Goal: Task Accomplishment & Management: Use online tool/utility

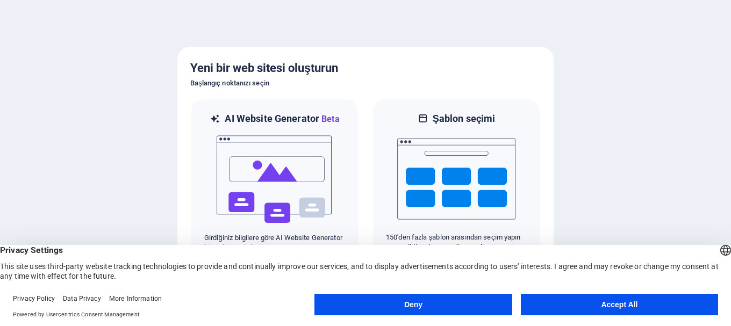
click at [602, 306] on button "Accept All" at bounding box center [619, 305] width 197 height 22
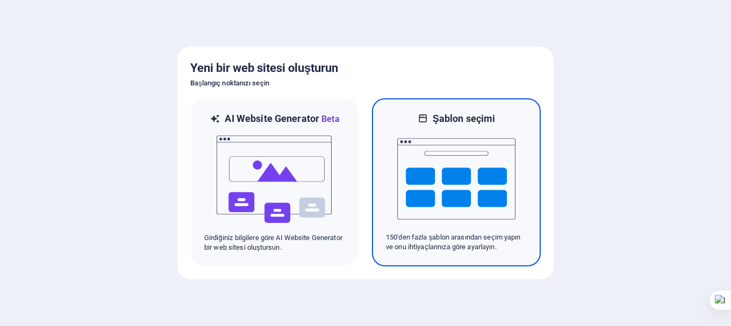
click at [440, 248] on p "150'den fazla şablon arasından seçim yapın ve onu ihtiyaçlarınıza göre ayarlayı…" at bounding box center [456, 242] width 141 height 19
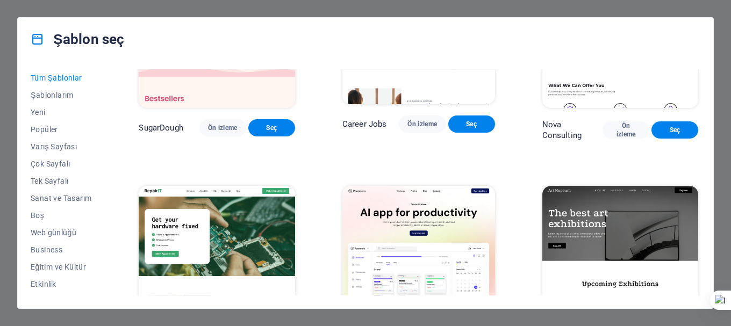
scroll to position [161, 0]
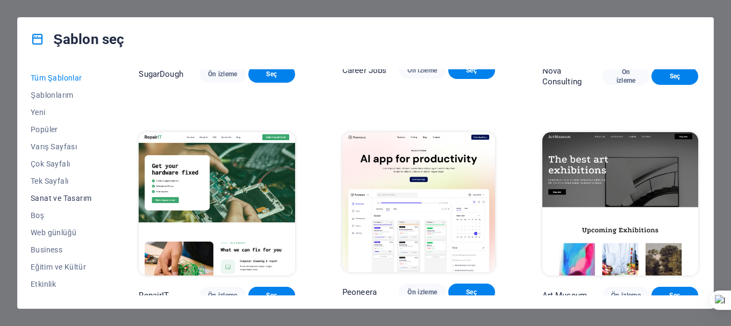
click at [56, 200] on span "Sanat ve Tasarım" at bounding box center [61, 198] width 61 height 9
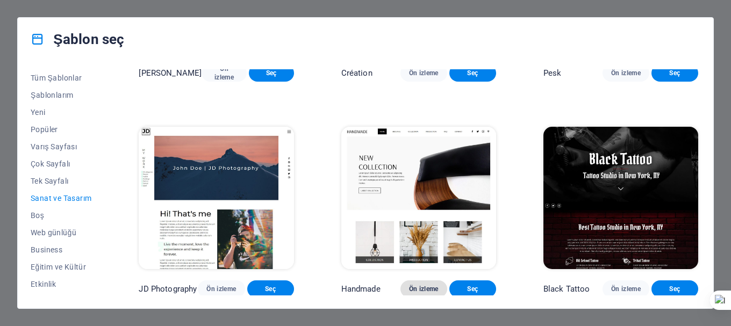
click at [414, 285] on span "Ön izleme" at bounding box center [424, 289] width 30 height 9
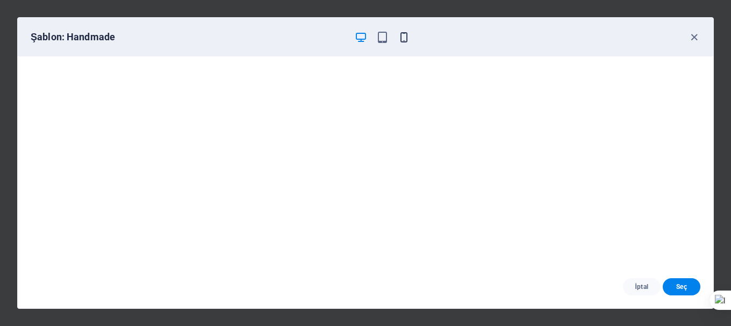
click at [400, 39] on icon "button" at bounding box center [404, 37] width 12 height 12
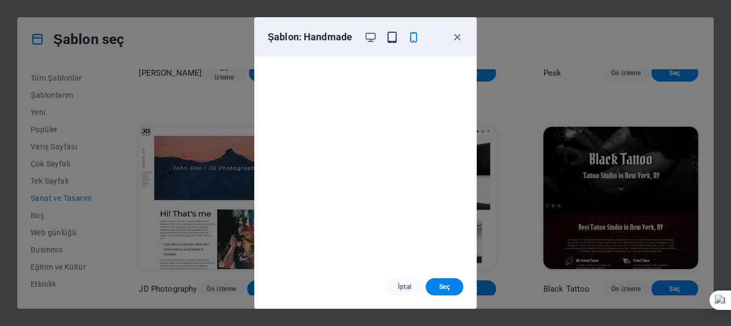
click at [392, 33] on icon "button" at bounding box center [392, 37] width 12 height 12
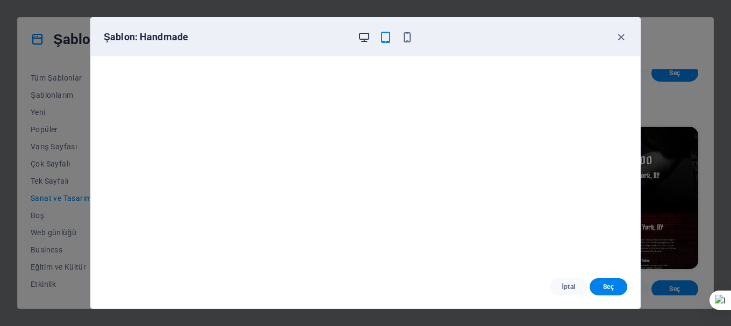
click at [367, 42] on icon "button" at bounding box center [364, 37] width 12 height 12
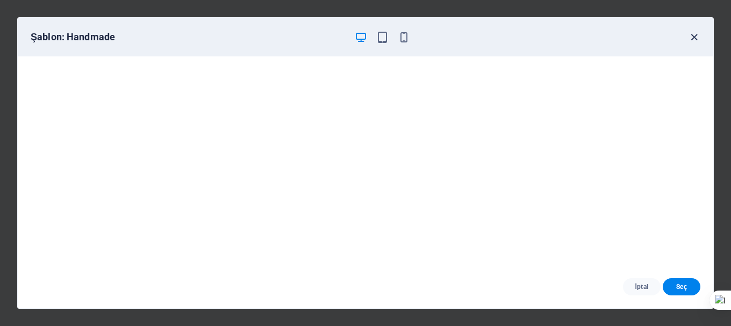
click at [695, 35] on icon "button" at bounding box center [694, 37] width 12 height 12
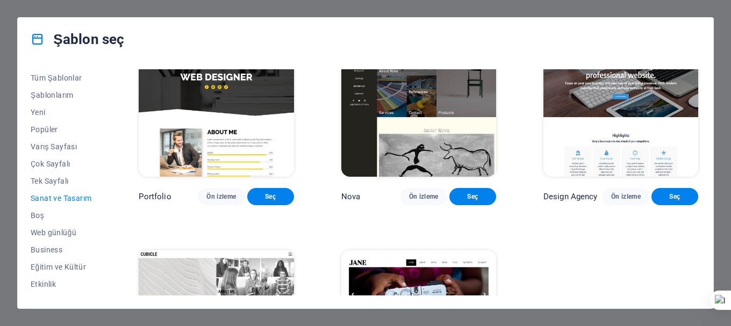
scroll to position [633, 0]
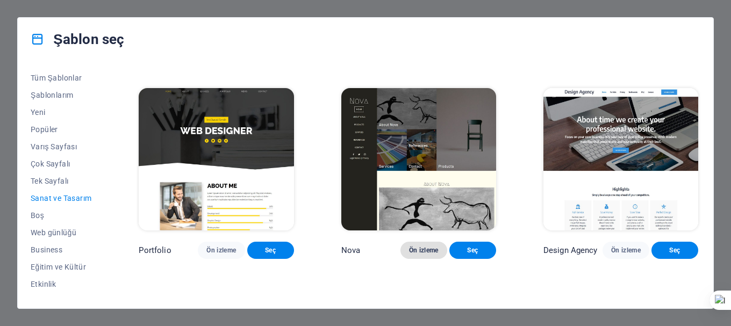
click at [425, 246] on span "Ön izleme" at bounding box center [424, 250] width 30 height 9
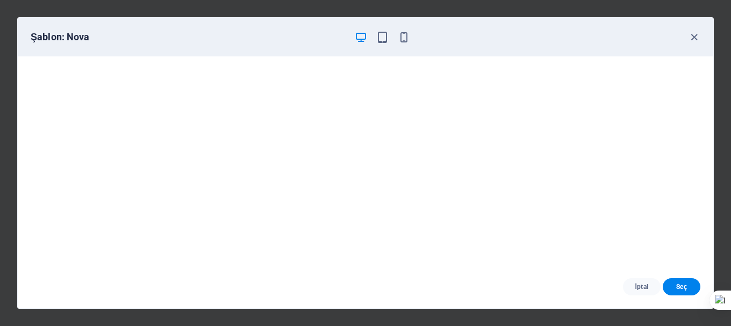
scroll to position [3, 0]
click at [399, 33] on icon "button" at bounding box center [404, 37] width 12 height 12
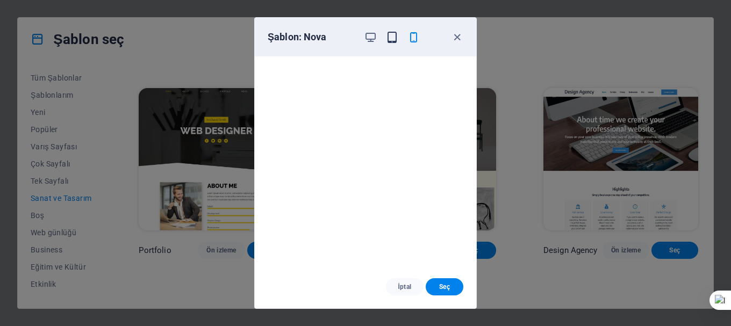
click at [392, 37] on icon "button" at bounding box center [392, 37] width 12 height 12
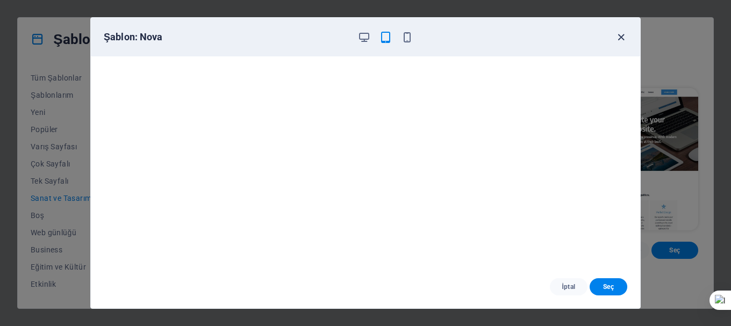
click at [623, 39] on icon "button" at bounding box center [621, 37] width 12 height 12
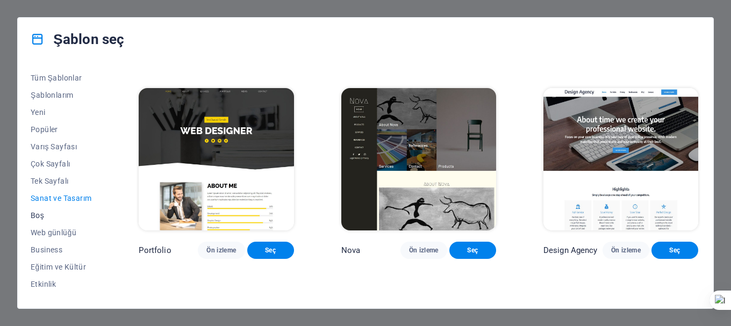
click at [37, 214] on span "Boş" at bounding box center [61, 215] width 61 height 9
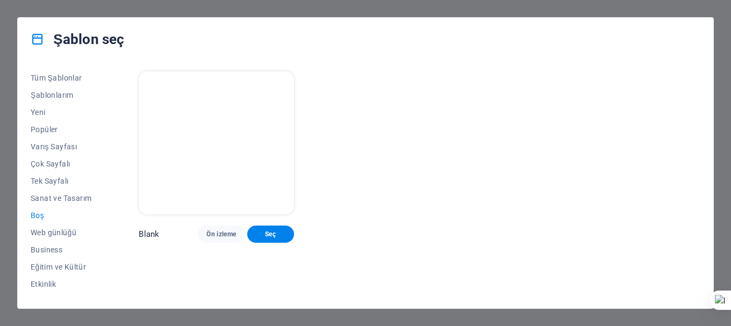
scroll to position [0, 0]
click at [42, 235] on span "Web günlüğü" at bounding box center [61, 233] width 61 height 9
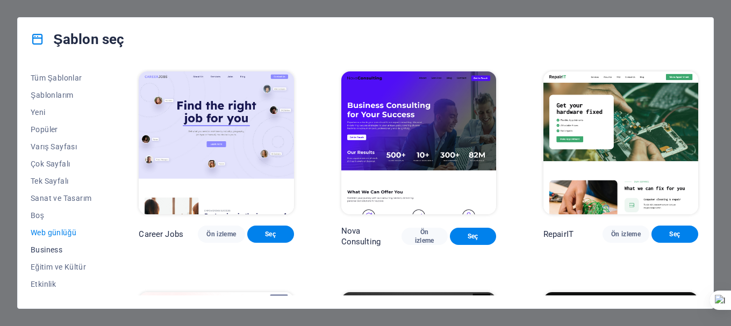
click at [45, 248] on span "Business" at bounding box center [61, 250] width 61 height 9
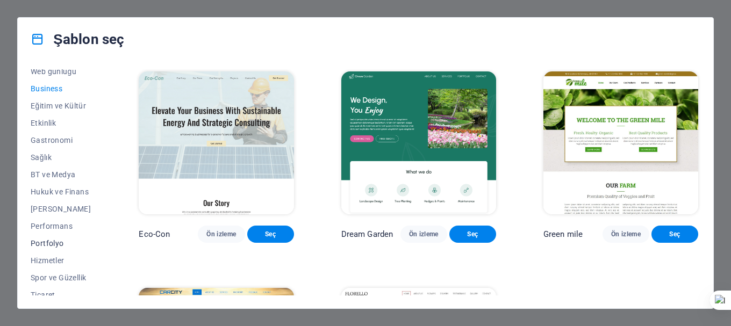
scroll to position [204, 0]
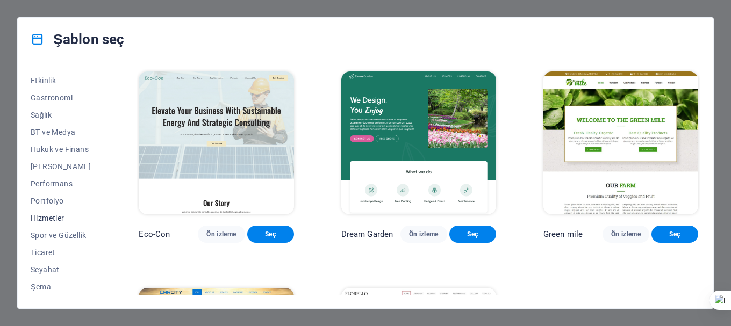
click at [51, 217] on span "Hizmetler" at bounding box center [61, 218] width 61 height 9
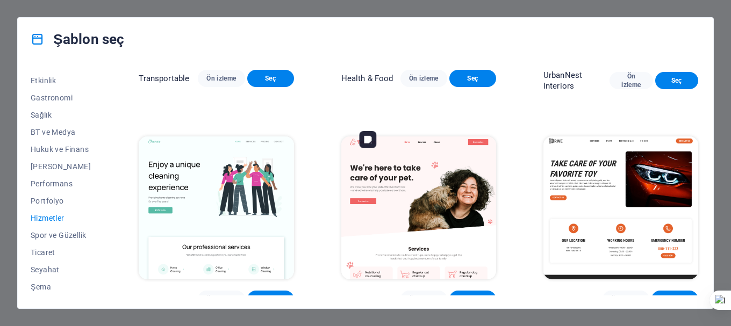
scroll to position [430, 0]
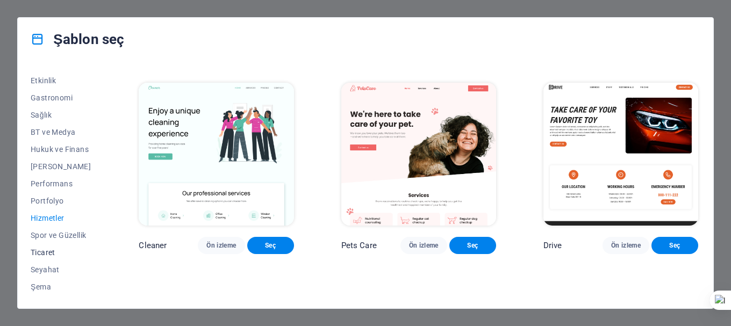
click at [48, 250] on span "Ticaret" at bounding box center [61, 252] width 61 height 9
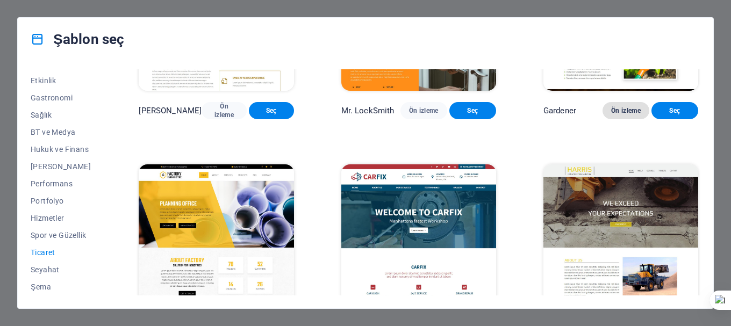
scroll to position [368, 0]
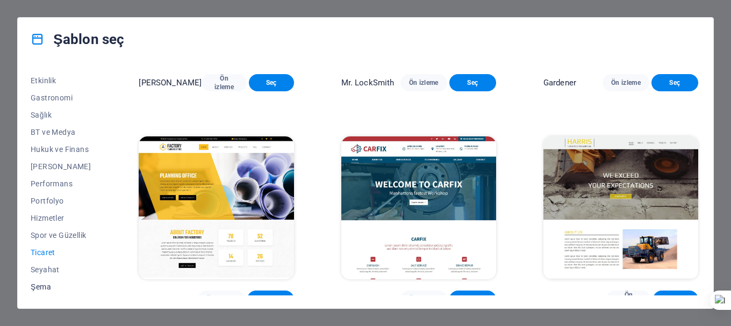
click at [42, 286] on span "Şema" at bounding box center [61, 287] width 61 height 9
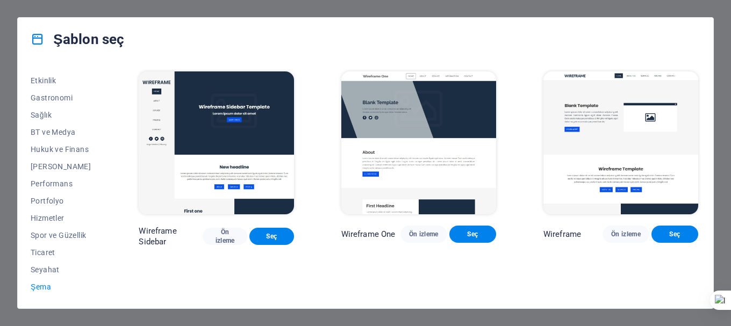
scroll to position [0, 0]
click at [44, 251] on span "Ticaret" at bounding box center [61, 252] width 61 height 9
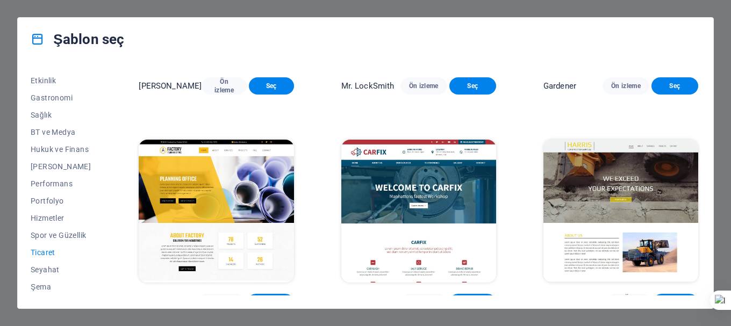
scroll to position [368, 0]
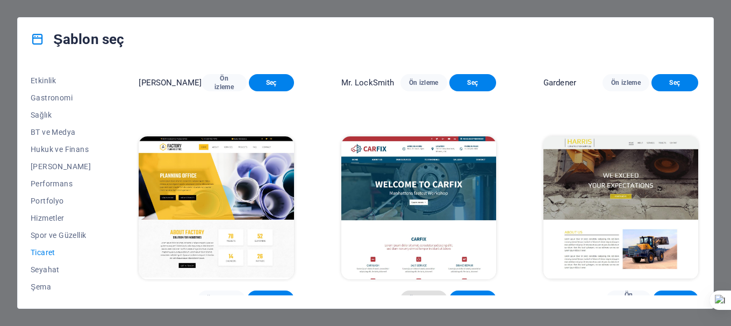
click at [422, 295] on span "Ön izleme" at bounding box center [424, 299] width 30 height 9
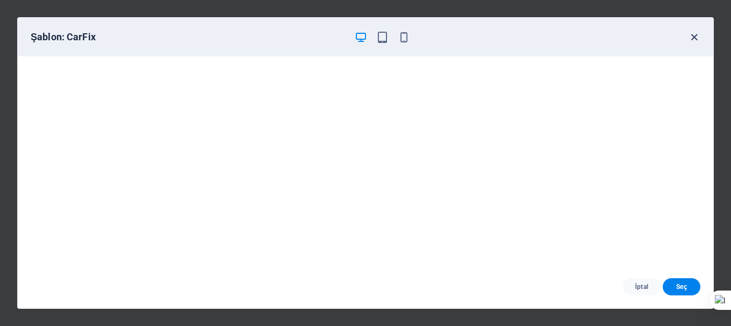
click at [690, 37] on icon "button" at bounding box center [694, 37] width 12 height 12
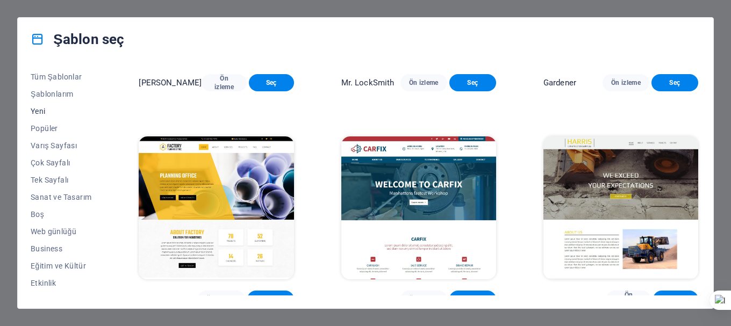
scroll to position [0, 0]
click at [48, 132] on span "Popüler" at bounding box center [61, 129] width 61 height 9
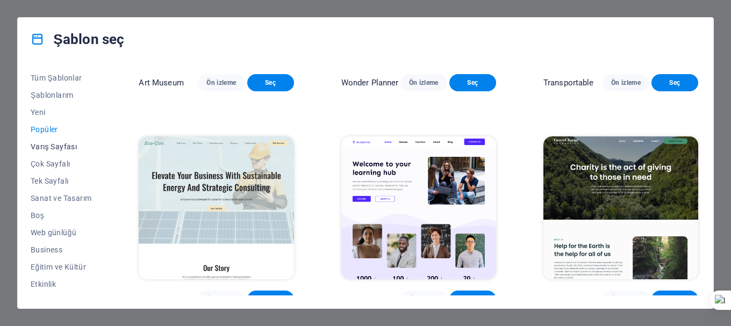
click at [47, 151] on span "Varış Sayfası" at bounding box center [61, 146] width 61 height 9
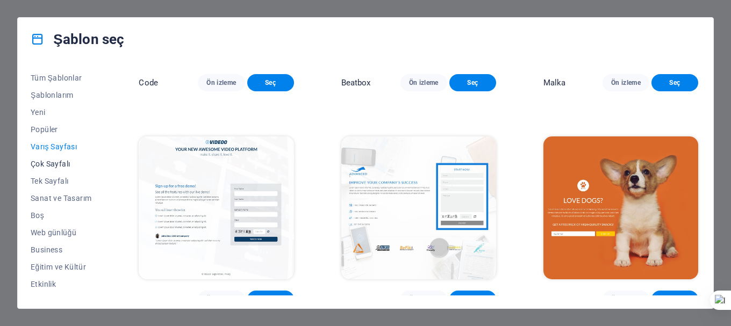
click at [45, 162] on span "Çok Sayfalı" at bounding box center [61, 164] width 61 height 9
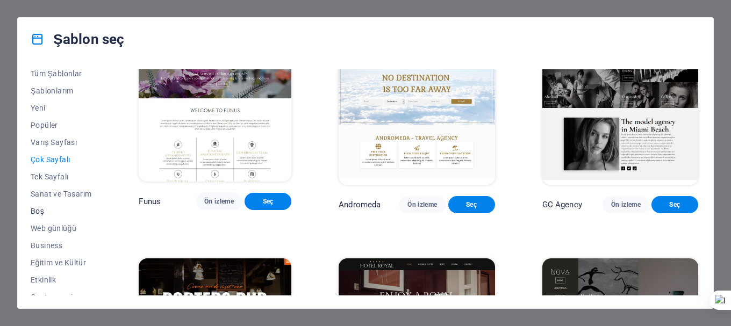
scroll to position [0, 0]
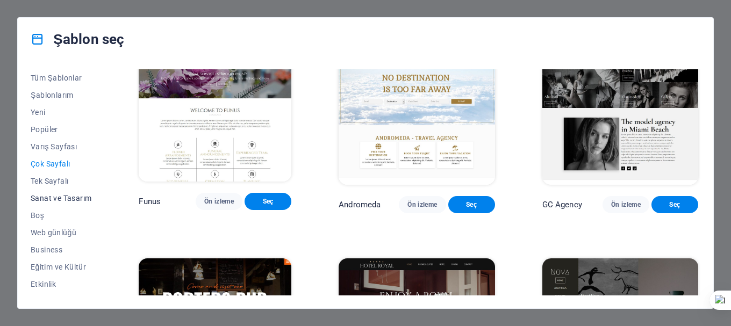
click at [88, 195] on span "Sanat ve Tasarım" at bounding box center [61, 198] width 61 height 9
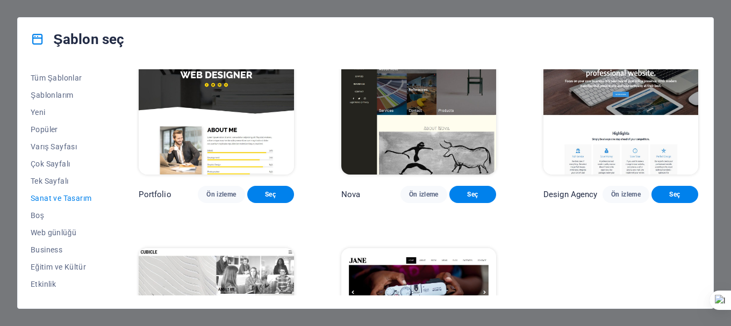
scroll to position [687, 0]
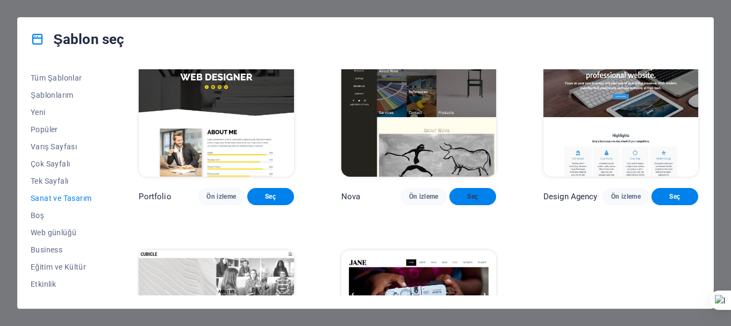
click at [480, 192] on span "Seç" at bounding box center [473, 196] width 30 height 9
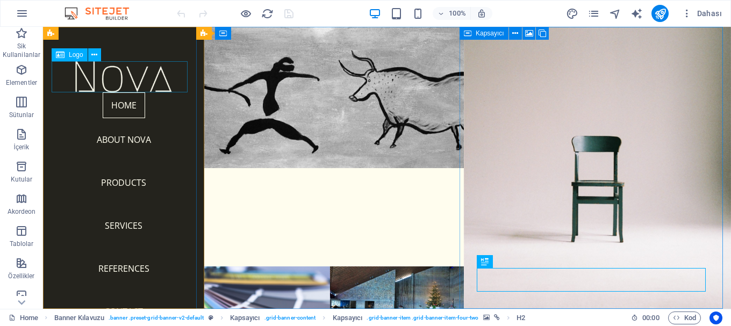
click at [110, 74] on div at bounding box center [124, 76] width 144 height 31
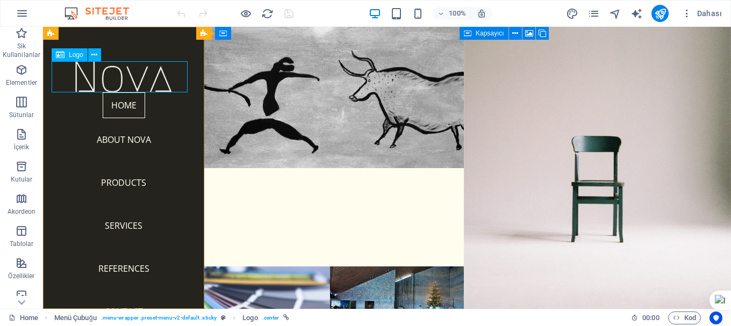
click at [74, 54] on span "Logo" at bounding box center [76, 55] width 15 height 6
click at [95, 54] on icon at bounding box center [94, 54] width 6 height 11
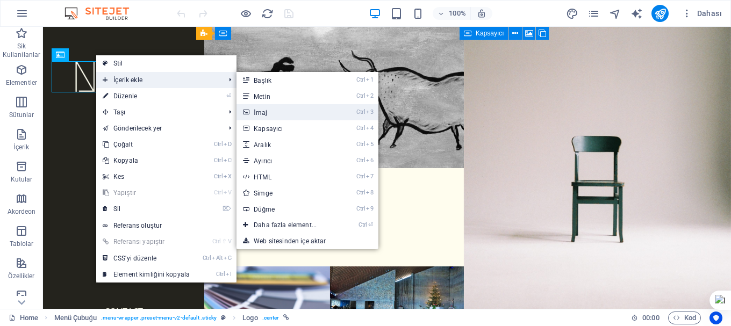
click at [266, 111] on link "Ctrl 3 İmaj" at bounding box center [288, 112] width 102 height 16
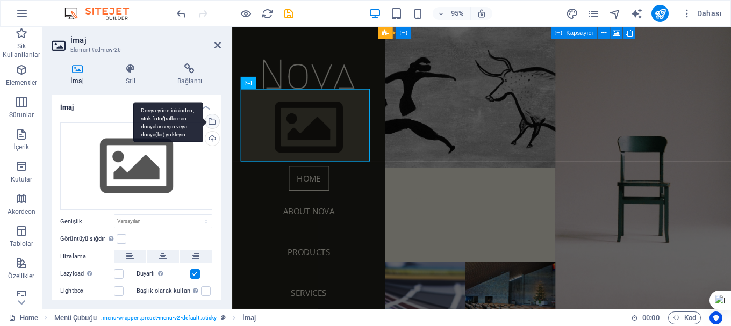
click at [209, 120] on div "Dosya yöneticisinden, stok fotoğraflardan dosyalar seçin veya dosya(lar) yükley…" at bounding box center [211, 123] width 16 height 16
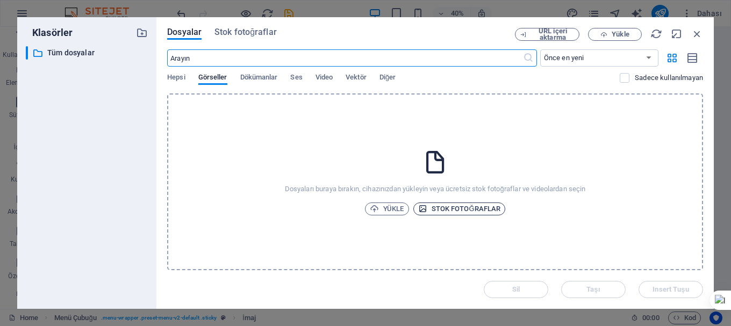
click at [429, 210] on span "Stok fotoğraflar" at bounding box center [459, 209] width 83 height 13
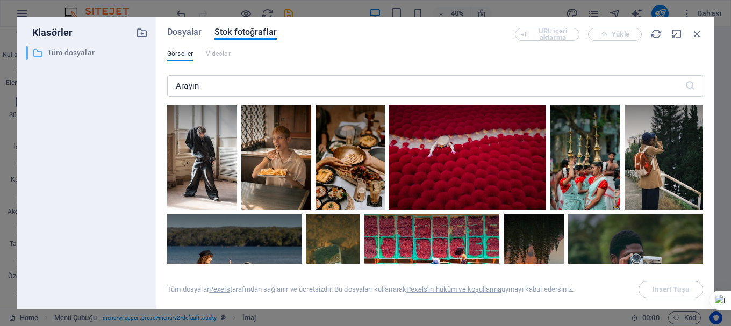
click at [69, 51] on p "Tüm dosyalar" at bounding box center [87, 53] width 81 height 12
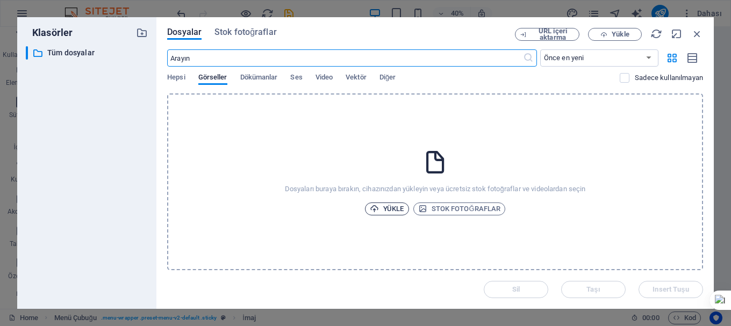
click at [385, 212] on span "Yükle" at bounding box center [387, 209] width 34 height 13
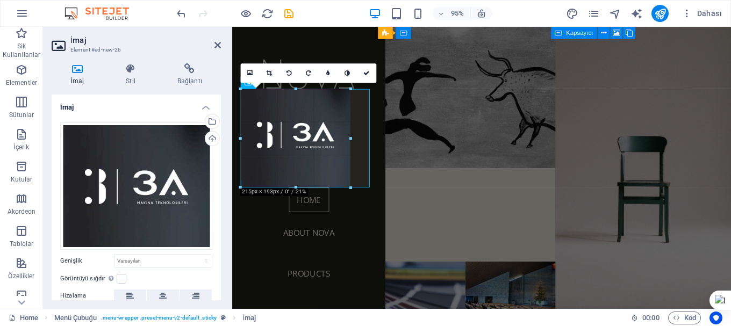
drag, startPoint x: 239, startPoint y: 90, endPoint x: 31, endPoint y: 144, distance: 214.4
type input "215"
select select "px"
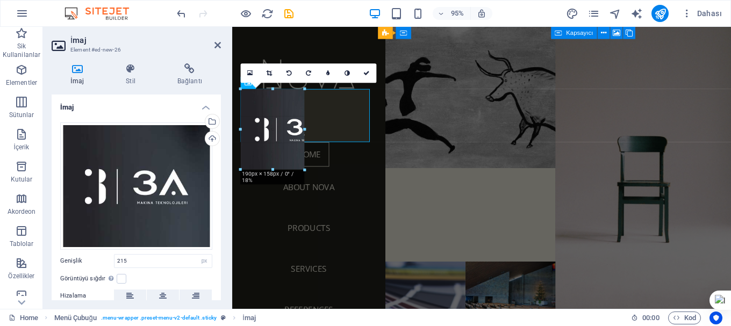
drag, startPoint x: 295, startPoint y: 180, endPoint x: 299, endPoint y: 140, distance: 40.6
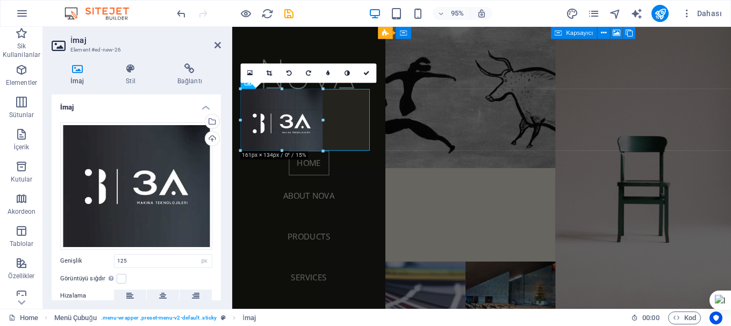
drag, startPoint x: 305, startPoint y: 115, endPoint x: 316, endPoint y: 117, distance: 11.5
type input "146"
click at [266, 74] on link at bounding box center [269, 72] width 19 height 19
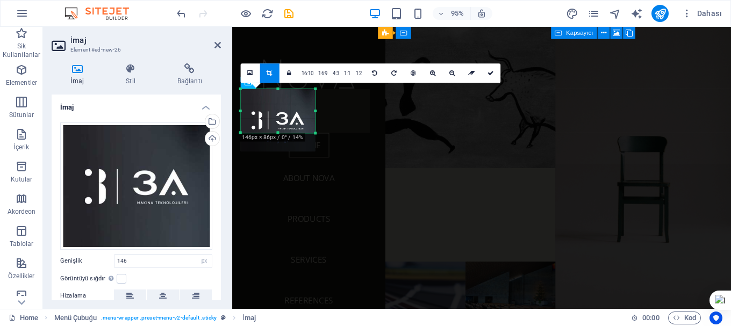
drag, startPoint x: 277, startPoint y: 150, endPoint x: 279, endPoint y: 131, distance: 19.4
click at [279, 131] on div "180 170 160 150 140 130 120 110 100 90 80 70 60 50 40 30 20 10 0 -10 -20 -30 -4…" at bounding box center [277, 111] width 75 height 44
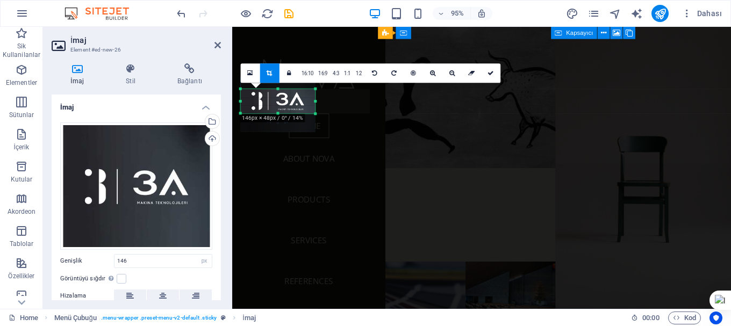
drag, startPoint x: 277, startPoint y: 90, endPoint x: 277, endPoint y: 110, distance: 20.4
click at [277, 110] on div "180 170 160 150 140 130 120 110 100 90 80 70 60 50 40 30 20 10 0 -10 -20 -30 -4…" at bounding box center [277, 101] width 75 height 25
click at [489, 75] on icon at bounding box center [491, 73] width 6 height 6
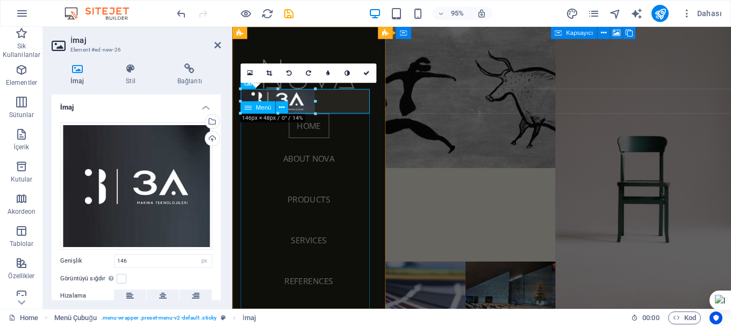
click at [366, 153] on nav "Home About Nova Products Services References Contact" at bounding box center [313, 238] width 144 height 241
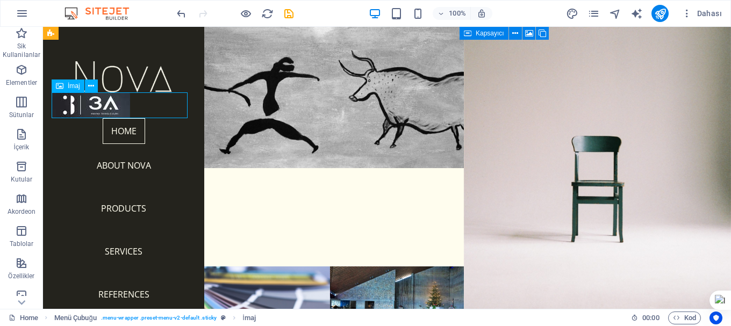
drag, startPoint x: 109, startPoint y: 104, endPoint x: 122, endPoint y: 104, distance: 13.4
click at [122, 104] on figure at bounding box center [124, 105] width 144 height 26
click at [117, 104] on figure at bounding box center [124, 105] width 144 height 26
click at [113, 106] on figure at bounding box center [124, 105] width 144 height 26
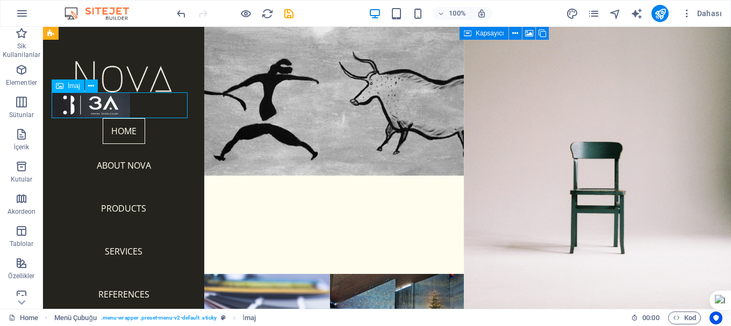
select select "px"
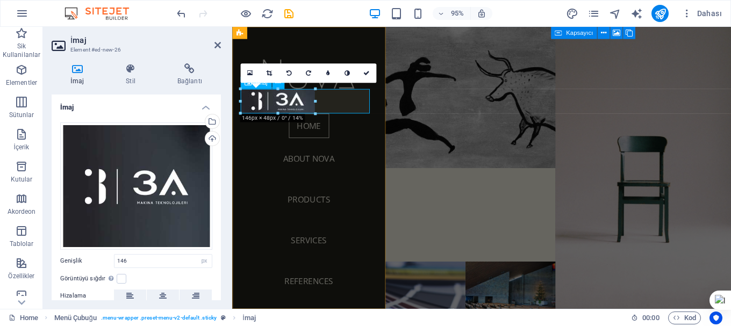
click at [289, 106] on figure at bounding box center [313, 105] width 144 height 26
click at [295, 105] on figure at bounding box center [313, 105] width 144 height 26
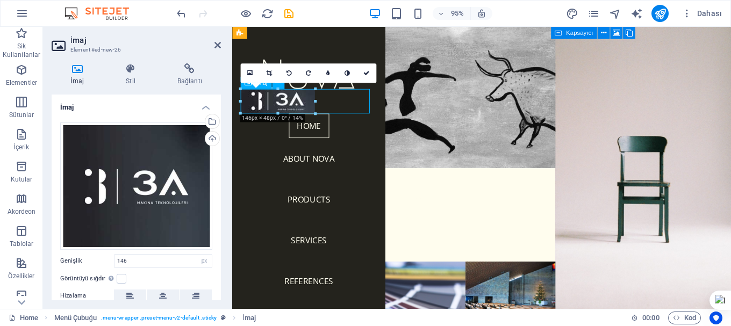
drag, startPoint x: 246, startPoint y: 104, endPoint x: 287, endPoint y: 104, distance: 40.9
click at [287, 104] on figure at bounding box center [313, 105] width 144 height 26
drag, startPoint x: 282, startPoint y: 103, endPoint x: 323, endPoint y: 105, distance: 40.9
click at [323, 105] on figure at bounding box center [313, 105] width 144 height 26
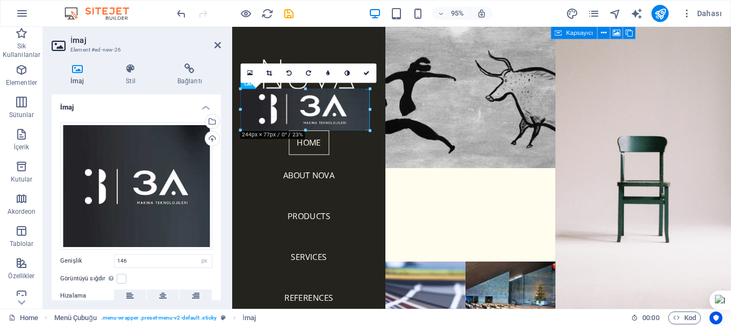
drag, startPoint x: 84, startPoint y: 76, endPoint x: 372, endPoint y: 94, distance: 288.2
type input "253"
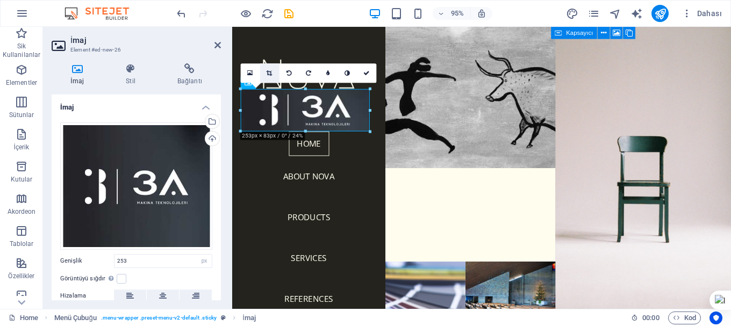
click at [270, 72] on icon at bounding box center [270, 73] width 6 height 6
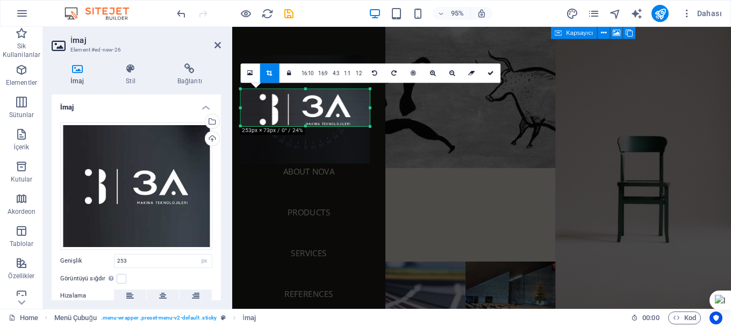
drag, startPoint x: 306, startPoint y: 130, endPoint x: 306, endPoint y: 125, distance: 5.4
click at [306, 125] on div at bounding box center [304, 127] width 129 height 4
click at [306, 94] on div "180 170 160 150 140 130 120 110 100 90 80 70 60 50 40 30 20 10 0 -10 -20 -30 -4…" at bounding box center [304, 106] width 129 height 34
click at [491, 72] on icon at bounding box center [491, 73] width 6 height 6
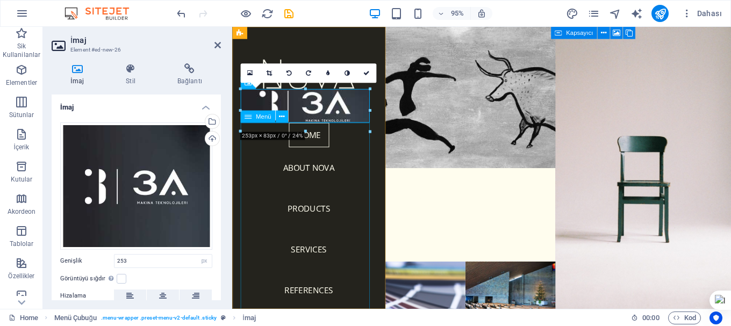
click at [363, 171] on nav "Home About Nova Products Services References Contact" at bounding box center [313, 248] width 144 height 241
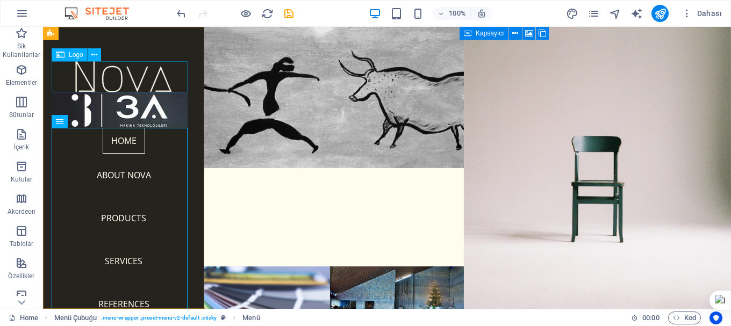
click at [126, 80] on div at bounding box center [124, 76] width 144 height 31
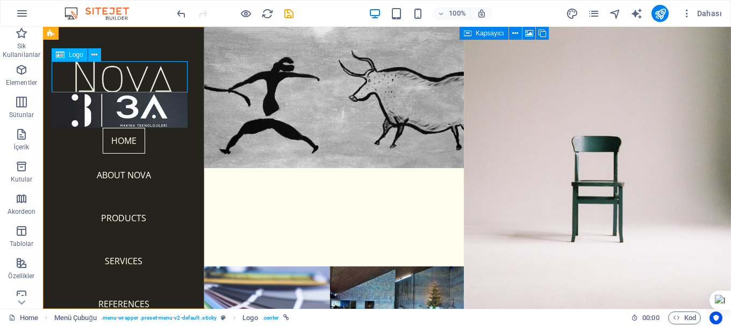
click at [150, 78] on div at bounding box center [124, 76] width 144 height 31
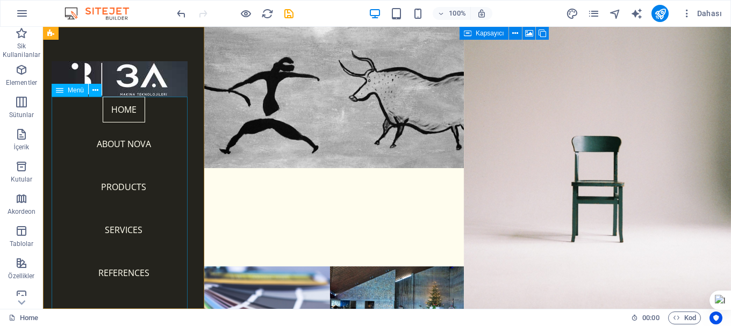
click at [116, 110] on nav "Home About Nova Products Services References Contact" at bounding box center [124, 217] width 144 height 241
click at [69, 85] on div "Menü" at bounding box center [70, 90] width 37 height 13
click at [60, 92] on icon at bounding box center [60, 90] width 8 height 13
click at [95, 89] on icon at bounding box center [95, 90] width 6 height 11
click at [63, 193] on nav "Home About Nova Products Services References Contact" at bounding box center [124, 217] width 144 height 241
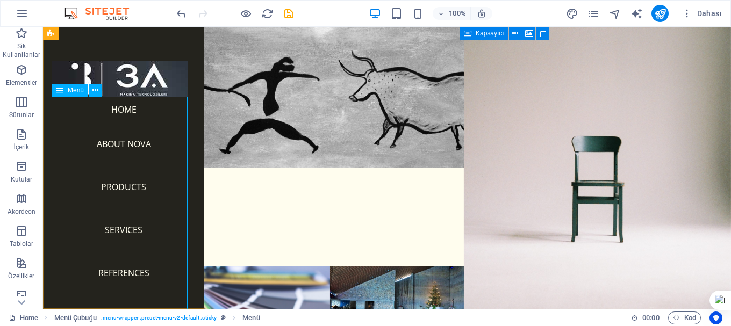
click at [126, 141] on nav "Home About Nova Products Services References Contact" at bounding box center [124, 217] width 144 height 241
click at [56, 91] on icon at bounding box center [60, 90] width 8 height 13
click at [96, 89] on icon at bounding box center [95, 90] width 6 height 11
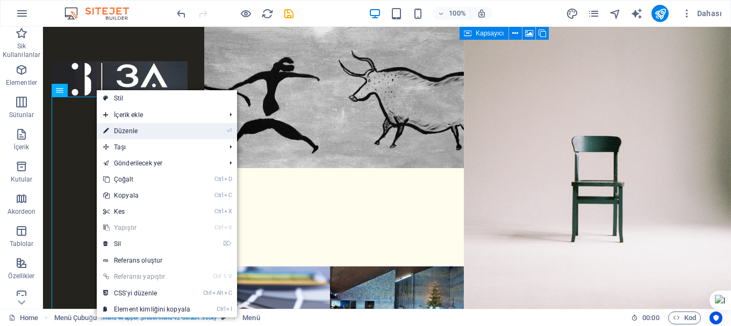
click at [167, 134] on link "⏎ Düzenle" at bounding box center [147, 131] width 100 height 16
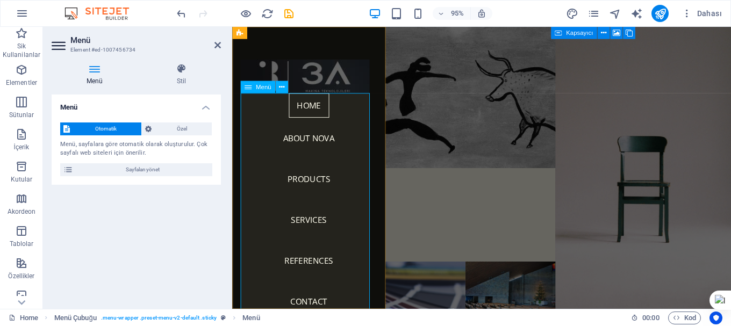
click at [323, 144] on nav "Home About Nova Products Services References Contact" at bounding box center [313, 217] width 144 height 241
click at [304, 112] on nav "Home About Nova Products Services References Contact" at bounding box center [313, 217] width 144 height 241
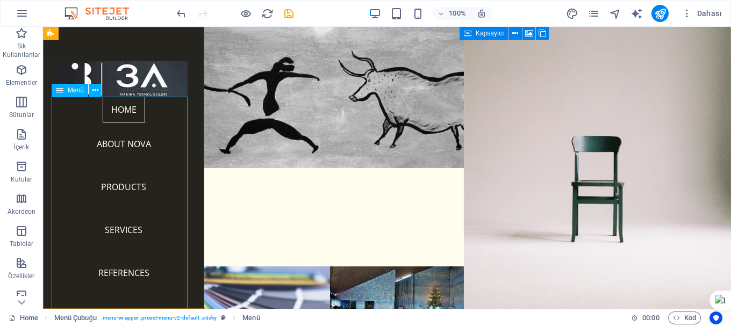
click at [117, 151] on nav "Home About Nova Products Services References Contact" at bounding box center [124, 217] width 144 height 241
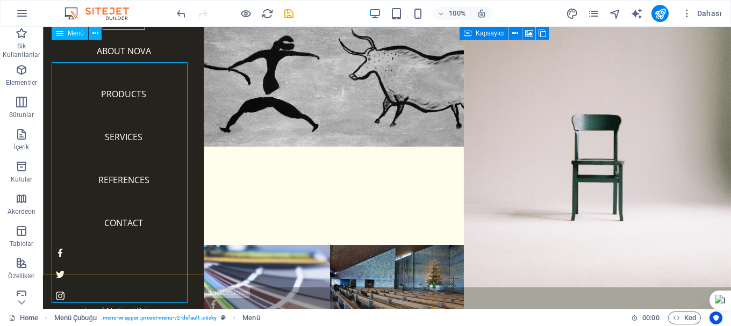
scroll to position [34, 0]
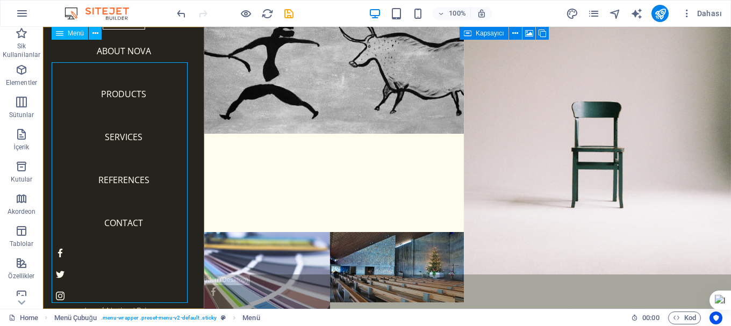
click at [129, 219] on nav "Home About Nova Products Services References Contact" at bounding box center [124, 124] width 144 height 241
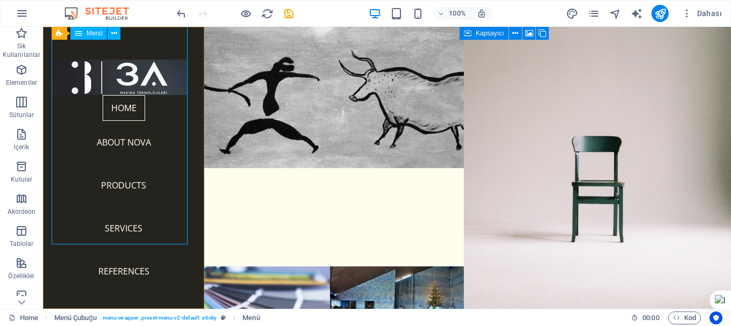
scroll to position [0, 0]
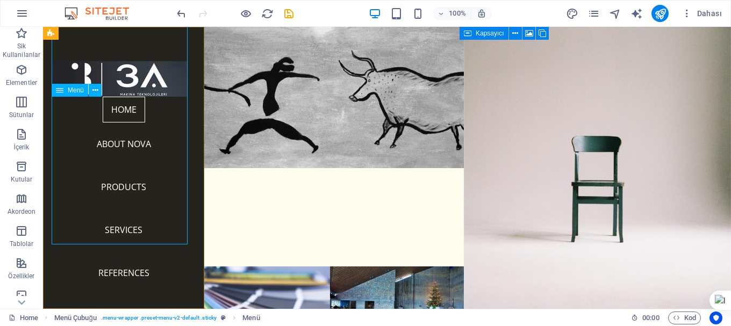
click at [172, 132] on nav "Home About Nova Products Services References Contact" at bounding box center [124, 217] width 144 height 241
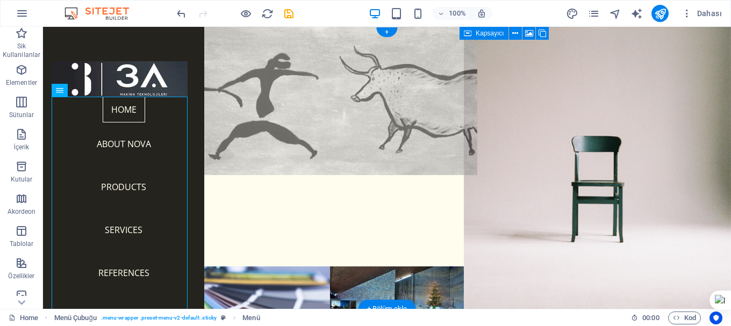
click at [352, 87] on figure at bounding box center [330, 97] width 294 height 155
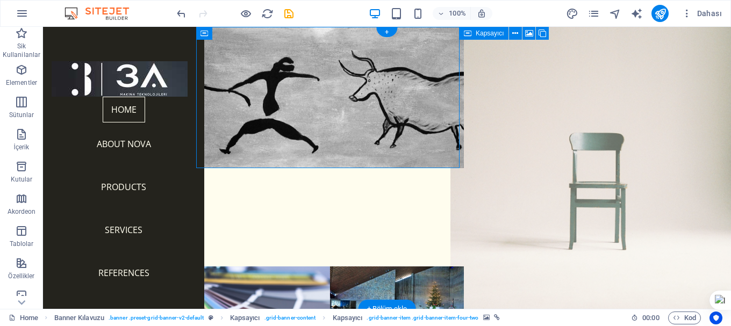
click at [554, 113] on figure at bounding box center [598, 168] width 294 height 311
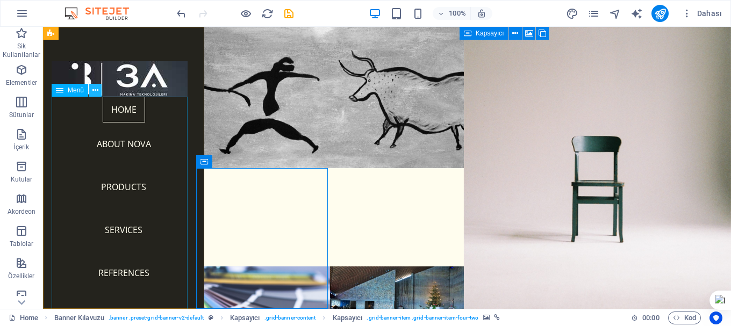
click at [98, 88] on button at bounding box center [95, 90] width 13 height 13
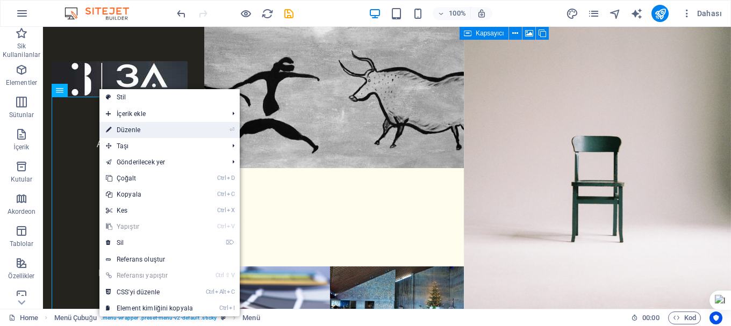
click at [211, 129] on li "⏎ Düzenle" at bounding box center [169, 130] width 140 height 16
click at [135, 130] on link "⏎ Düzenle" at bounding box center [149, 130] width 100 height 16
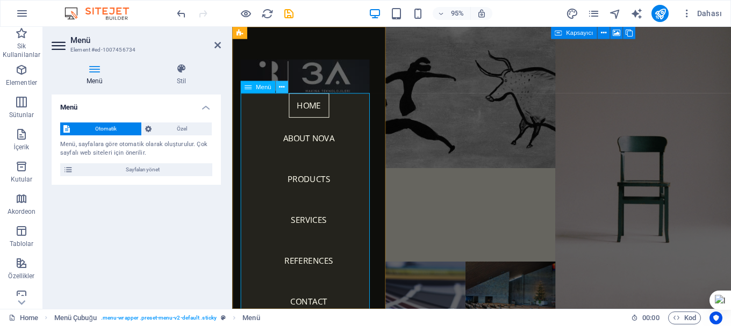
click at [284, 91] on icon at bounding box center [281, 87] width 5 height 11
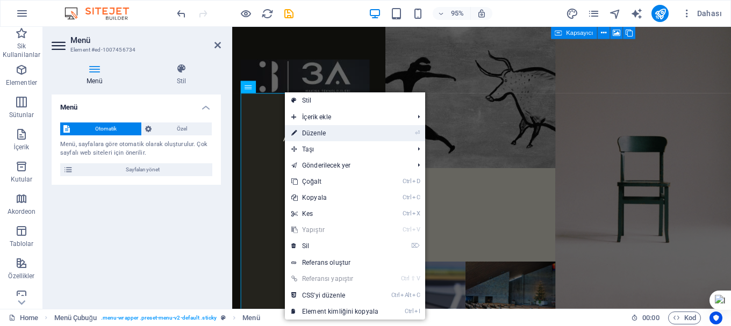
click at [298, 136] on link "⏎ Düzenle" at bounding box center [335, 133] width 100 height 16
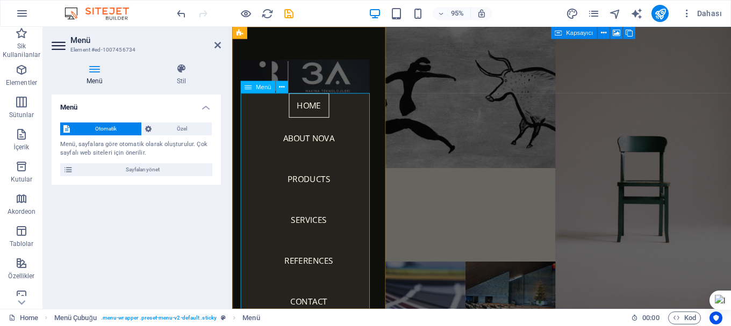
click at [299, 144] on nav "Home About Nova Products Services References Contact" at bounding box center [313, 217] width 144 height 241
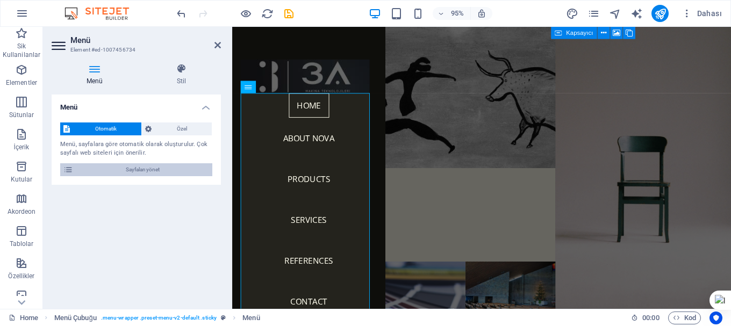
click at [110, 173] on span "Sayfaları yönet" at bounding box center [142, 169] width 133 height 13
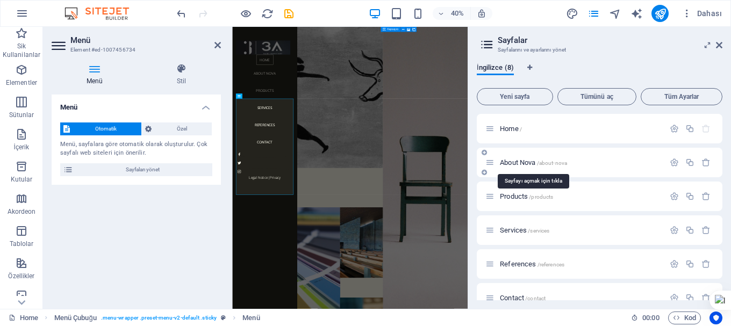
click at [527, 165] on span "About Nova /about-nova" at bounding box center [533, 163] width 67 height 8
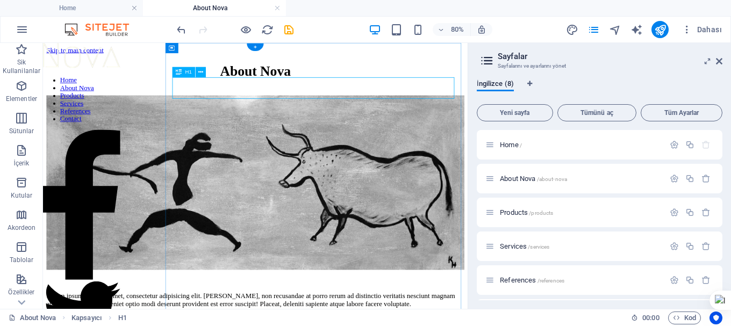
click at [458, 88] on div "About Nova" at bounding box center [308, 78] width 523 height 20
drag, startPoint x: 448, startPoint y: 99, endPoint x: 399, endPoint y: 99, distance: 48.9
click at [399, 88] on div "About Nova" at bounding box center [308, 78] width 523 height 20
click at [414, 88] on div "About Nova" at bounding box center [308, 78] width 523 height 20
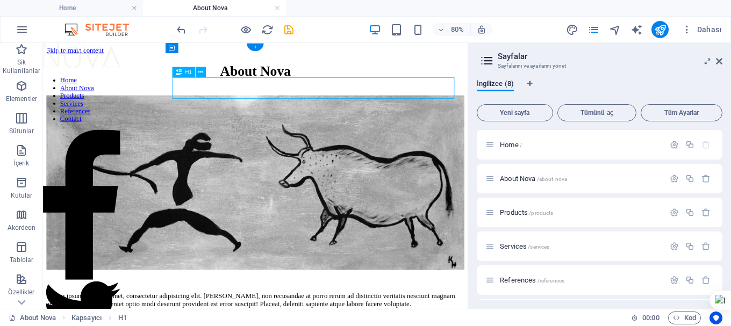
click at [414, 88] on div "About Nova" at bounding box center [308, 78] width 523 height 20
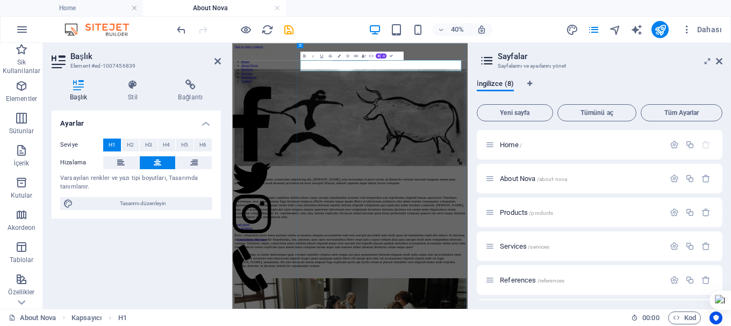
click at [682, 88] on h1 "About Nova" at bounding box center [527, 78] width 580 height 20
click at [639, 88] on h1 "About" at bounding box center [527, 78] width 580 height 20
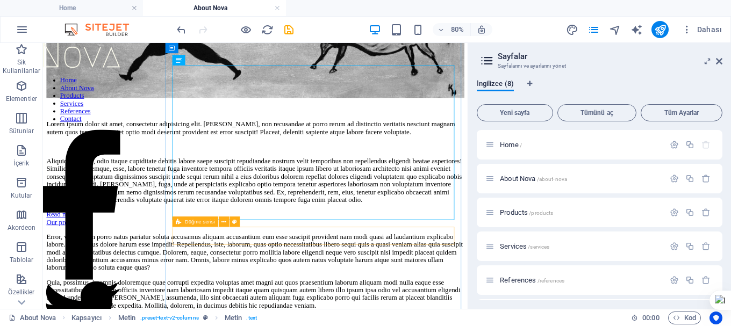
scroll to position [161, 0]
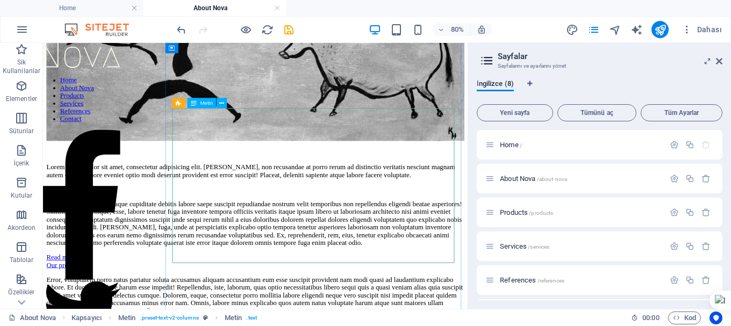
click at [209, 194] on div "Lorem ipsum dolor sit amet, consectetur adipisicing elit. [PERSON_NAME], non re…" at bounding box center [308, 246] width 523 height 104
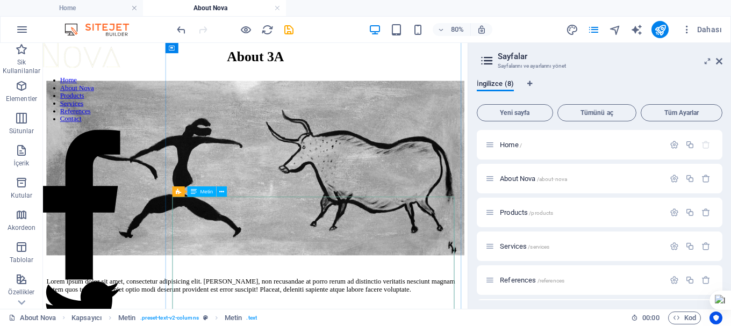
scroll to position [0, 0]
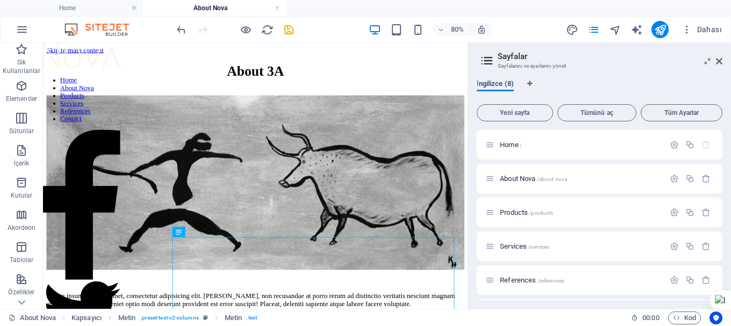
click at [508, 84] on span "İngilizce (8)" at bounding box center [495, 84] width 37 height 15
click at [498, 88] on span "İngilizce (8)" at bounding box center [495, 84] width 37 height 15
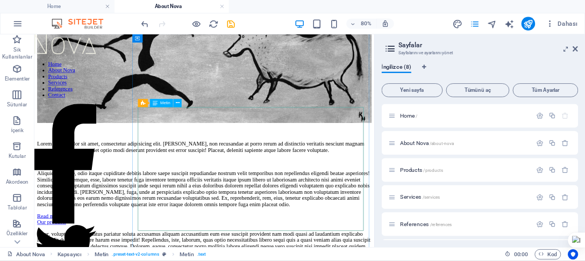
scroll to position [161, 0]
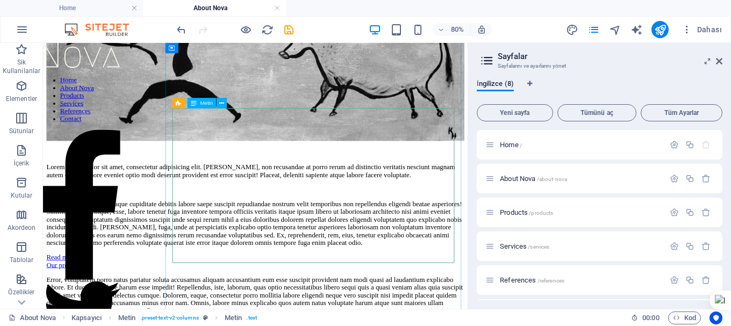
click at [324, 203] on div "Lorem ipsum dolor sit amet, consectetur adipisicing elit. [PERSON_NAME], non re…" at bounding box center [308, 246] width 523 height 104
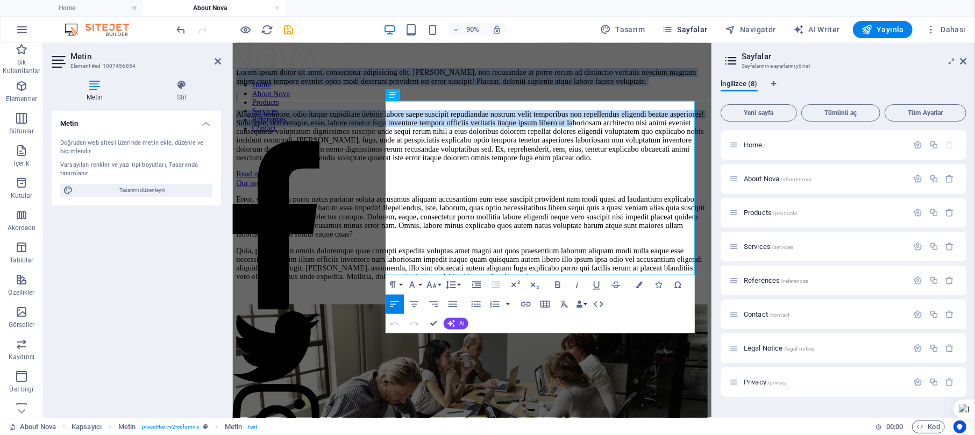
scroll to position [323, 0]
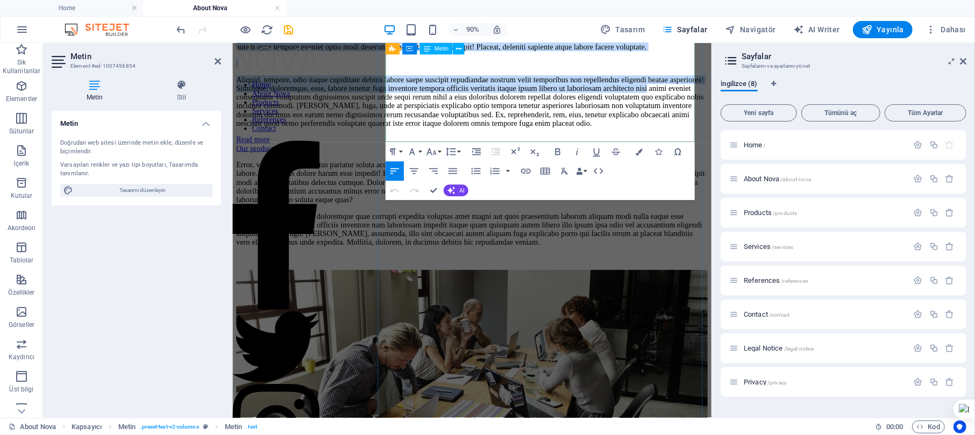
drag, startPoint x: 402, startPoint y: 288, endPoint x: 570, endPoint y: 147, distance: 219.4
click at [570, 137] on div "Lorem ipsum dolor sit amet, consectetur adipisicing elit. [PERSON_NAME], non re…" at bounding box center [498, 84] width 524 height 104
copy div "Lorem ipsum dolor sit amet, consectetur adipisicing elit. [PERSON_NAME], non re…"
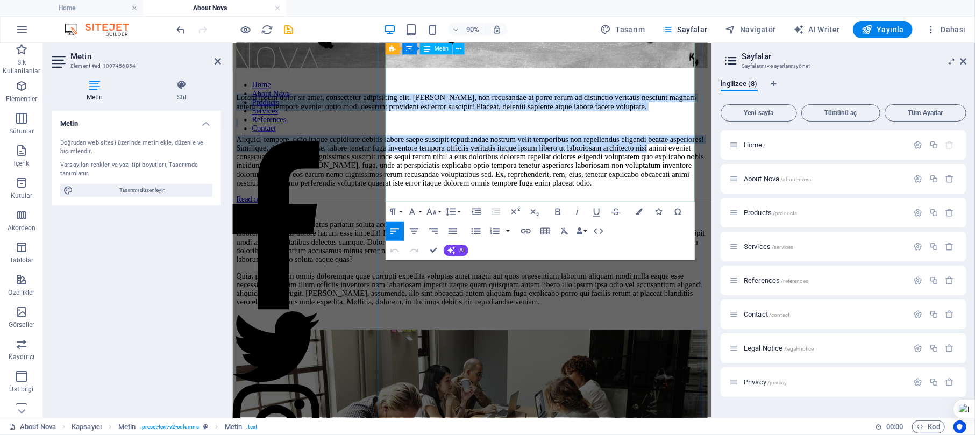
scroll to position [179, 0]
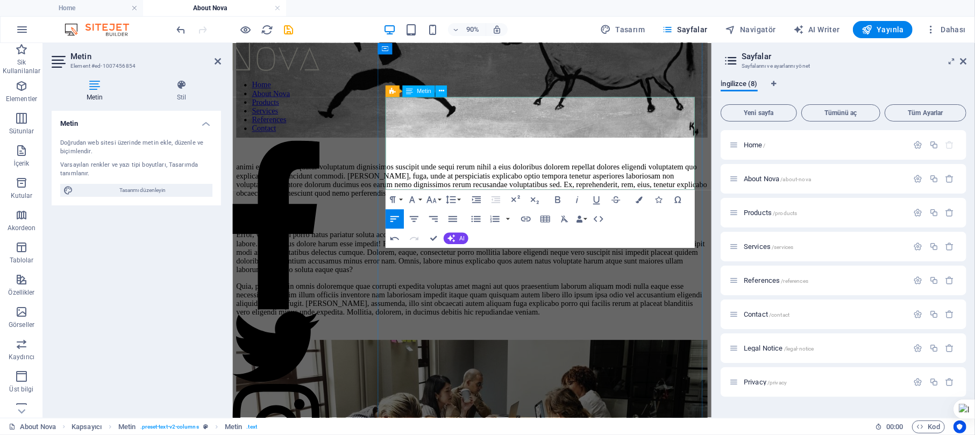
click at [403, 176] on p "animi eveniet consequatur voluptatum dignissimos suscipit unde sequi rerum nihi…" at bounding box center [498, 195] width 524 height 39
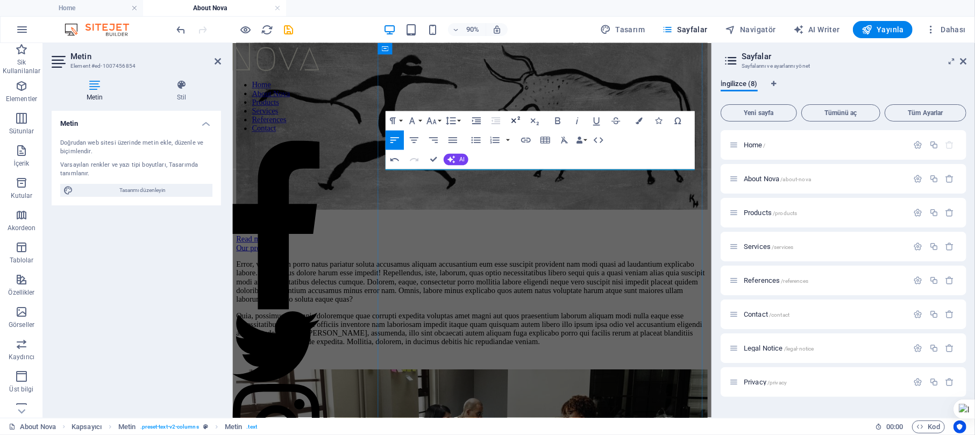
scroll to position [35, 0]
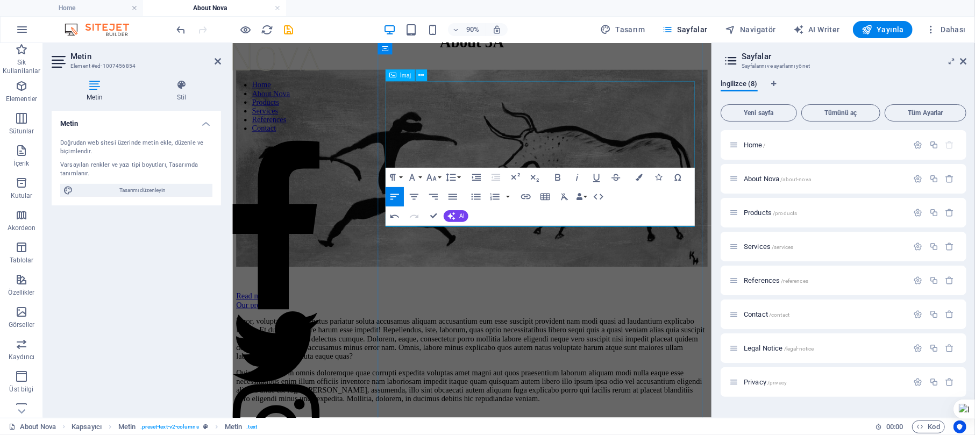
click at [482, 140] on figure at bounding box center [498, 183] width 524 height 221
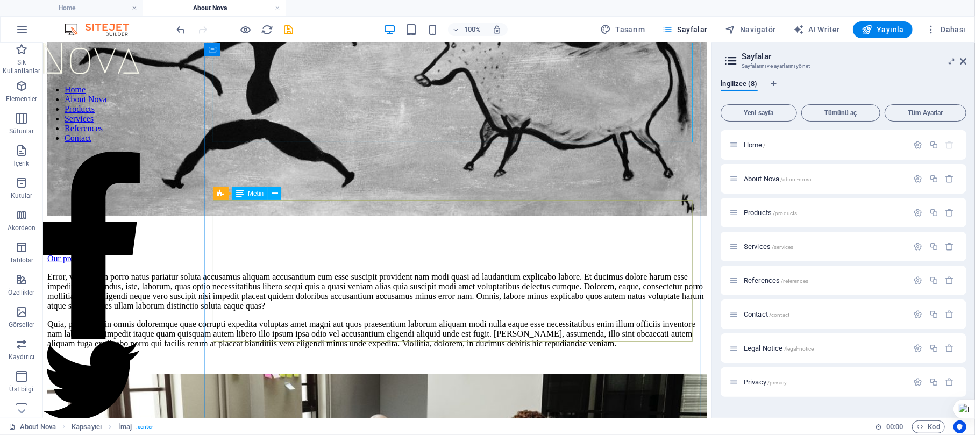
scroll to position [179, 0]
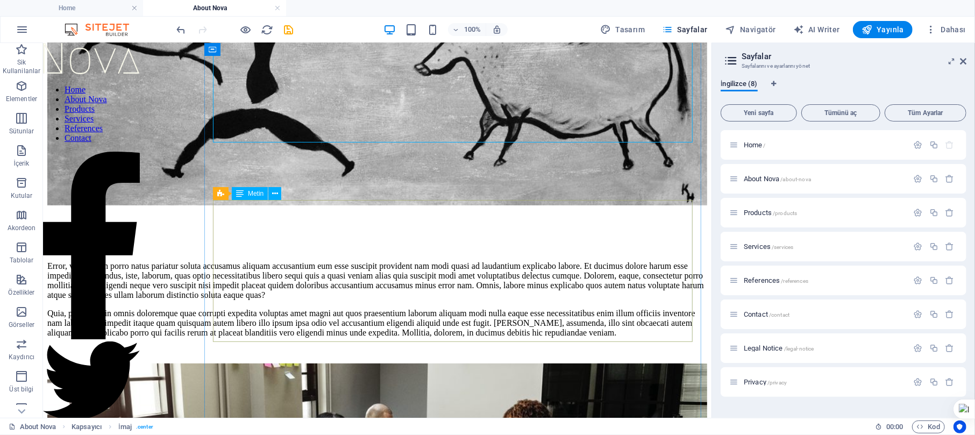
click at [344, 271] on div "Error, voluptatem porro natus pariatur soluta accusamus aliquam accusantium eum…" at bounding box center [377, 299] width 660 height 76
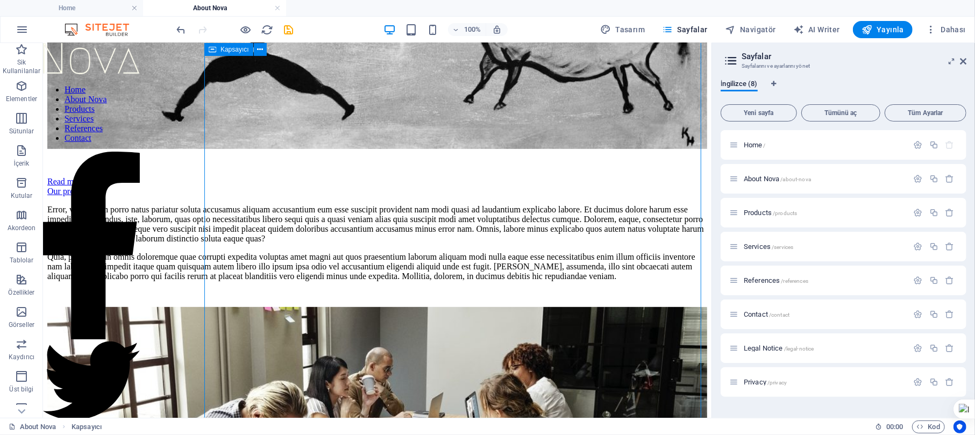
drag, startPoint x: 211, startPoint y: 151, endPoint x: 404, endPoint y: 182, distance: 195.6
click at [404, 182] on div "About 3A Read more Our products Error, voluptatem porro natus pariatur soluta a…" at bounding box center [377, 333] width 660 height 1002
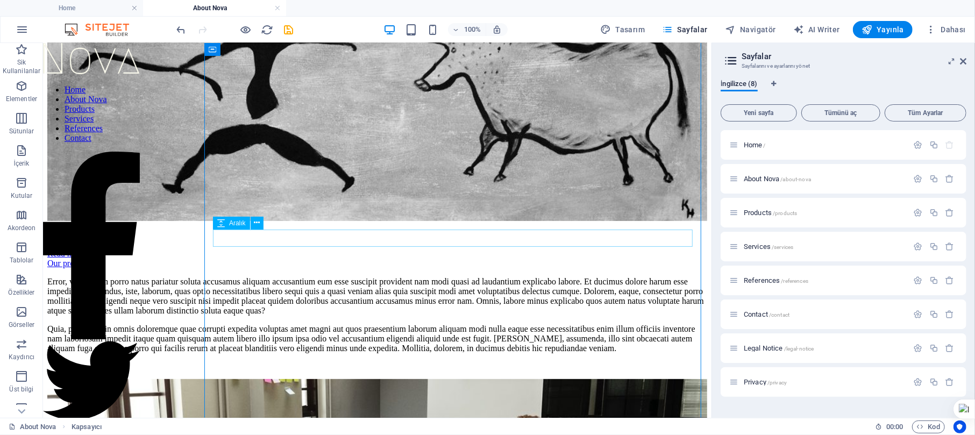
scroll to position [164, 0]
click at [344, 276] on div "Error, voluptatem porro natus pariatur soluta accusamus aliquam accusantium eum…" at bounding box center [377, 314] width 660 height 76
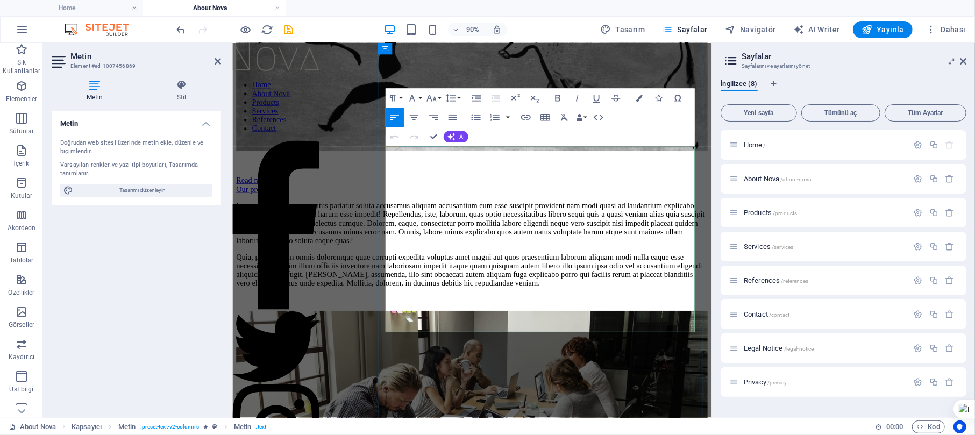
drag, startPoint x: 402, startPoint y: 166, endPoint x: 563, endPoint y: 359, distance: 251.5
click at [563, 267] on p "Error, voluptatem porro natus pariatur soluta accusamus aliquam accusantium eum…" at bounding box center [498, 243] width 524 height 48
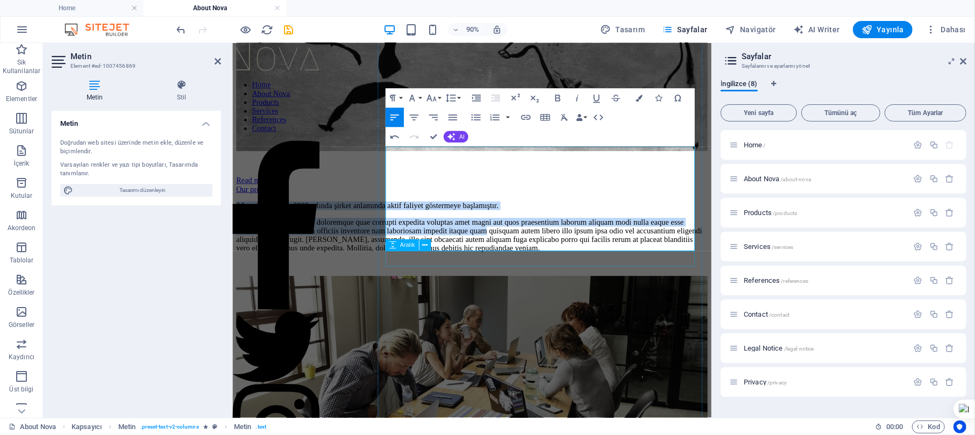
drag, startPoint x: 403, startPoint y: 162, endPoint x: 554, endPoint y: 290, distance: 197.6
click at [554, 290] on div "About 3A Read more Our products 3A makina olarak 2022 yılında şirket anlamında …" at bounding box center [498, 351] width 524 height 895
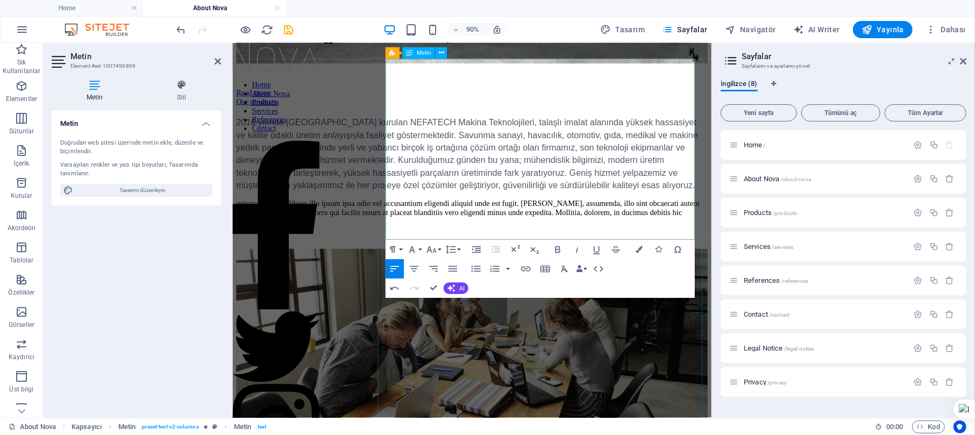
click at [424, 124] on h5 "2016 yılında [GEOGRAPHIC_DATA] kurulan NEFATECH Makina Teknolojileri, talaşlı i…" at bounding box center [498, 166] width 524 height 84
drag, startPoint x: 451, startPoint y: 93, endPoint x: 402, endPoint y: 92, distance: 48.9
click at [402, 124] on h5 "2022 yılında [GEOGRAPHIC_DATA] kurulan NEFATECH Makina Teknolojileri, talaşlı i…" at bounding box center [498, 166] width 524 height 84
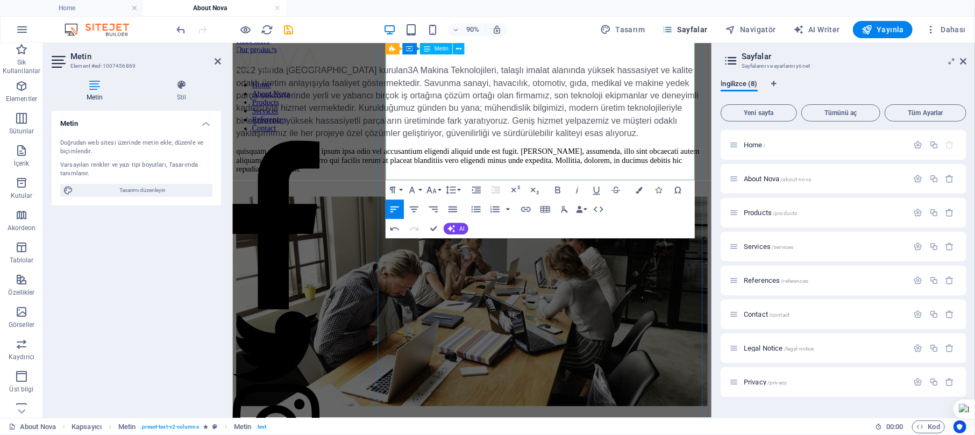
scroll to position [248, 0]
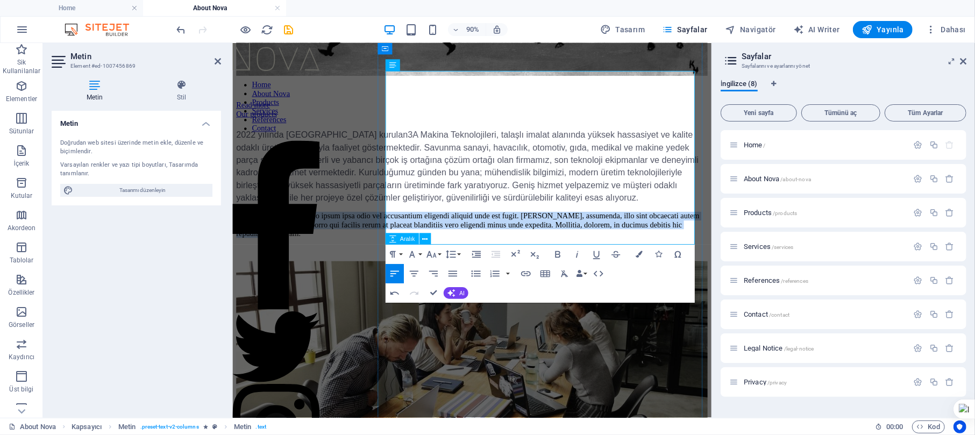
drag, startPoint x: 578, startPoint y: 165, endPoint x: 878, endPoint y: 289, distance: 324.5
click at [691, 270] on div "About 3A Read more Our products 2022 yılında [GEOGRAPHIC_DATA] kurulan 3A Makin…" at bounding box center [498, 301] width 524 height 962
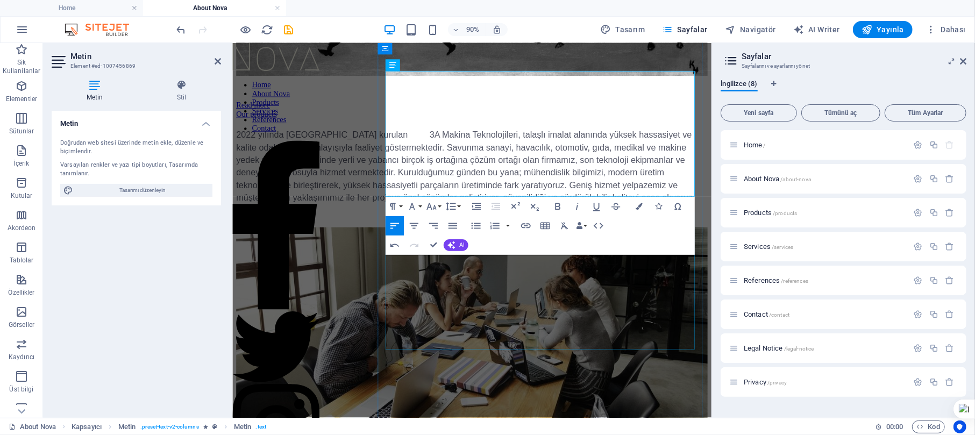
click at [697, 326] on figure at bounding box center [498, 364] width 524 height 235
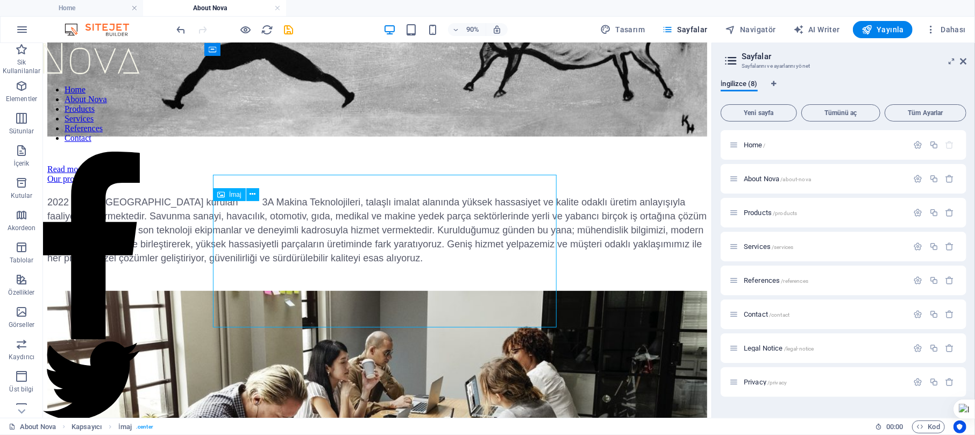
scroll to position [304, 0]
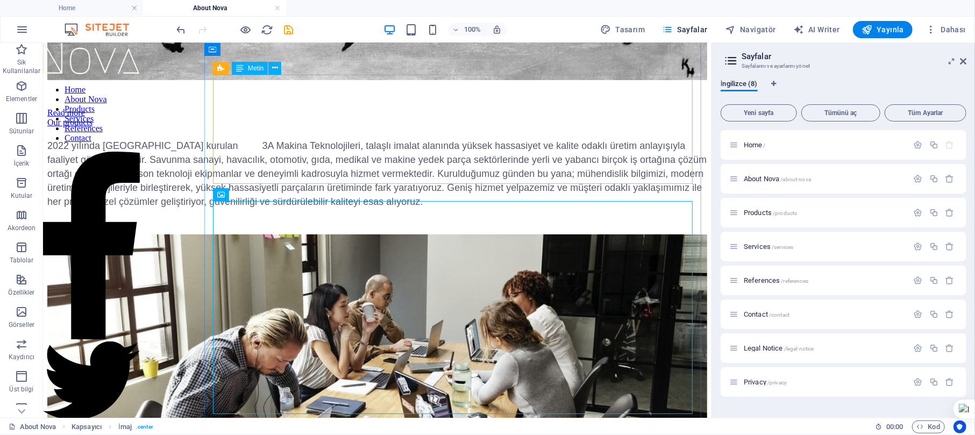
click at [400, 138] on div "2022 yılında [GEOGRAPHIC_DATA] kurulan 3A Makina Teknolojileri, talaşlı imalat …" at bounding box center [377, 173] width 660 height 70
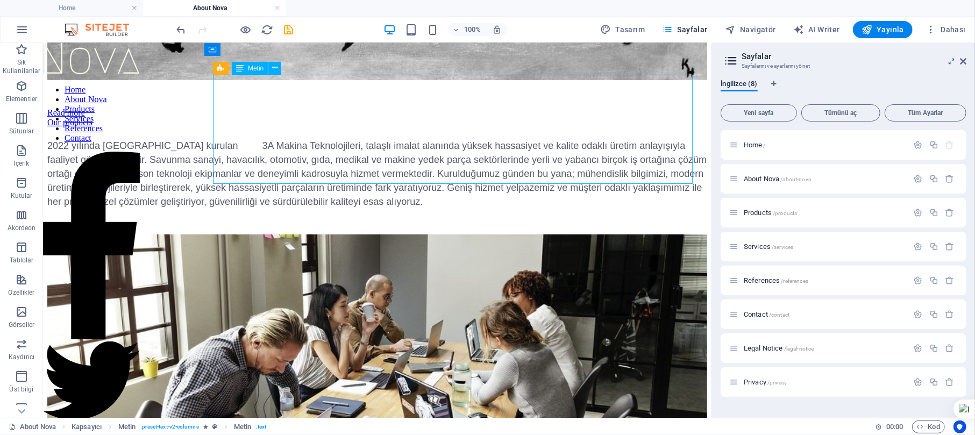
click at [385, 138] on div "2022 yılında [GEOGRAPHIC_DATA] kurulan 3A Makina Teknolojileri, talaşlı imalat …" at bounding box center [377, 173] width 660 height 70
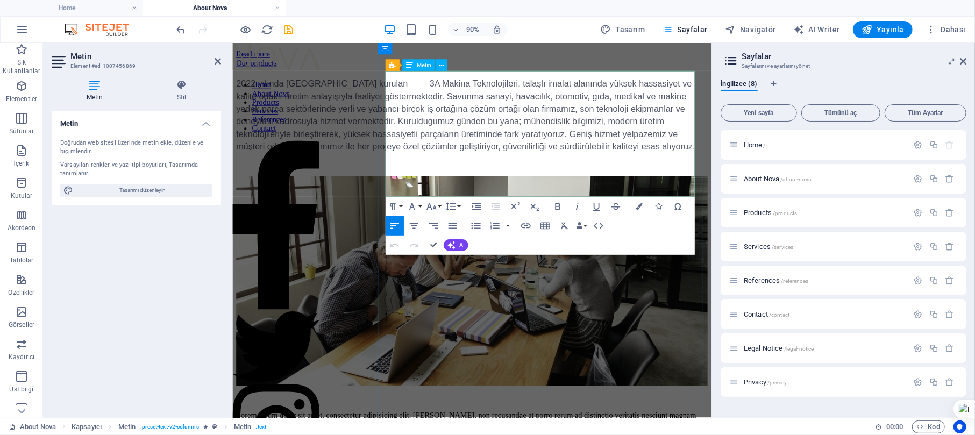
scroll to position [248, 0]
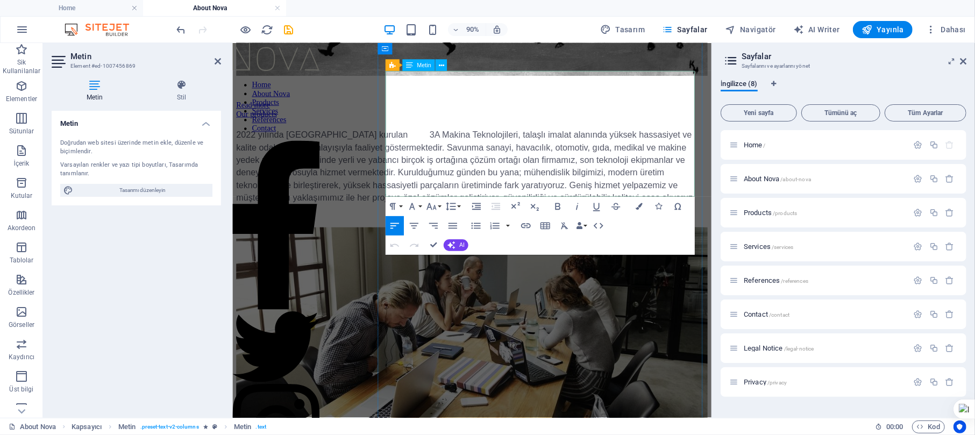
click at [405, 138] on h5 "2022 yılında [GEOGRAPHIC_DATA] kurulan 3A Makina Teknolojileri, talaşlı imalat …" at bounding box center [498, 180] width 524 height 84
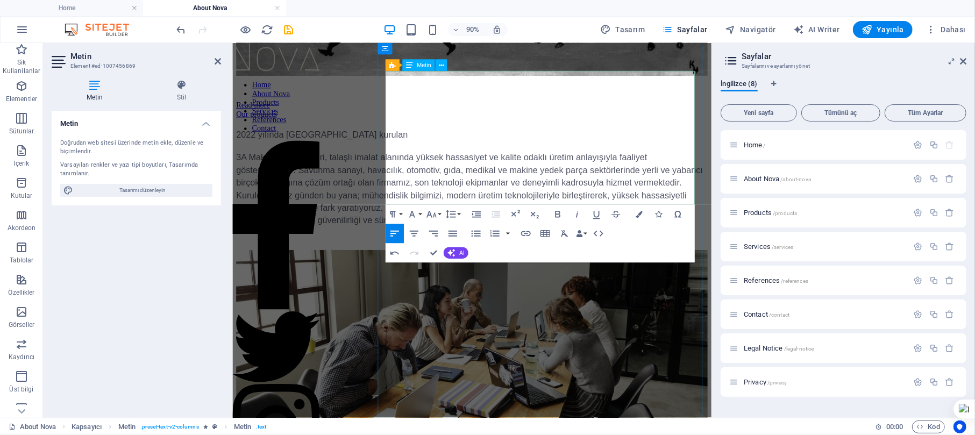
click at [436, 138] on div "2022 yılında [GEOGRAPHIC_DATA] kurulan 3A Makina Teknolojileri, talaşlı imalat …" at bounding box center [498, 192] width 524 height 109
click at [437, 138] on div "2022 yılında [GEOGRAPHIC_DATA] kurulan 3A Makina Teknolojileri, talaşlı imalat …" at bounding box center [498, 192] width 524 height 109
click at [612, 326] on figure at bounding box center [498, 390] width 524 height 235
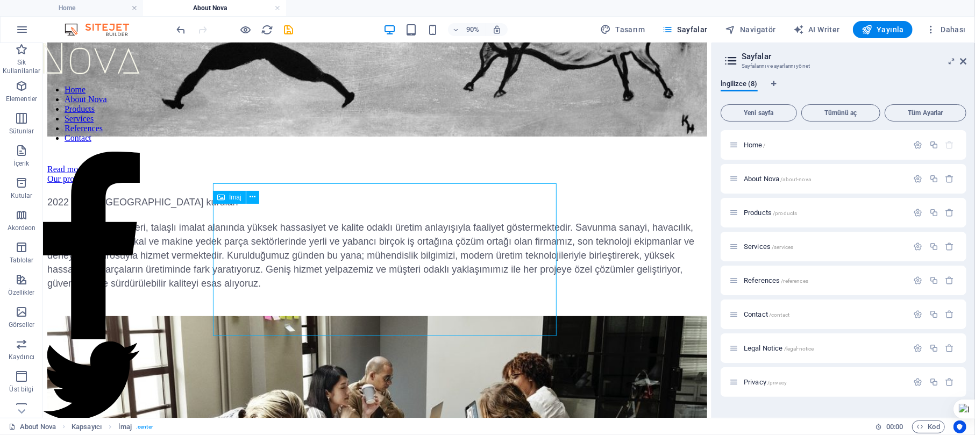
scroll to position [304, 0]
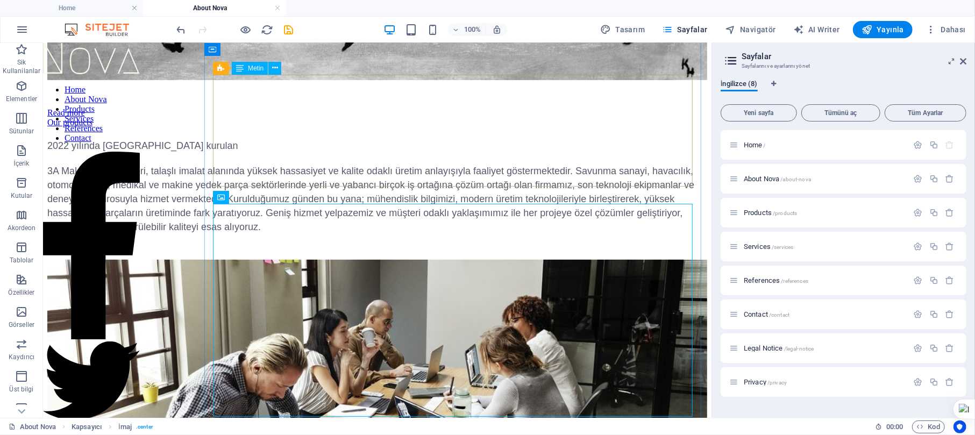
click at [312, 138] on div "2022 yılında [GEOGRAPHIC_DATA] kurulan 3A Makina Teknolojileri, talaşlı imalat …" at bounding box center [377, 185] width 660 height 95
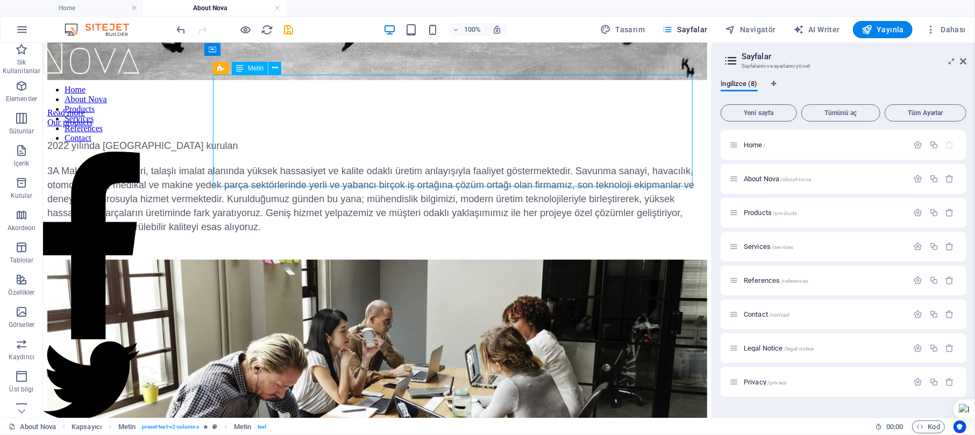
click at [312, 138] on div "2022 yılında [GEOGRAPHIC_DATA] kurulan 3A Makina Teknolojileri, talaşlı imalat …" at bounding box center [377, 185] width 660 height 95
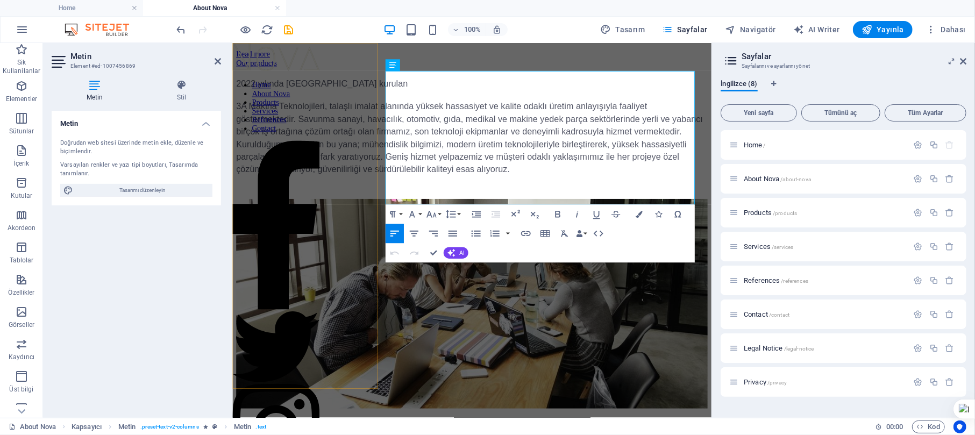
scroll to position [248, 0]
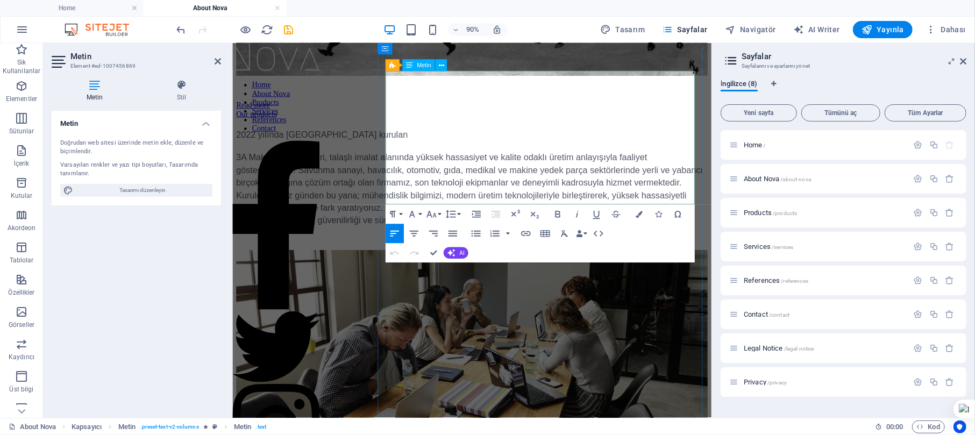
click at [501, 163] on h5 "3A Makina Teknolojileri, talaşlı imalat alanında yüksek hassasiyet ve kalite od…" at bounding box center [498, 205] width 524 height 84
click at [504, 163] on h5 "3A Makina Teknolojileri, talaşlı imalat alanında yüksek hassasiyet ve kalite od…" at bounding box center [498, 205] width 524 height 84
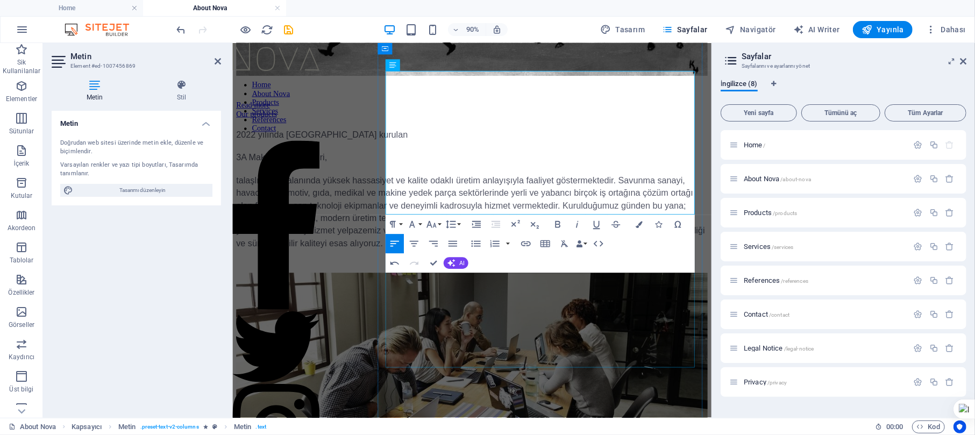
click at [468, 326] on figure at bounding box center [498, 415] width 524 height 235
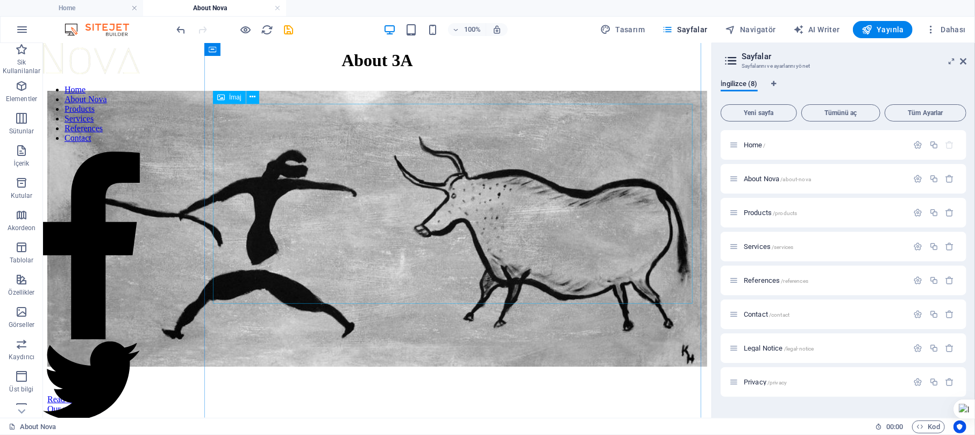
scroll to position [89, 0]
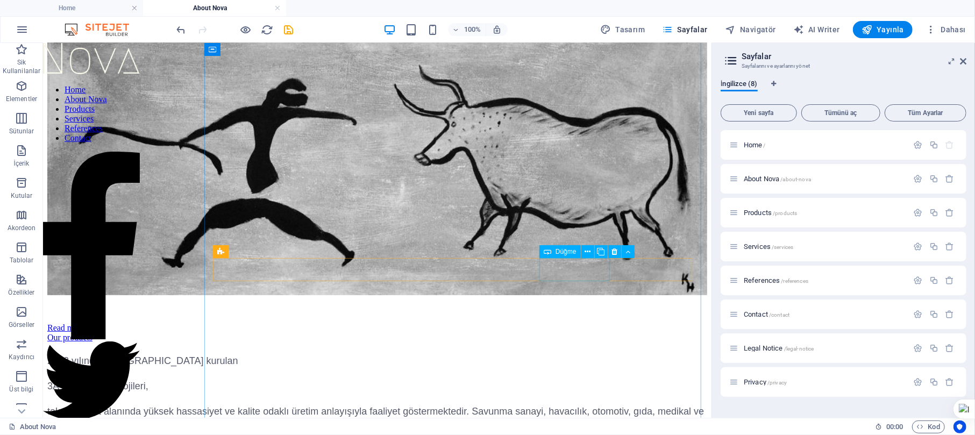
click at [579, 326] on div "Our products" at bounding box center [377, 337] width 660 height 10
click at [616, 252] on icon at bounding box center [614, 251] width 6 height 11
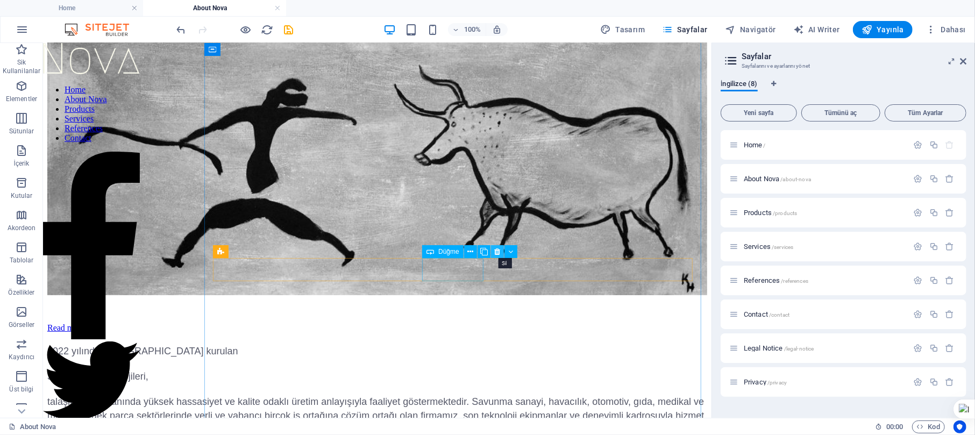
click at [495, 251] on icon at bounding box center [497, 251] width 6 height 11
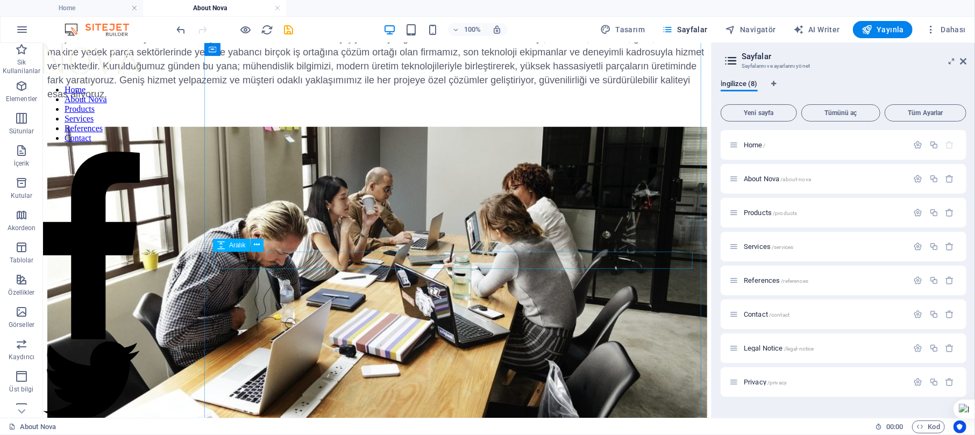
scroll to position [591, 0]
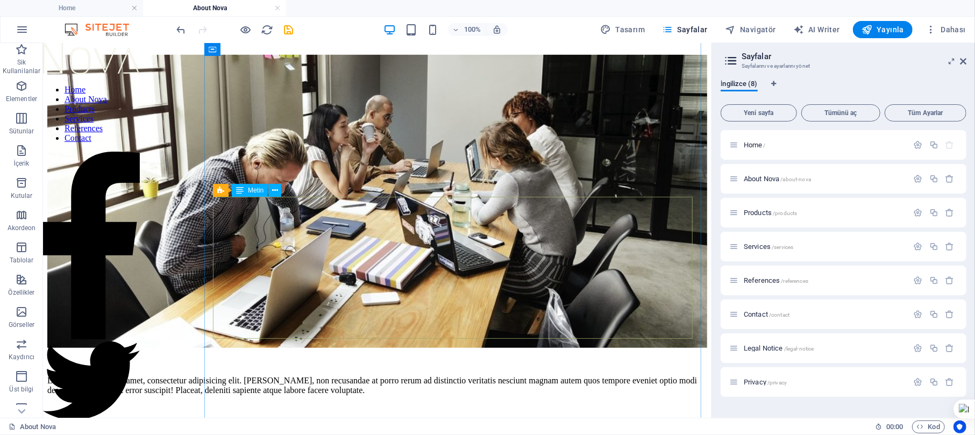
click at [322, 326] on div "Lorem ipsum dolor sit amet, consectetur adipisicing elit. [PERSON_NAME], non re…" at bounding box center [377, 422] width 660 height 95
click at [303, 326] on div "Lorem ipsum dolor sit amet, consectetur adipisicing elit. [PERSON_NAME], non re…" at bounding box center [377, 422] width 660 height 95
click at [125, 122] on nav "Home About Nova Products Services References Contact" at bounding box center [90, 113] width 97 height 58
click at [123, 142] on nav "Home About Nova Products Services References Contact" at bounding box center [90, 113] width 97 height 58
click at [129, 116] on nav "Home About Nova Products Services References Contact" at bounding box center [90, 113] width 97 height 58
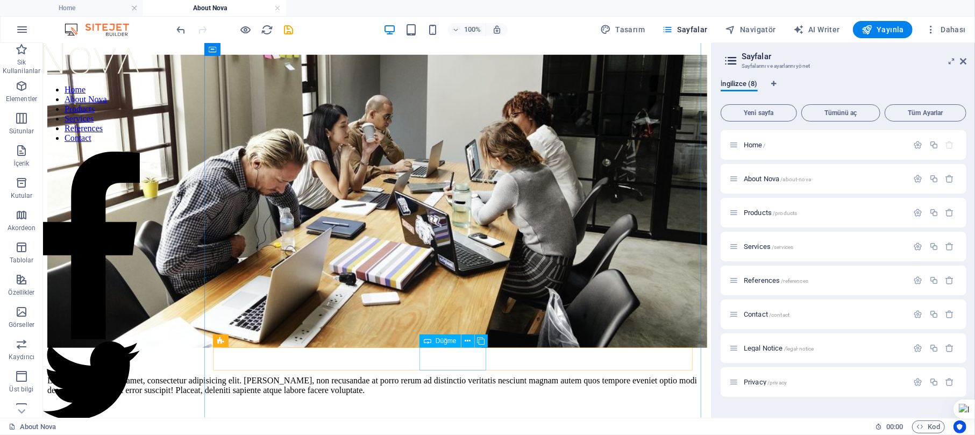
click at [312, 326] on div "Lorem ipsum dolor sit amet, consectetur adipisicing elit. [PERSON_NAME], non re…" at bounding box center [377, 422] width 660 height 95
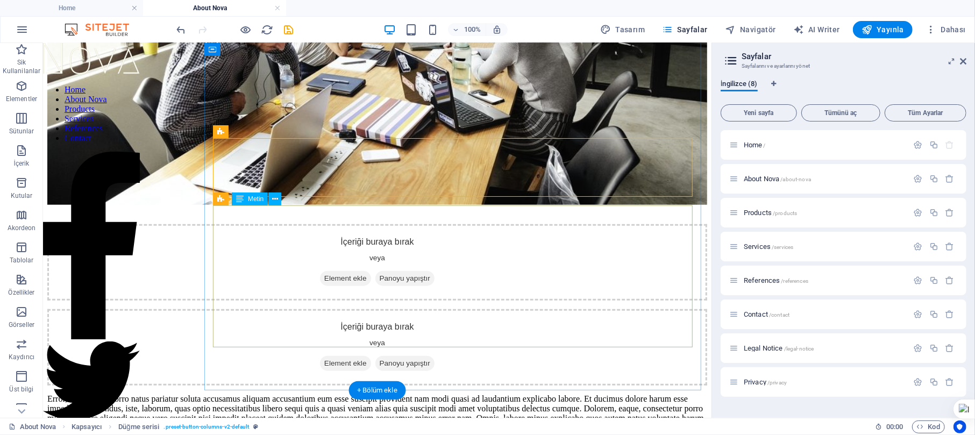
click at [333, 326] on div "Error, voluptatem porro natus pariatur soluta accusamus aliquam accusantium eum…" at bounding box center [377, 432] width 660 height 76
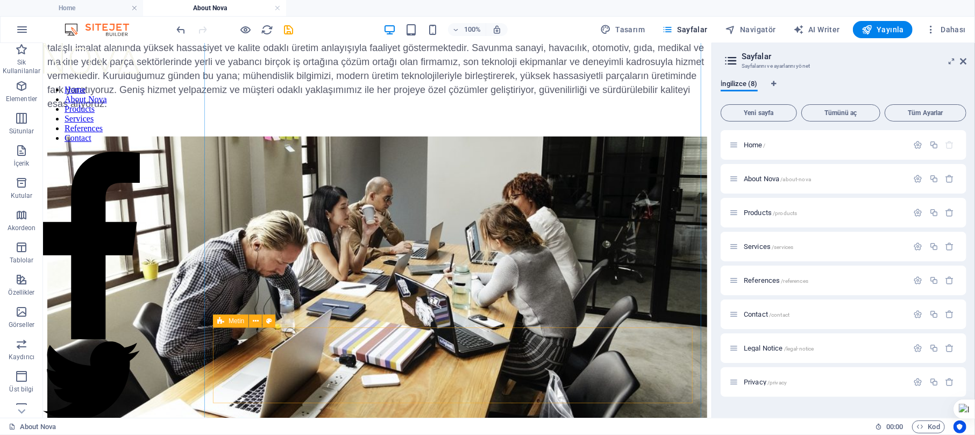
scroll to position [532, 0]
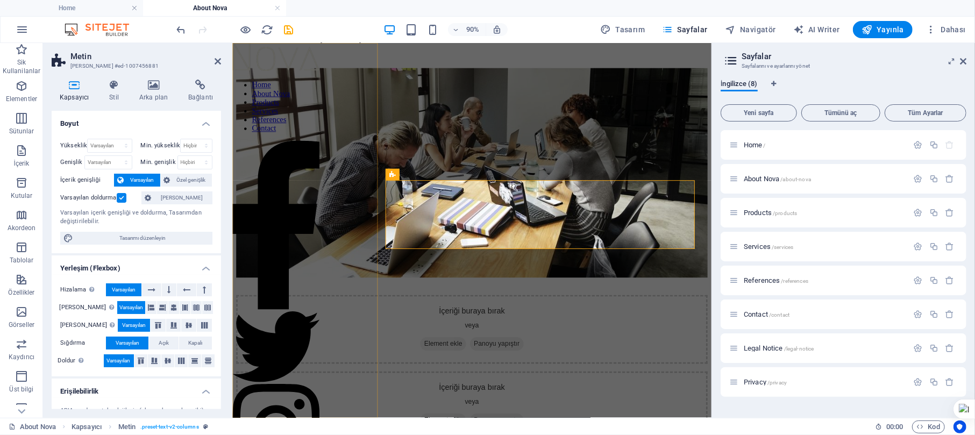
scroll to position [509, 0]
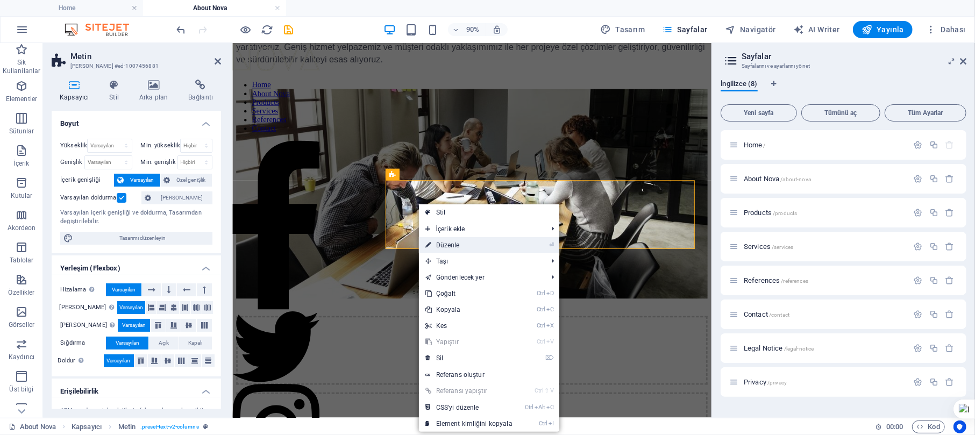
drag, startPoint x: 438, startPoint y: 249, endPoint x: 229, endPoint y: 227, distance: 210.4
click at [438, 249] on link "⏎ Düzenle" at bounding box center [469, 245] width 100 height 16
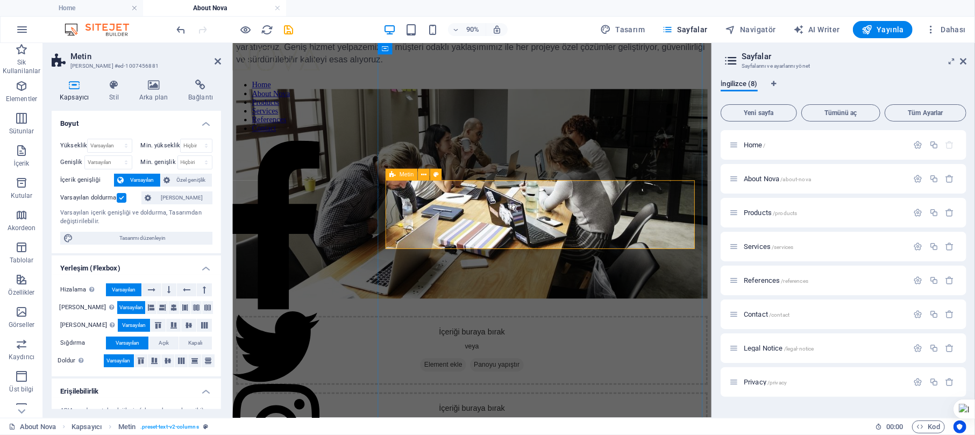
click at [451, 326] on div "İçeriği buraya bırak veya Element ekle Panoyu yapıştır" at bounding box center [498, 384] width 524 height 76
click at [555, 326] on span "Panoyu yapıştır" at bounding box center [525, 400] width 59 height 15
click at [631, 326] on div "İçeriği buraya bırak veya Element ekle Panoyu yapıştır" at bounding box center [498, 384] width 524 height 76
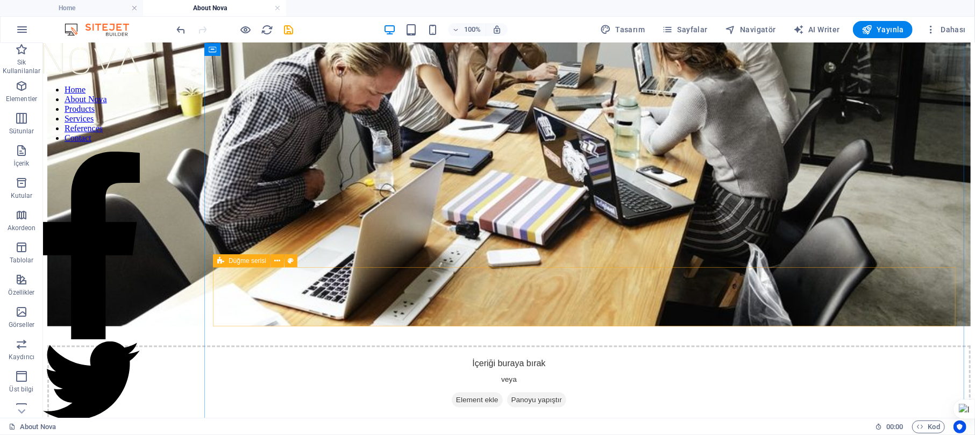
scroll to position [819, 0]
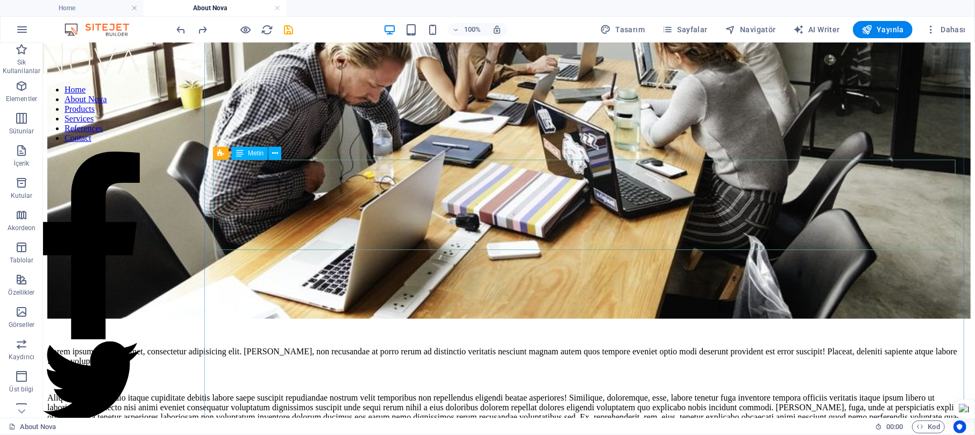
click at [349, 326] on div "Lorem ipsum dolor sit amet, consectetur adipisicing elit. [PERSON_NAME], non re…" at bounding box center [508, 388] width 923 height 85
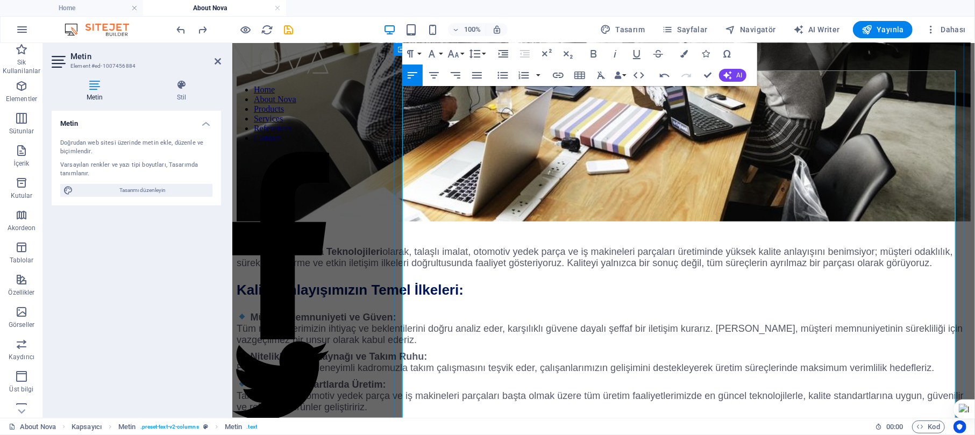
scroll to position [624, 0]
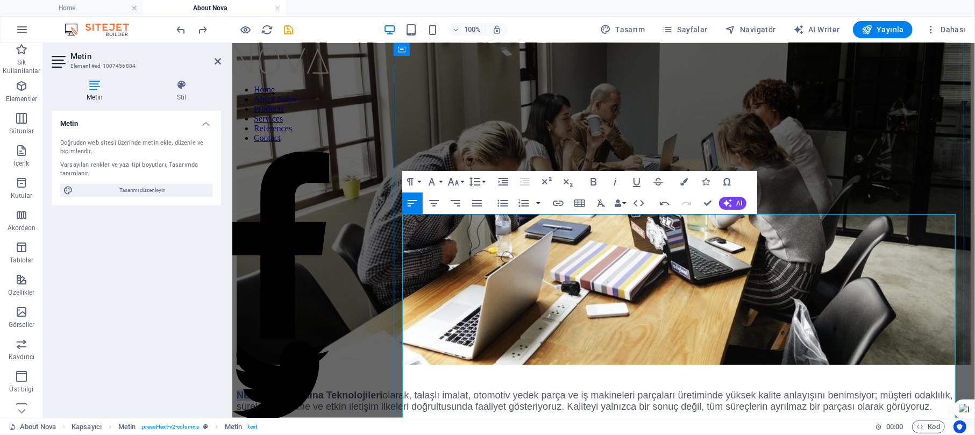
drag, startPoint x: 402, startPoint y: 226, endPoint x: 449, endPoint y: 227, distance: 47.3
click at [382, 326] on strong "NEFATECH Makina Teknolojileri" at bounding box center [309, 394] width 146 height 11
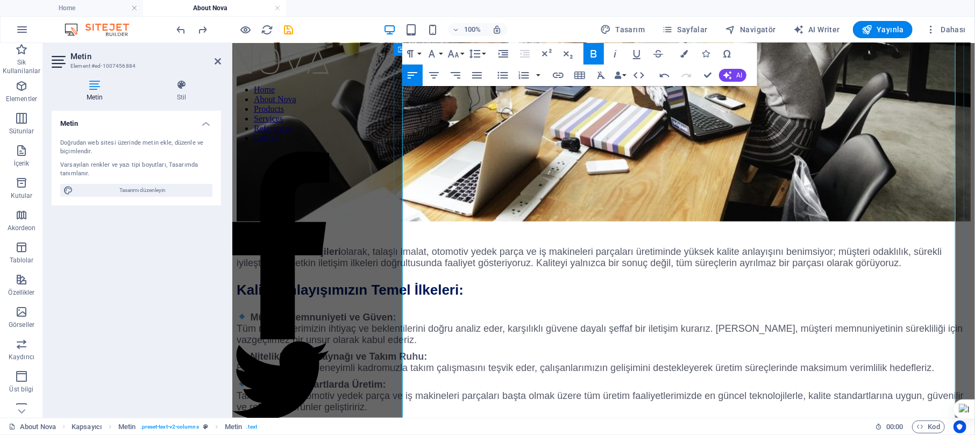
scroll to position [839, 0]
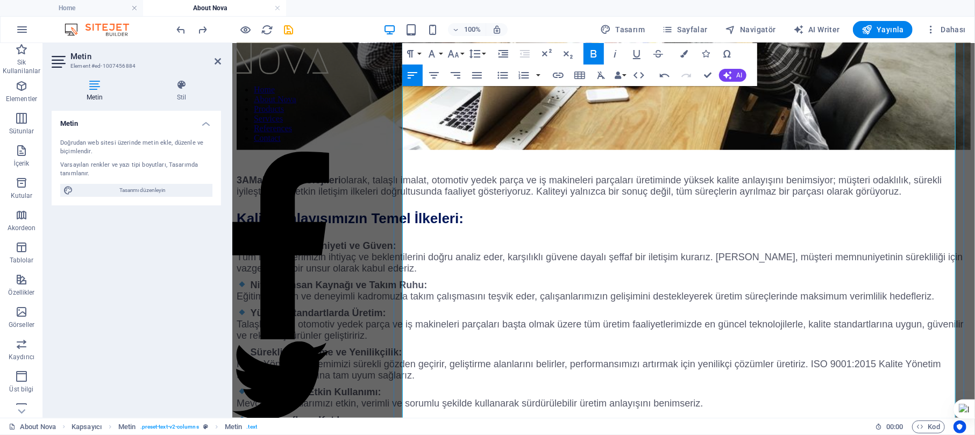
drag, startPoint x: 684, startPoint y: 255, endPoint x: 732, endPoint y: 254, distance: 47.9
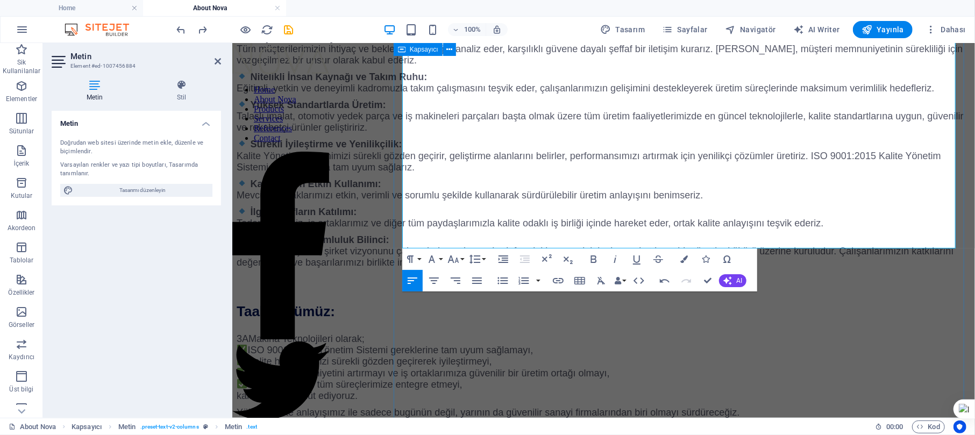
scroll to position [1054, 0]
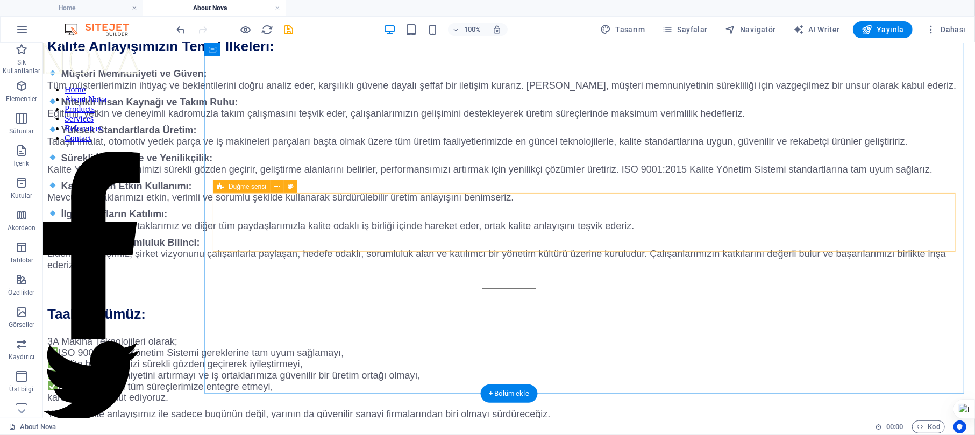
scroll to position [1164, 0]
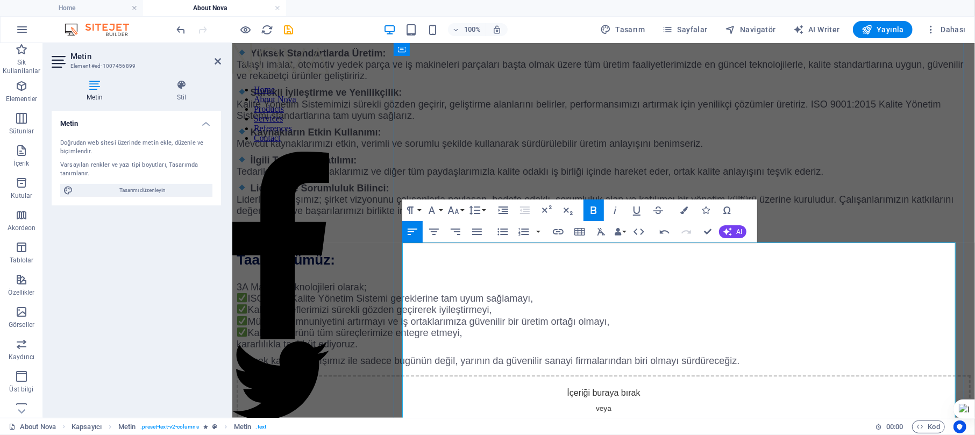
scroll to position [1171, 0]
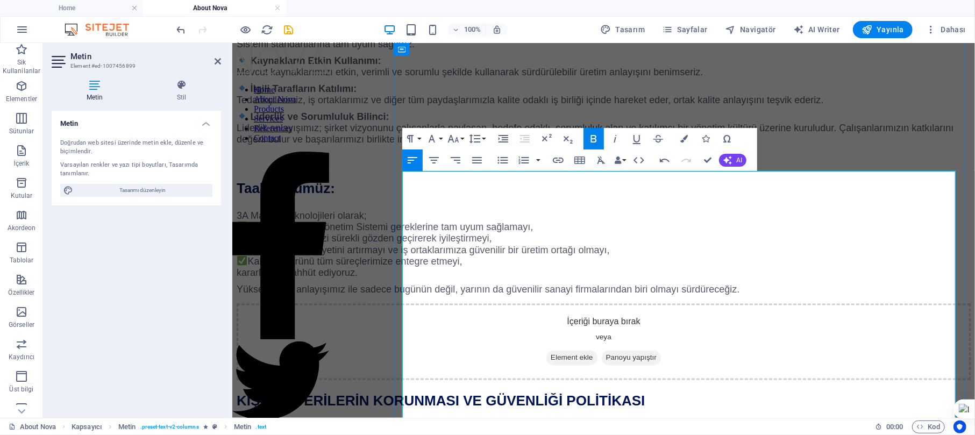
drag, startPoint x: 402, startPoint y: 263, endPoint x: 439, endPoint y: 264, distance: 37.1
drag, startPoint x: 497, startPoint y: 265, endPoint x: 672, endPoint y: 263, distance: 174.8
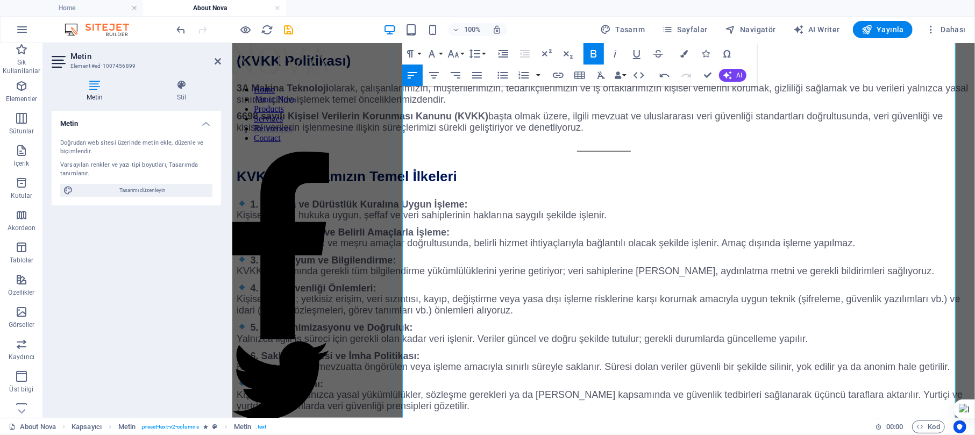
scroll to position [1565, 0]
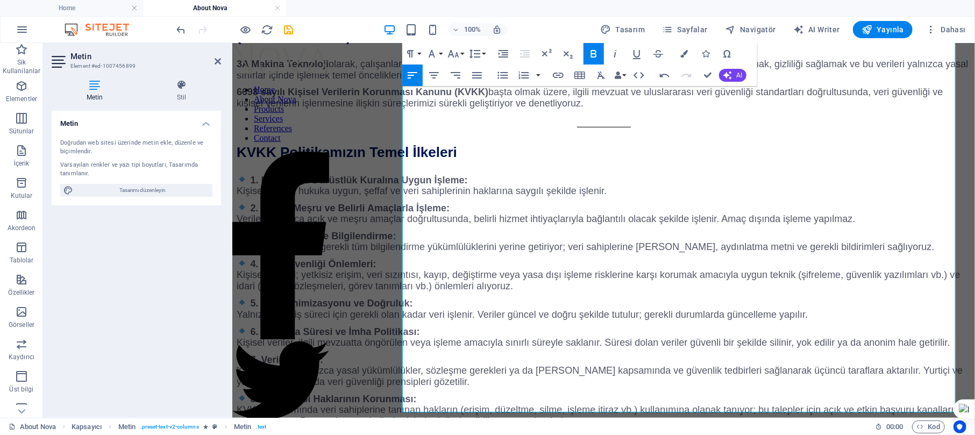
drag, startPoint x: 683, startPoint y: 238, endPoint x: 725, endPoint y: 237, distance: 41.4
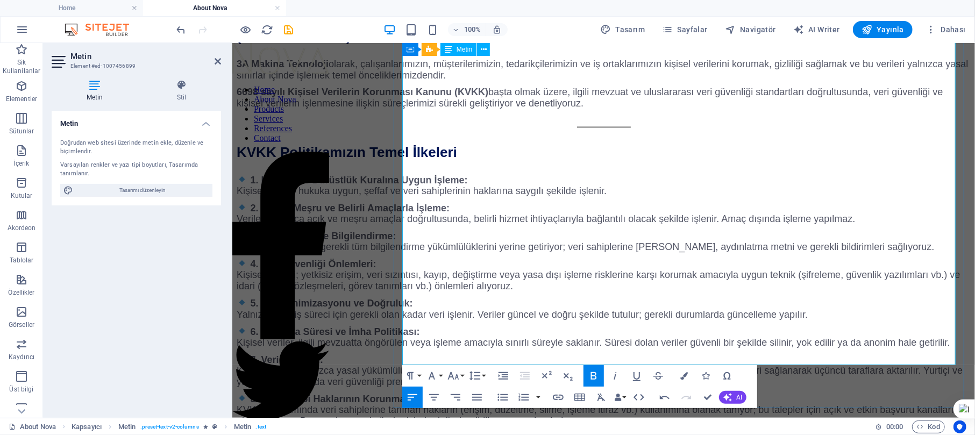
scroll to position [1637, 0]
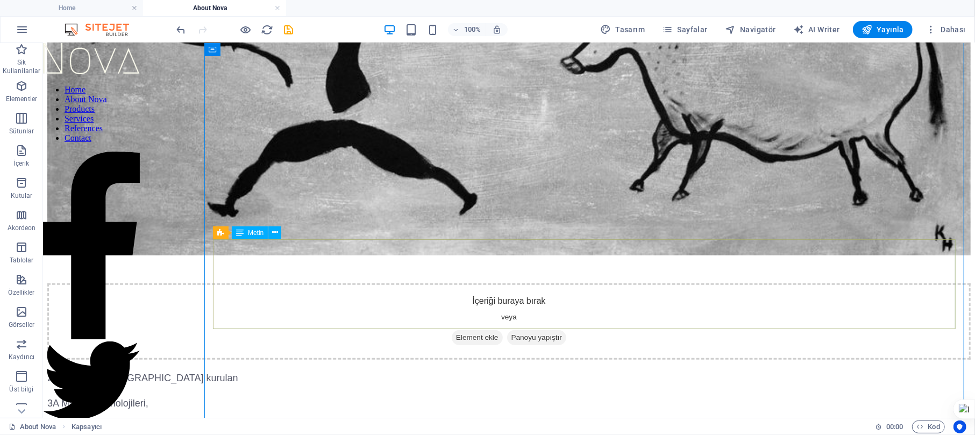
scroll to position [224, 0]
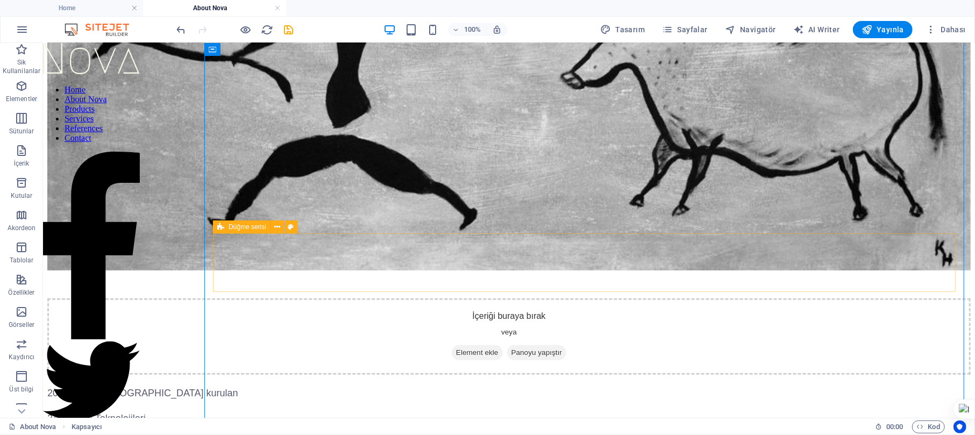
click at [654, 298] on div "İçeriği buraya bırak veya Element ekle Panoyu yapıştır" at bounding box center [508, 336] width 923 height 76
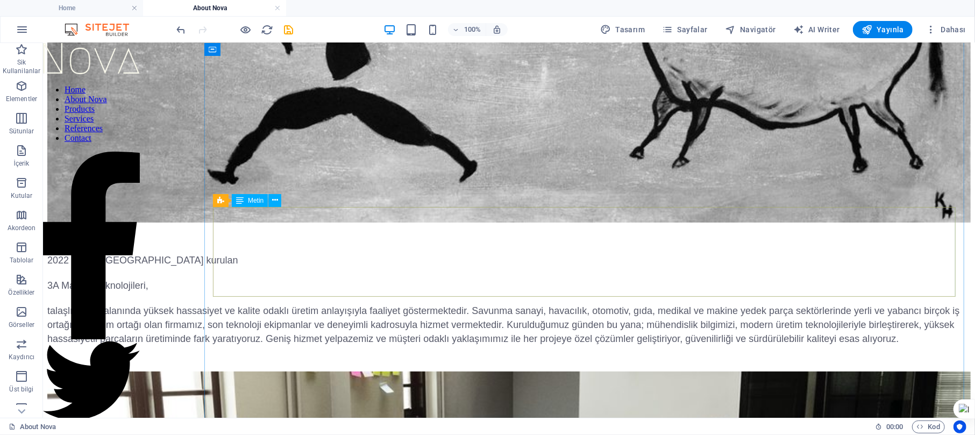
scroll to position [368, 0]
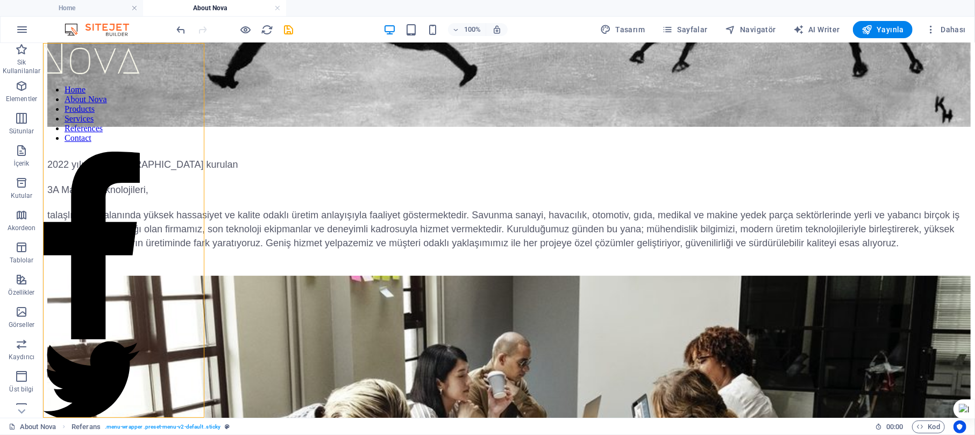
drag, startPoint x: 112, startPoint y: 151, endPoint x: 101, endPoint y: 333, distance: 182.1
click at [101, 142] on nav "Home About Nova Products Services References Contact" at bounding box center [90, 113] width 97 height 58
drag, startPoint x: 120, startPoint y: 160, endPoint x: 119, endPoint y: 169, distance: 9.7
click at [117, 142] on nav "Home About Nova Products Services References Contact" at bounding box center [90, 113] width 97 height 58
click at [122, 142] on nav "Home About Nova Products Services References Contact" at bounding box center [90, 113] width 97 height 58
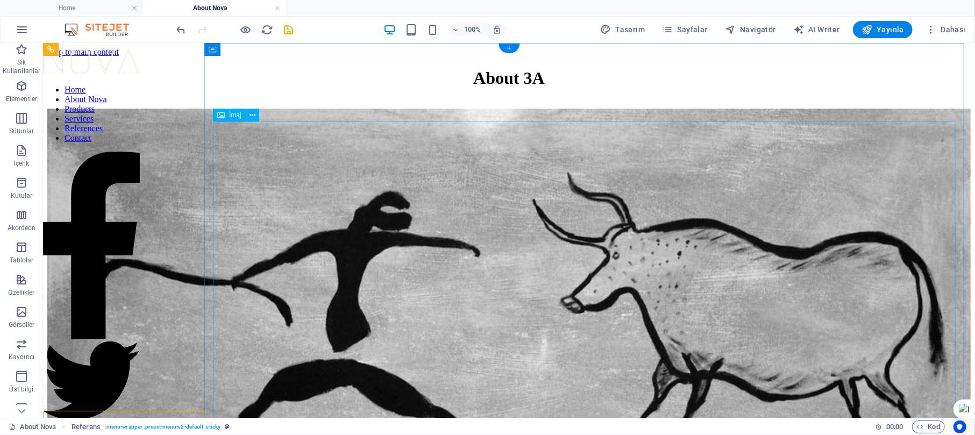
scroll to position [72, 0]
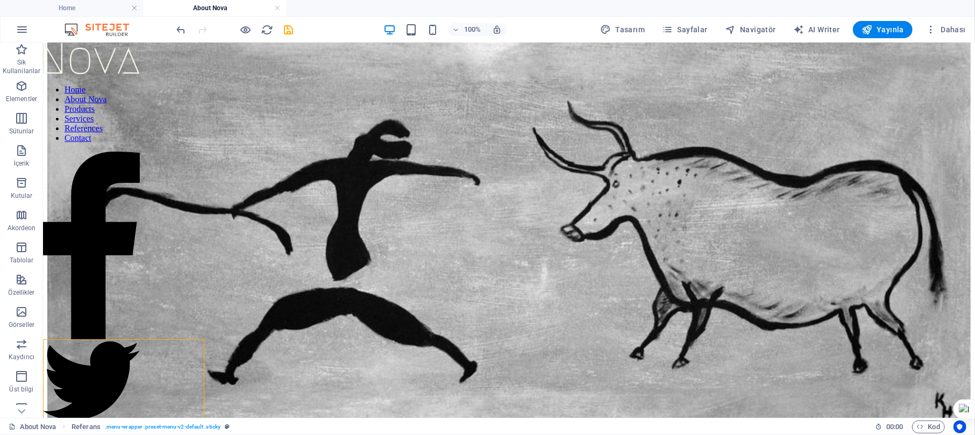
click at [118, 142] on nav "Home About Nova Products Services References Contact" at bounding box center [90, 113] width 97 height 58
click at [116, 142] on nav "Home About Nova Products Services References Contact" at bounding box center [90, 113] width 97 height 58
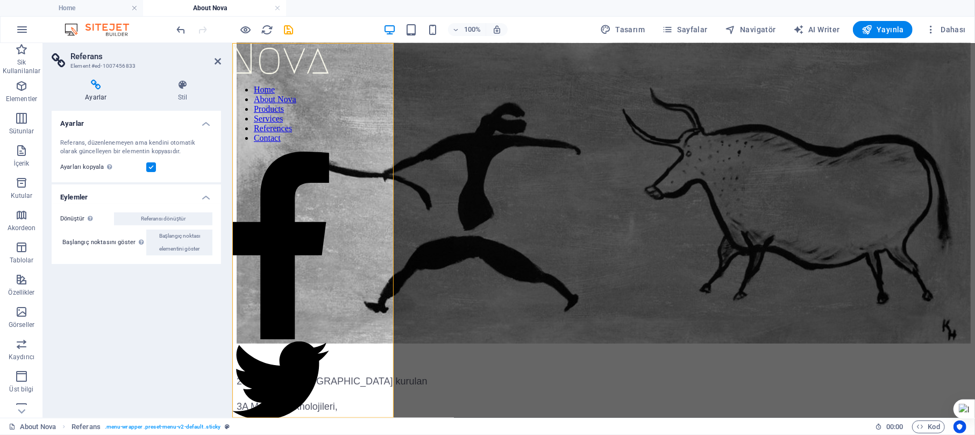
click at [309, 142] on nav "Home About Nova Products Services References Contact" at bounding box center [280, 113] width 97 height 58
click at [314, 142] on nav "Home About Nova Products Services References Contact" at bounding box center [280, 113] width 97 height 58
click at [543, 202] on figure at bounding box center [603, 191] width 734 height 309
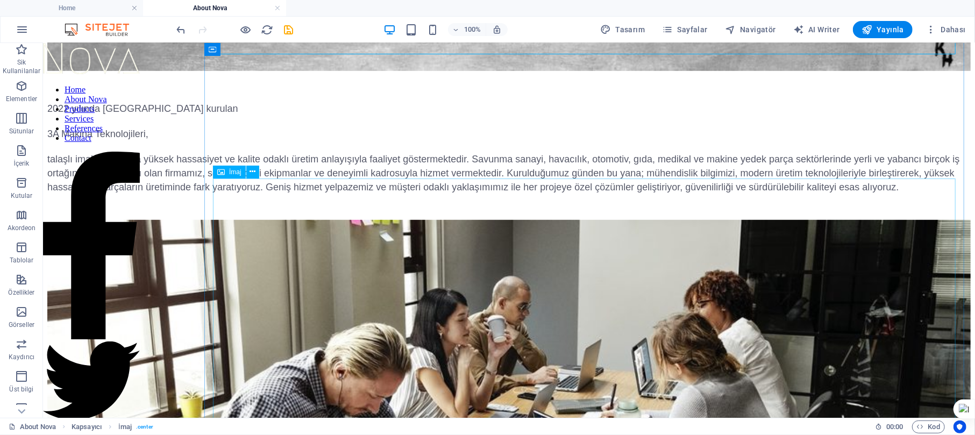
scroll to position [502, 0]
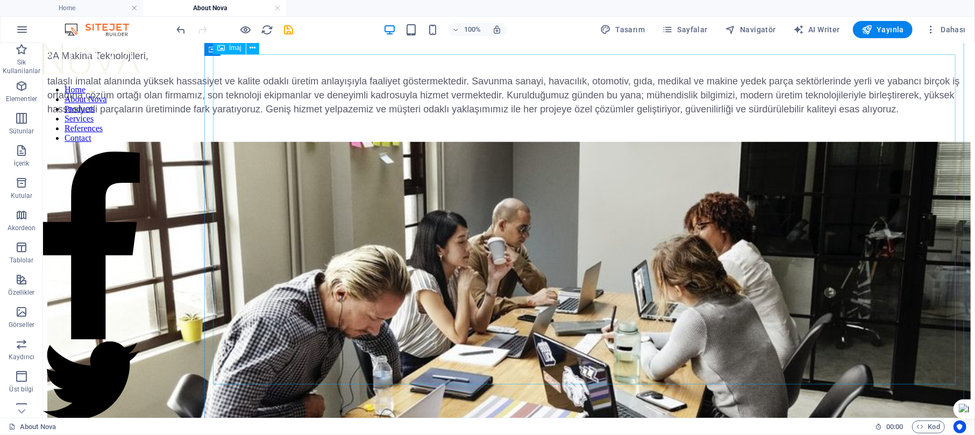
click at [543, 202] on figure at bounding box center [508, 347] width 923 height 412
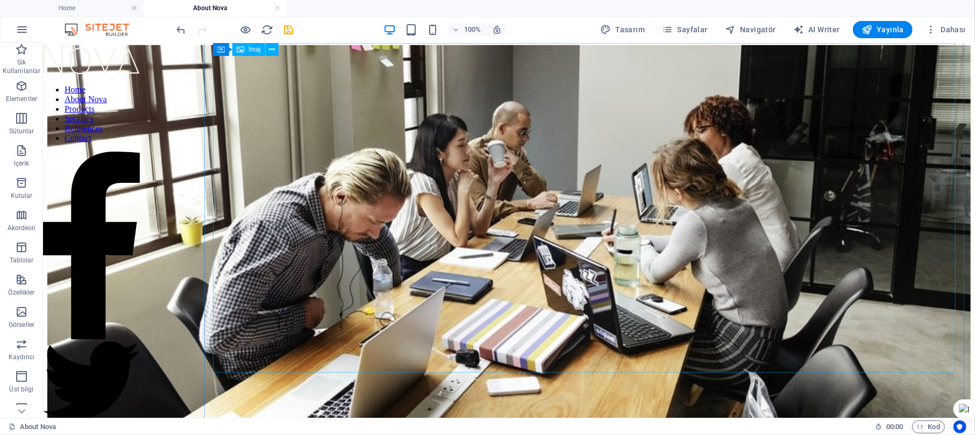
scroll to position [506, 0]
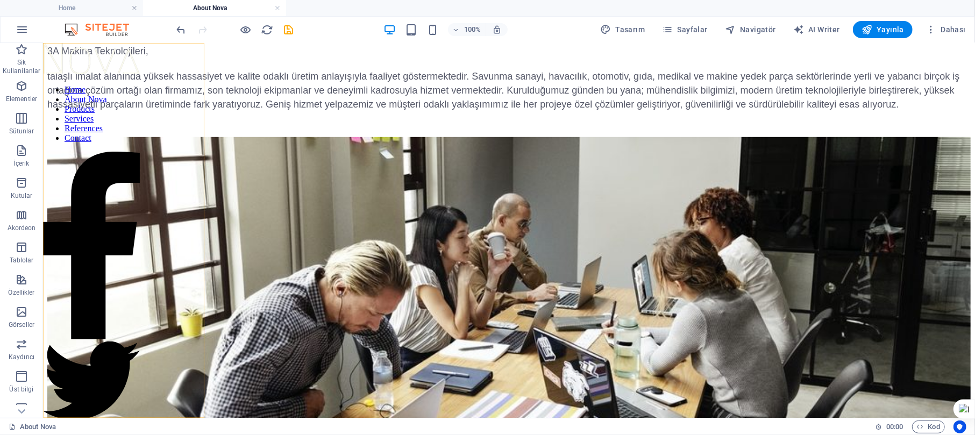
click at [127, 142] on nav "Home About Nova Products Services References Contact" at bounding box center [90, 113] width 97 height 58
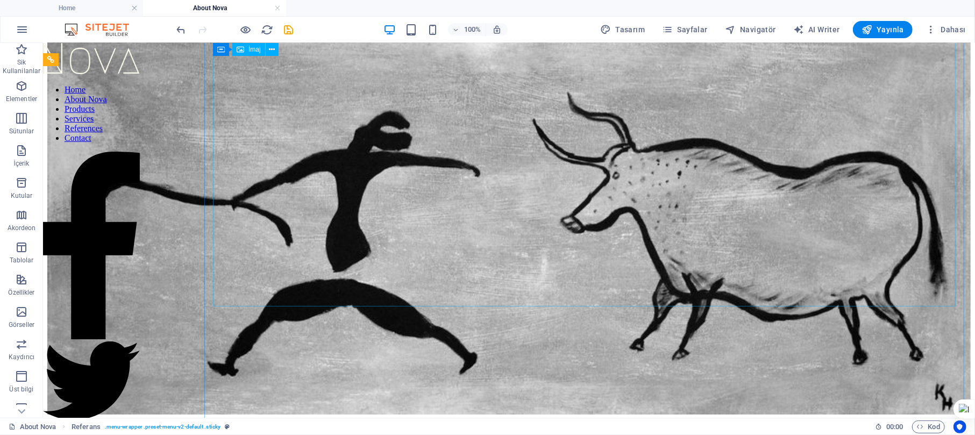
scroll to position [0, 0]
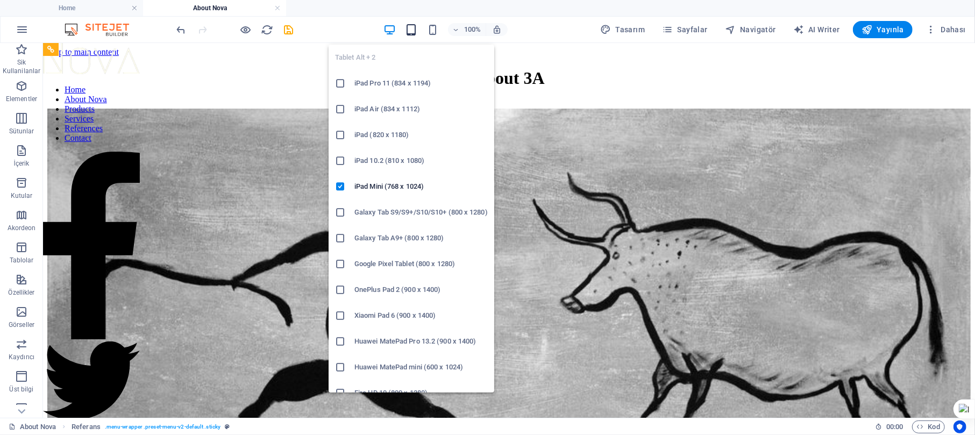
click at [413, 26] on icon "button" at bounding box center [411, 30] width 12 height 12
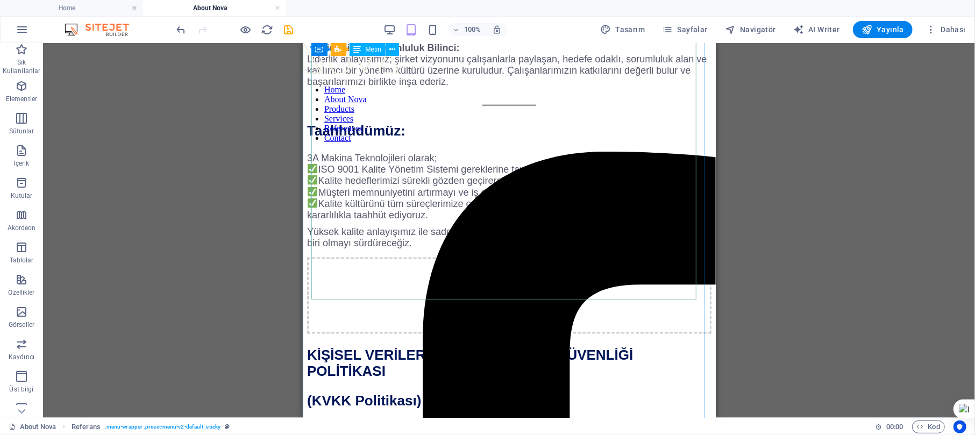
scroll to position [1075, 0]
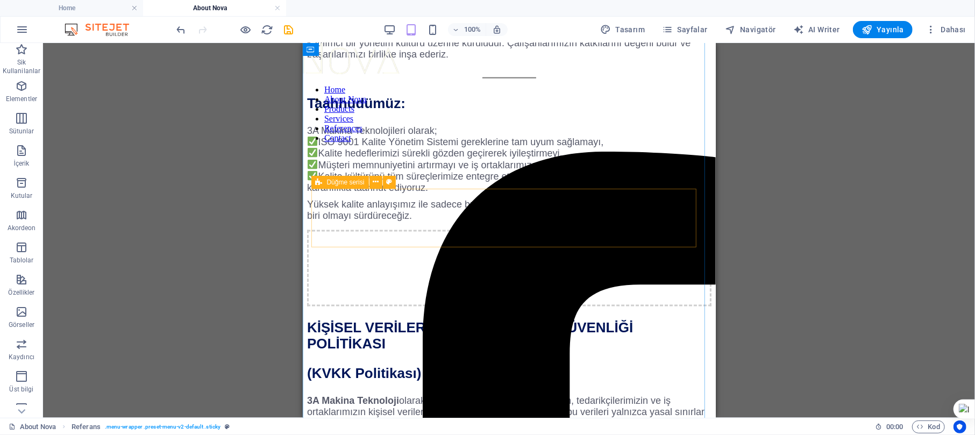
click at [646, 230] on div "İçeriği buraya bırak veya Element ekle Panoyu yapıştır" at bounding box center [508, 268] width 404 height 76
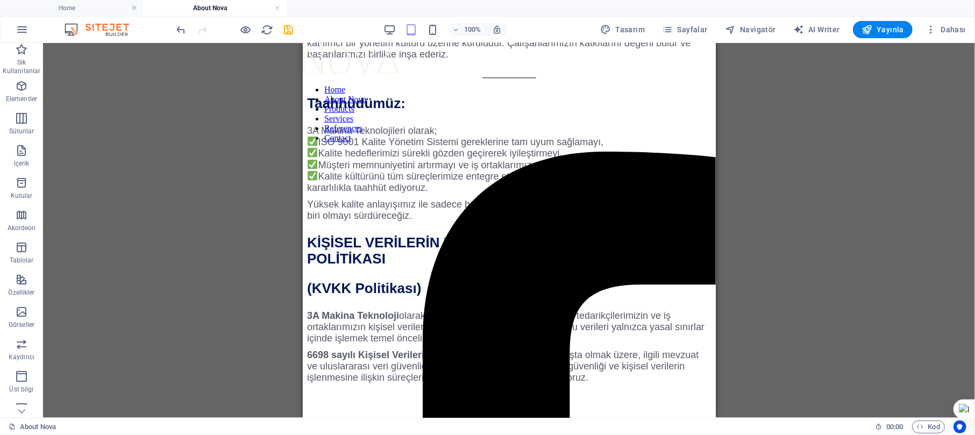
click at [731, 195] on div "H1 Kapsayıcı İmaj Aralık Aralık Metin Metin Metin Düğme serisi Metin Metin Meti…" at bounding box center [509, 230] width 932 height 375
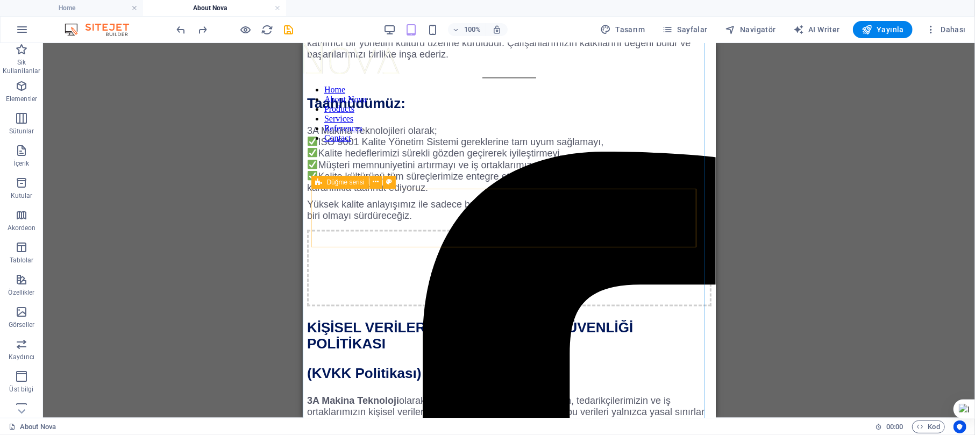
click at [557, 230] on div "İçeriği buraya bırak veya Element ekle Panoyu yapıştır" at bounding box center [508, 268] width 404 height 76
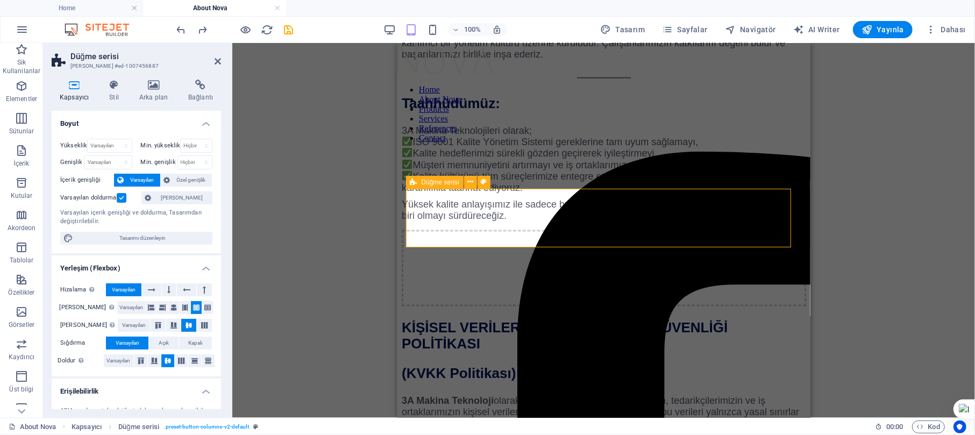
click at [556, 276] on span "Element ekle" at bounding box center [571, 283] width 51 height 15
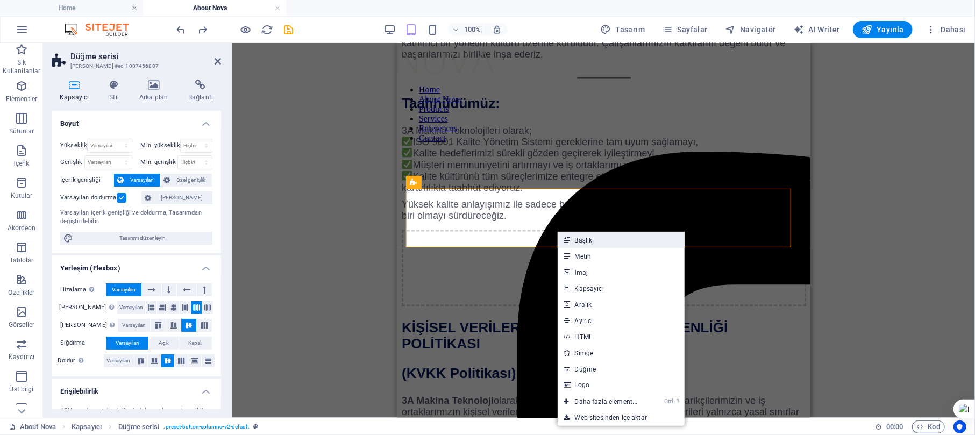
click at [620, 239] on link "Başlık" at bounding box center [621, 240] width 127 height 16
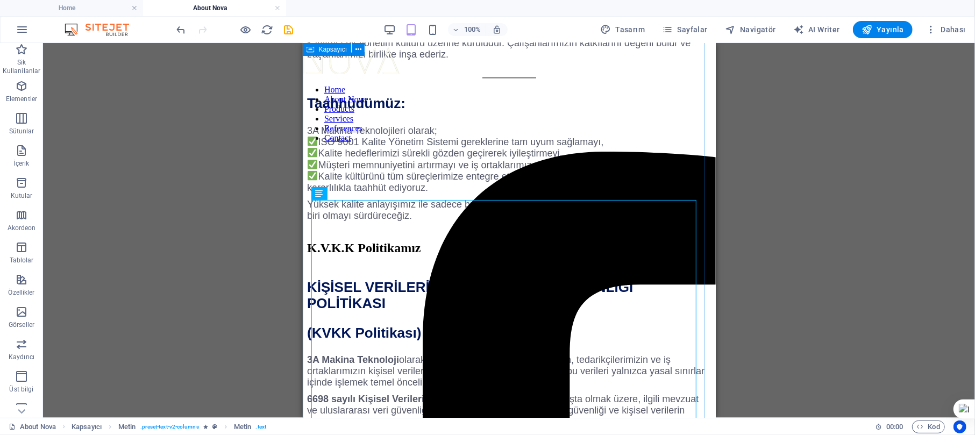
click at [437, 181] on div "About 3A 2022 yılında [GEOGRAPHIC_DATA] kurulan 3A Makina Teknolojileri, talaşl…" at bounding box center [508, 61] width 404 height 2074
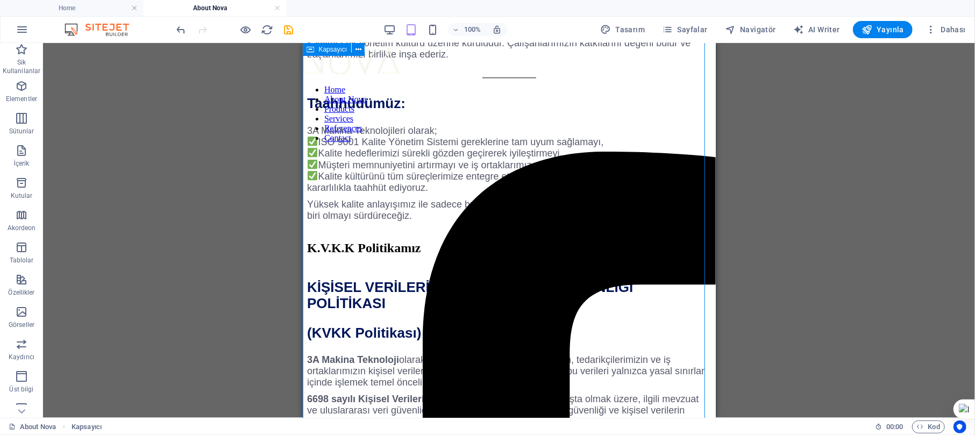
click at [460, 184] on div "About 3A 2022 yılında [GEOGRAPHIC_DATA] kurulan 3A Makina Teknolojileri, talaşl…" at bounding box center [508, 61] width 404 height 2074
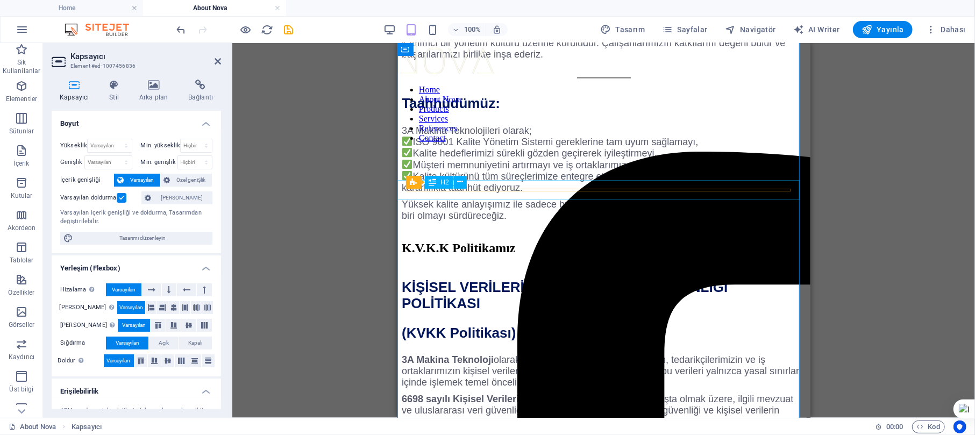
click at [511, 240] on div "K.V.K.K Politikamız" at bounding box center [603, 247] width 404 height 15
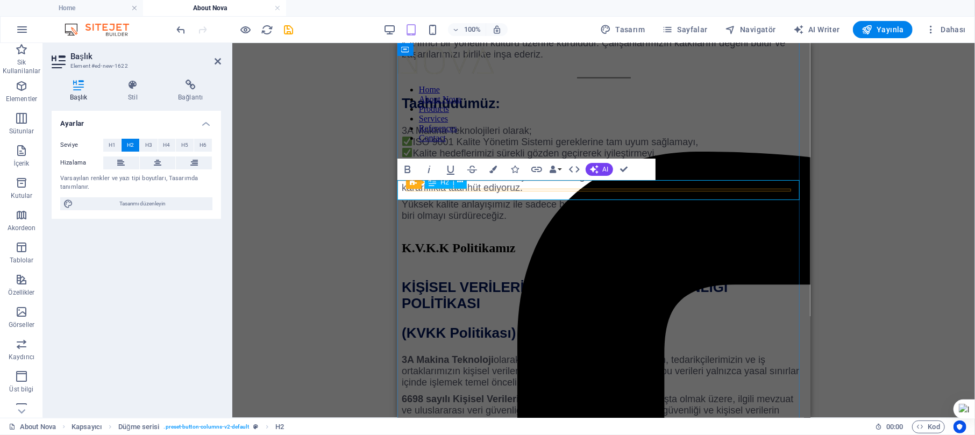
click at [534, 240] on h2 "K.V.K.K Politikamız" at bounding box center [603, 247] width 404 height 15
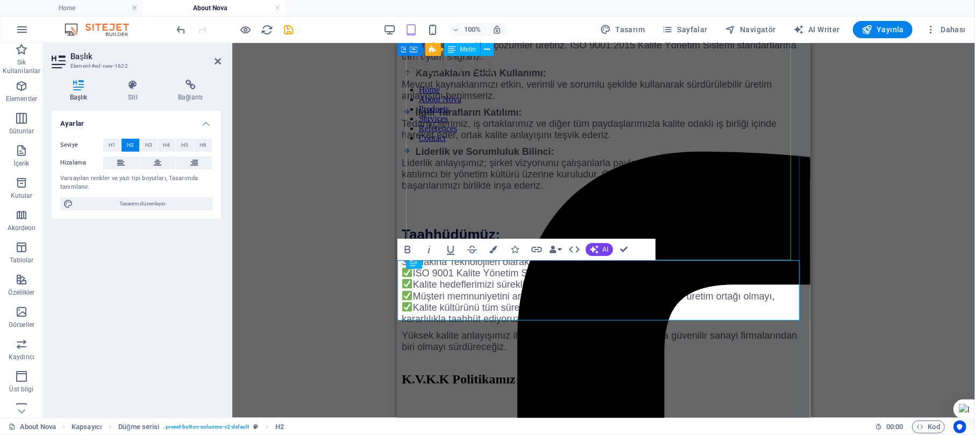
scroll to position [932, 0]
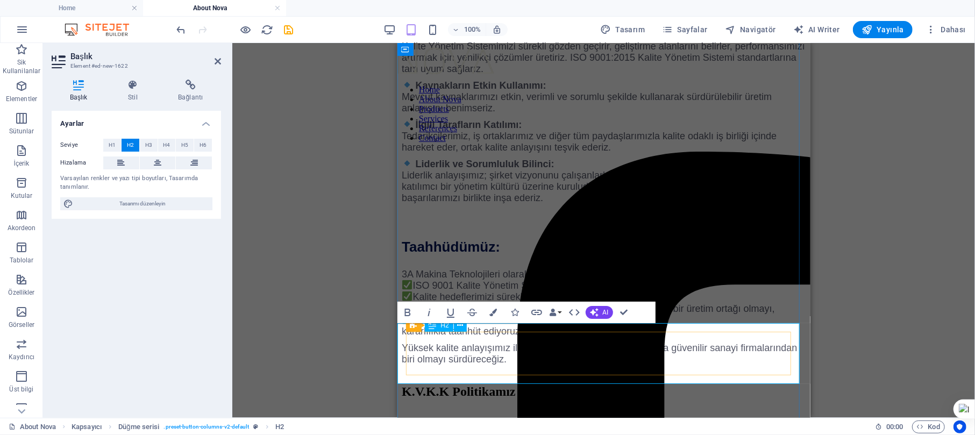
click at [419, 326] on h2 "K.V.K.K Politikamız ‌ ‌" at bounding box center [603, 406] width 404 height 44
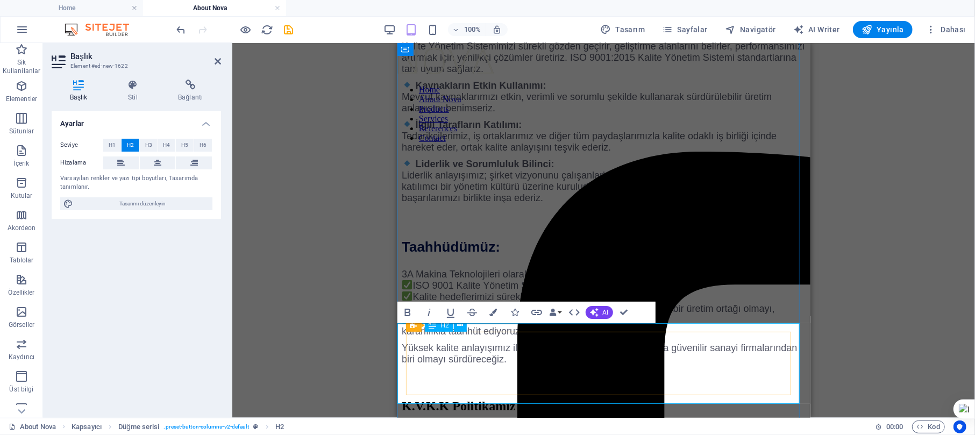
click at [483, 326] on h2 "‌K.V.K.K Politikamız ‌ ‌" at bounding box center [603, 413] width 404 height 58
click at [574, 326] on h2 "‌K.V.K.K Politikamız ‌ ‌" at bounding box center [603, 413] width 404 height 58
click at [608, 311] on span "AI" at bounding box center [606, 312] width 6 height 6
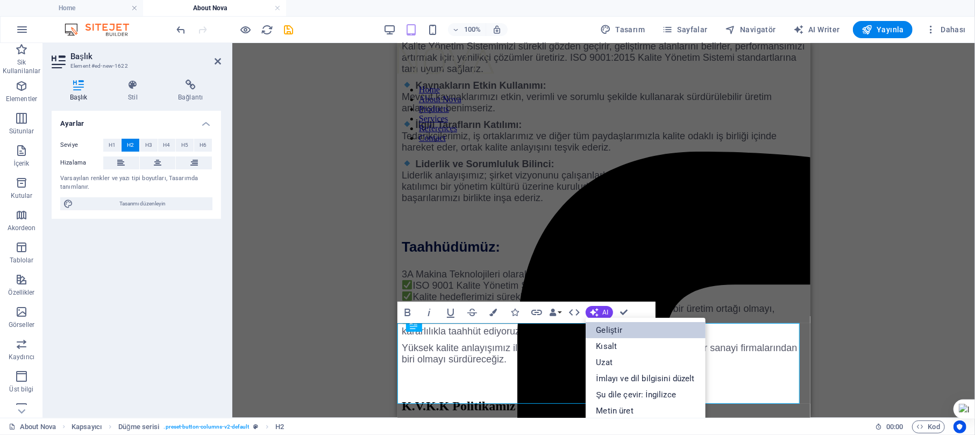
click at [646, 326] on link "Geliştir" at bounding box center [646, 330] width 120 height 16
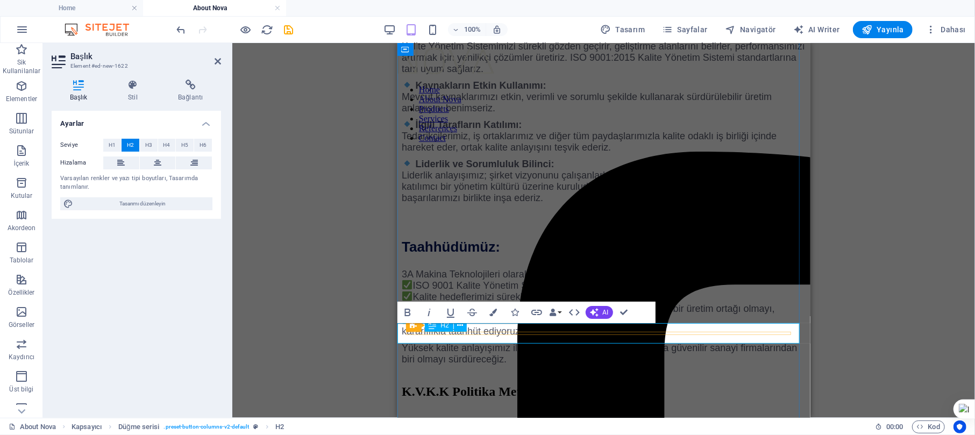
click at [522, 326] on h2 "K.V.K.K Politika Metni" at bounding box center [603, 391] width 404 height 15
click at [524, 326] on h2 "K.V.K.K Politika Metni" at bounding box center [603, 391] width 404 height 15
click at [548, 326] on h2 "K.V.K.K Politika Metni" at bounding box center [603, 391] width 404 height 15
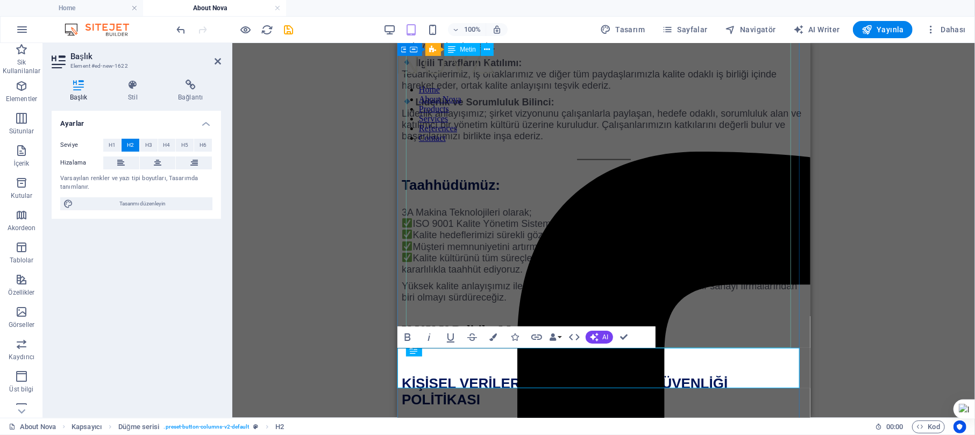
scroll to position [1003, 0]
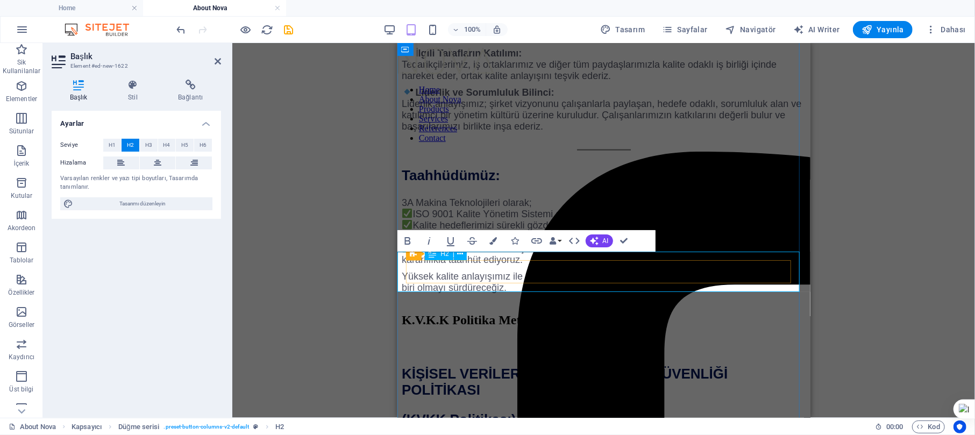
click at [511, 312] on h2 "K.V.K.K Politika Metni ‌" at bounding box center [603, 326] width 404 height 29
click at [518, 312] on h2 "K.V.K.K Politika Metni ‌" at bounding box center [603, 326] width 404 height 29
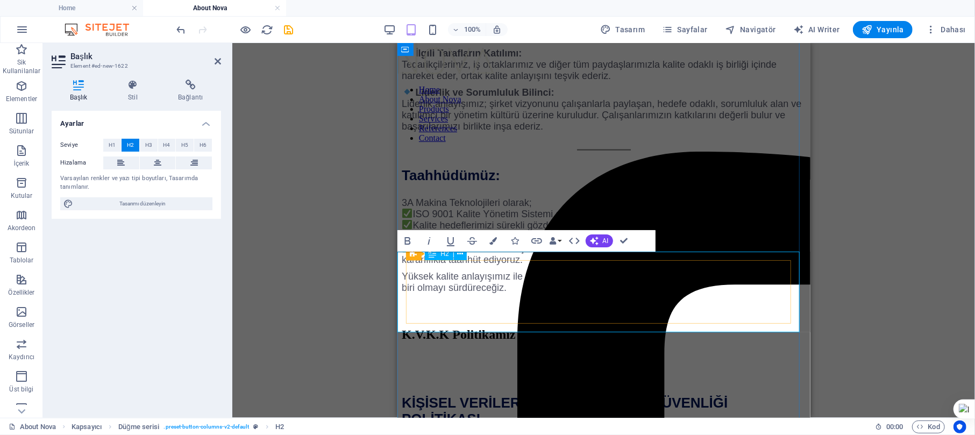
click at [408, 312] on h2 "‌K.V.K.K Politikamız ‌ ‌" at bounding box center [603, 341] width 404 height 58
drag, startPoint x: 789, startPoint y: 267, endPoint x: 815, endPoint y: 267, distance: 26.3
click at [568, 241] on icon "button" at bounding box center [574, 240] width 13 height 13
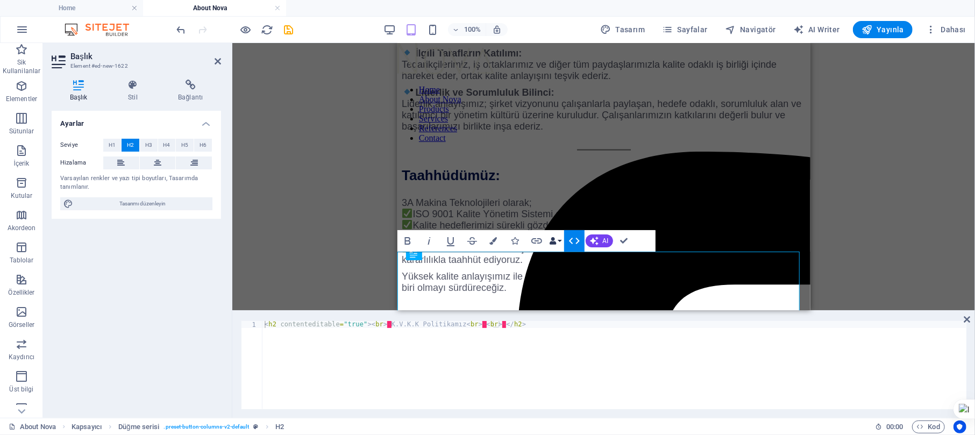
click at [555, 242] on icon "button" at bounding box center [553, 241] width 8 height 8
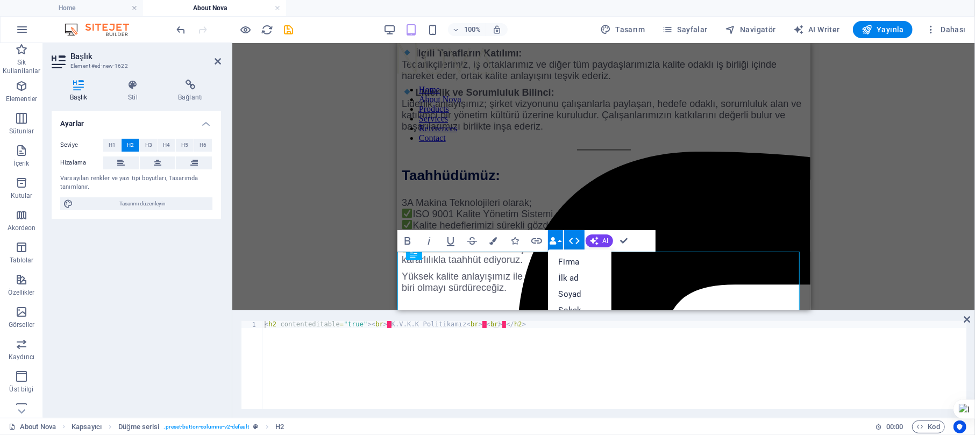
click at [379, 323] on div "< h2 contenteditable = "true" > < br > · K.V.K.K Politikamız < br > · < br > · …" at bounding box center [614, 372] width 704 height 102
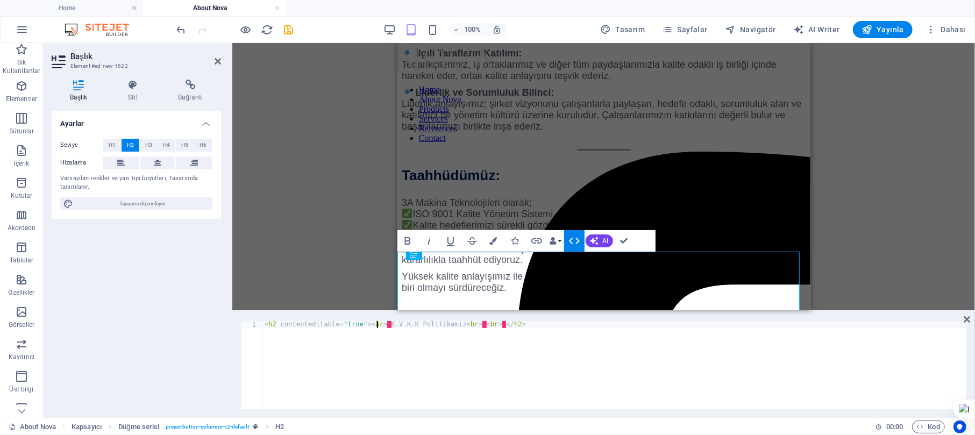
scroll to position [0, 10]
type textarea "<h2 contenteditable="true"><br>‌K.V.K.K Politikamız<br>‌<br>‌</h2>"
click at [731, 320] on icon at bounding box center [966, 319] width 6 height 9
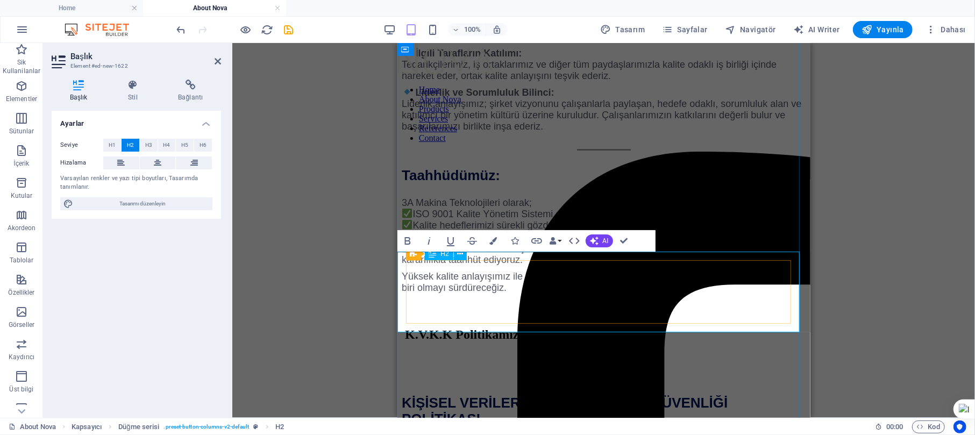
click at [568, 312] on h2 "‌ K.V.K.K Politikamız ‌ ‌" at bounding box center [603, 341] width 404 height 58
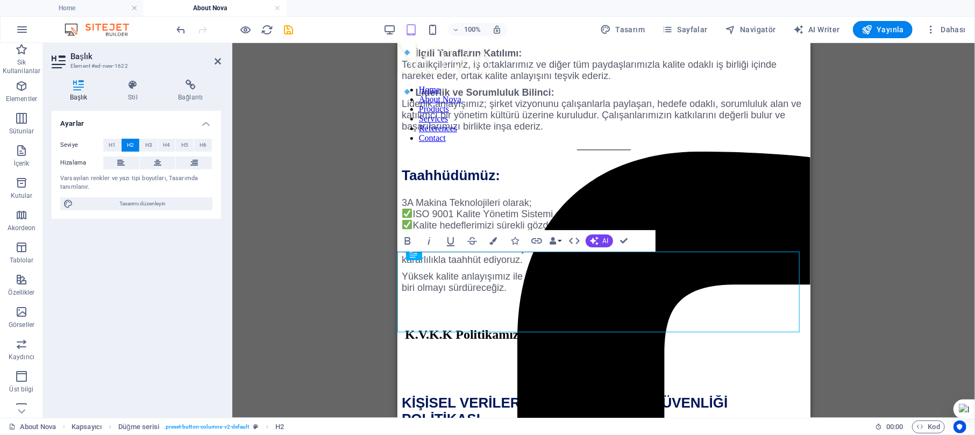
drag, startPoint x: 832, startPoint y: 298, endPoint x: 533, endPoint y: 279, distance: 299.6
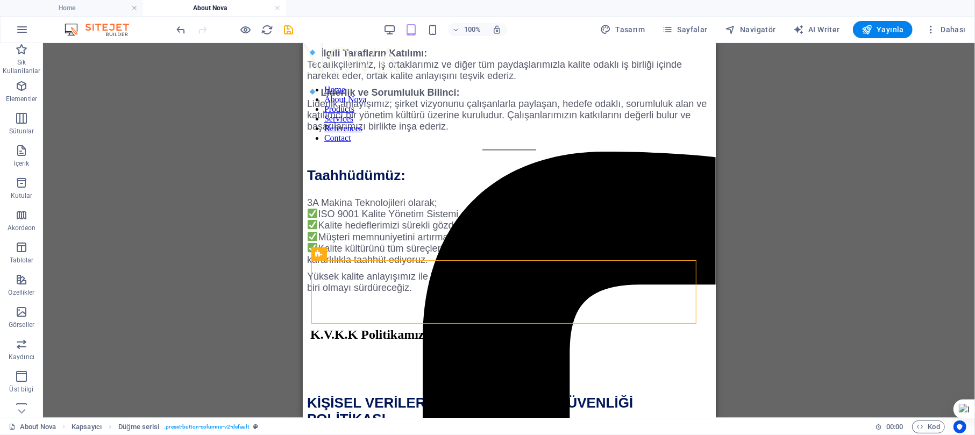
drag, startPoint x: 416, startPoint y: 254, endPoint x: 728, endPoint y: 288, distance: 313.7
click at [728, 288] on div "Mevcut içeriği değiştirmek için buraya sürükleyin. Yeni bir element oluşturmak …" at bounding box center [509, 230] width 932 height 375
click at [731, 239] on div "Mevcut içeriği değiştirmek için buraya sürükleyin. Yeni bir element oluşturmak …" at bounding box center [509, 230] width 932 height 375
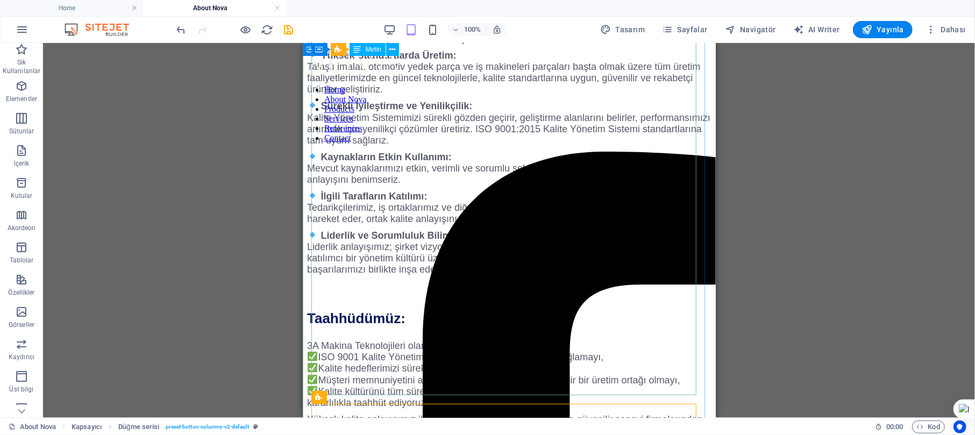
scroll to position [788, 0]
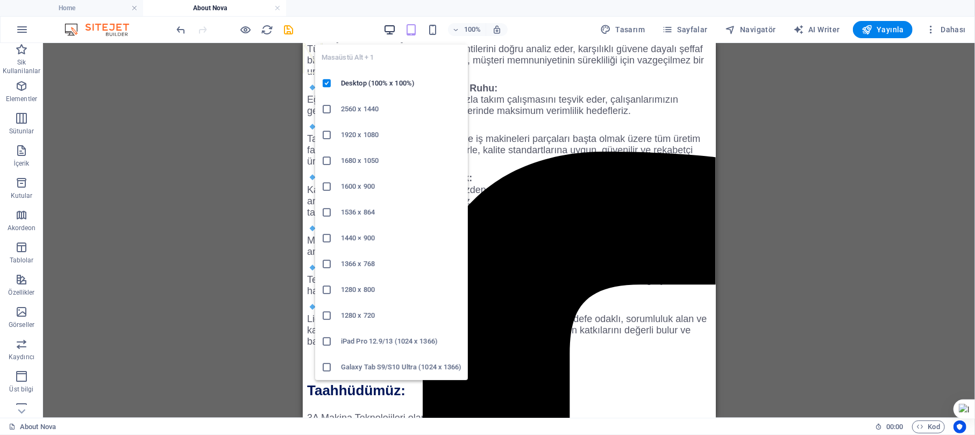
click at [387, 31] on icon "button" at bounding box center [390, 30] width 12 height 12
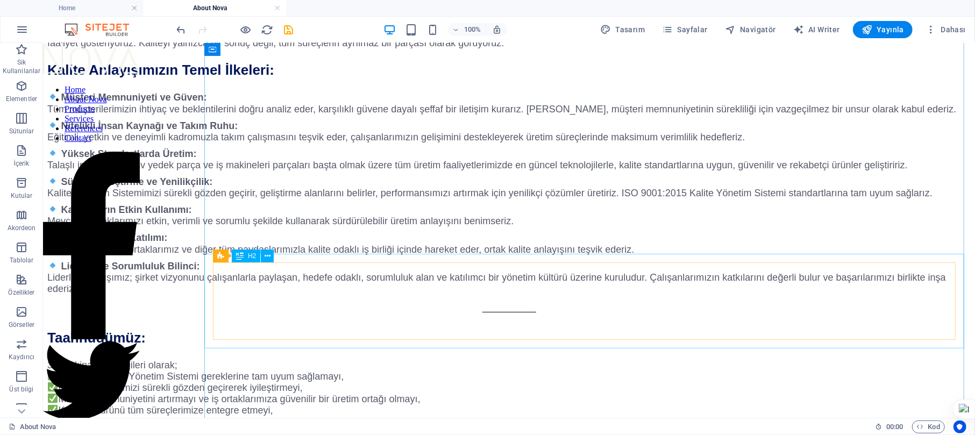
scroll to position [1075, 0]
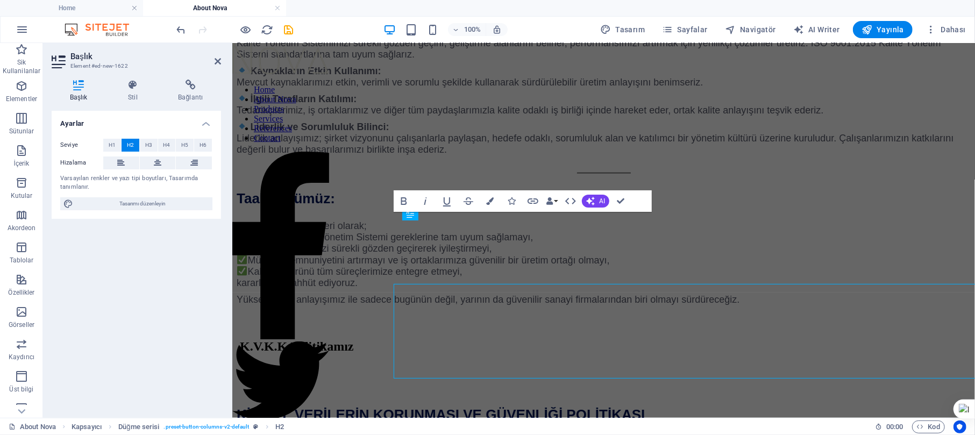
scroll to position [977, 0]
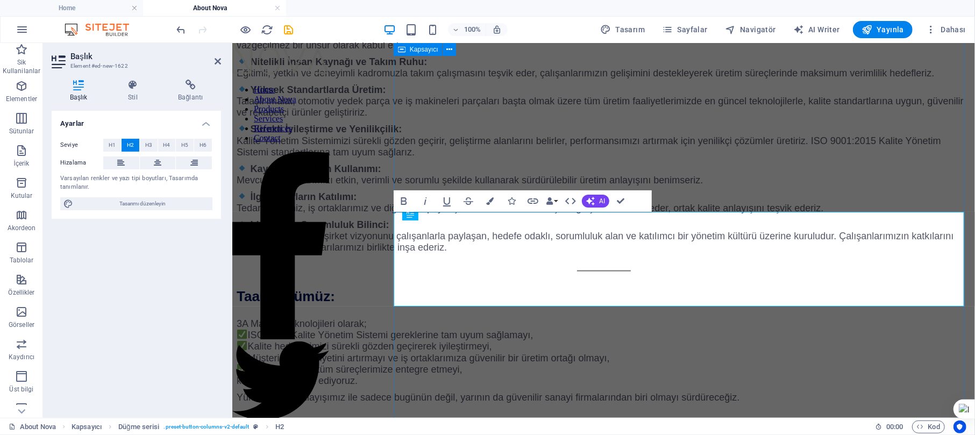
click at [399, 242] on div "About 3A 2022 yılında [GEOGRAPHIC_DATA] kurulan 3A Makina Teknolojileri, talaşl…" at bounding box center [603, 136] width 734 height 2093
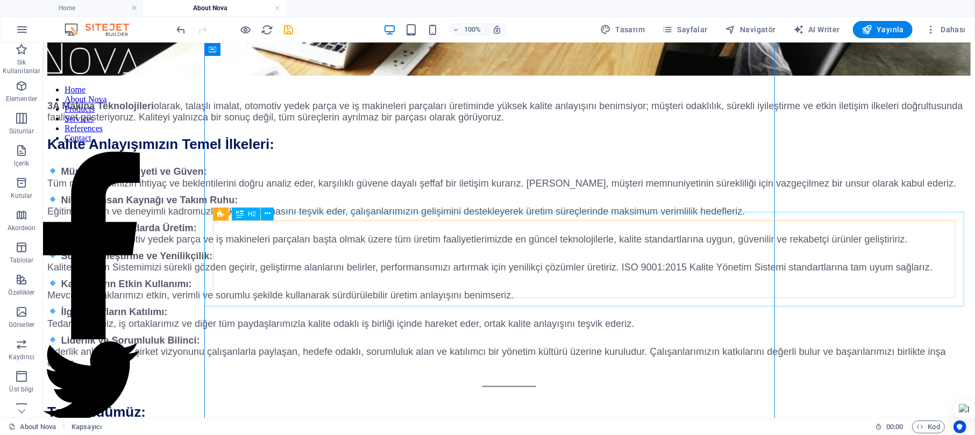
scroll to position [1050, 0]
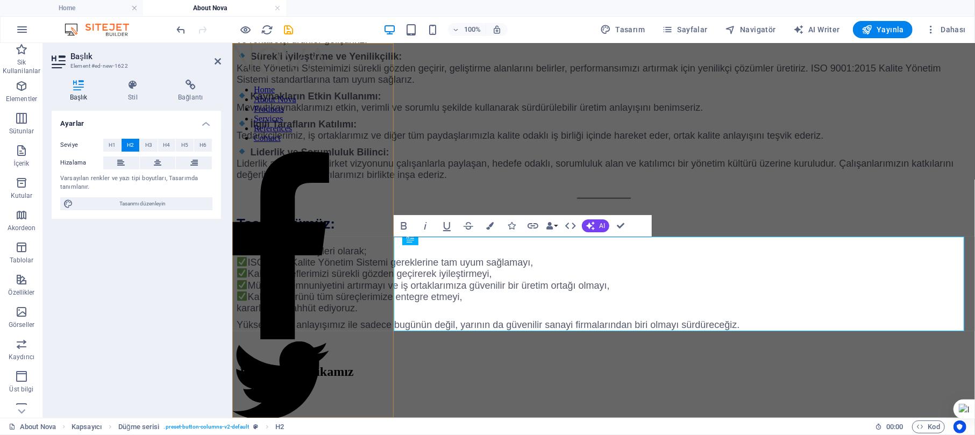
scroll to position [953, 0]
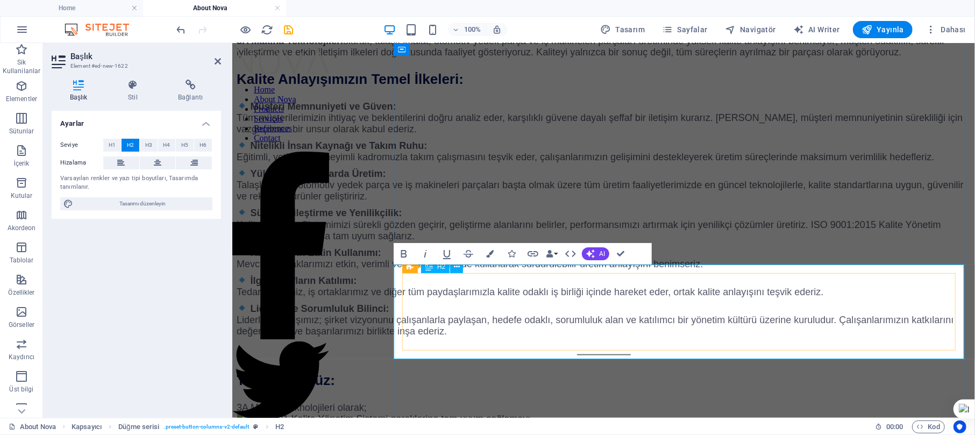
scroll to position [934, 0]
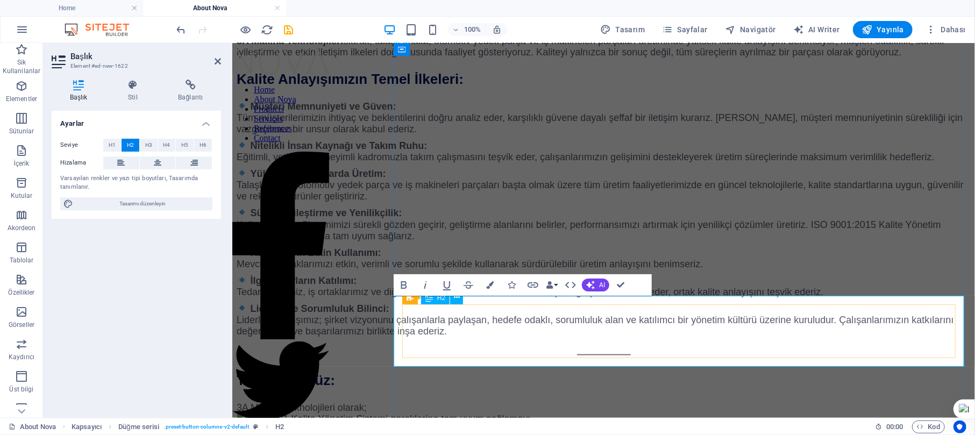
drag, startPoint x: 591, startPoint y: 333, endPoint x: 742, endPoint y: 336, distance: 150.6
drag, startPoint x: 730, startPoint y: 332, endPoint x: 738, endPoint y: 331, distance: 8.1
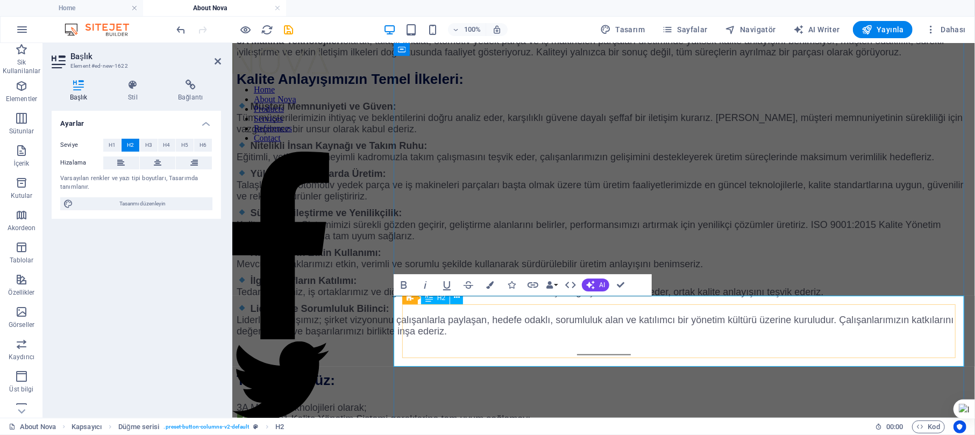
drag, startPoint x: 590, startPoint y: 331, endPoint x: 758, endPoint y: 334, distance: 167.8
drag, startPoint x: 626, startPoint y: 28, endPoint x: 423, endPoint y: 76, distance: 209.4
click at [626, 28] on span "Tasarım" at bounding box center [622, 29] width 45 height 11
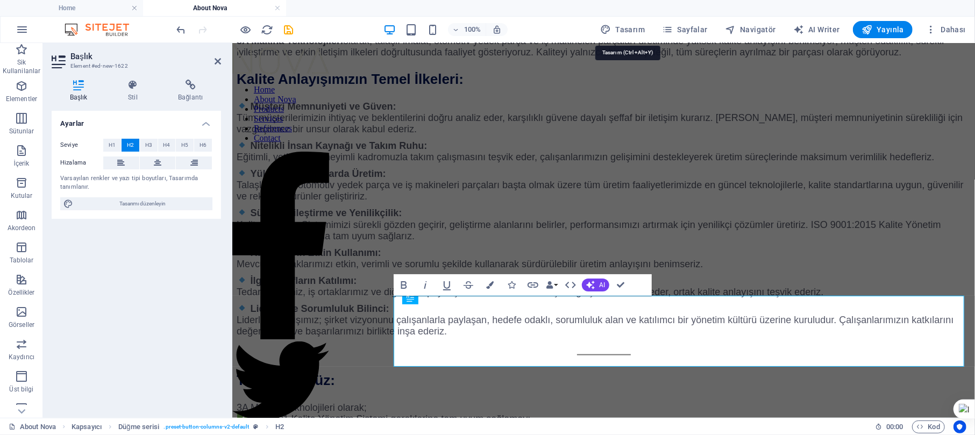
select select "px"
select select "300"
select select "px"
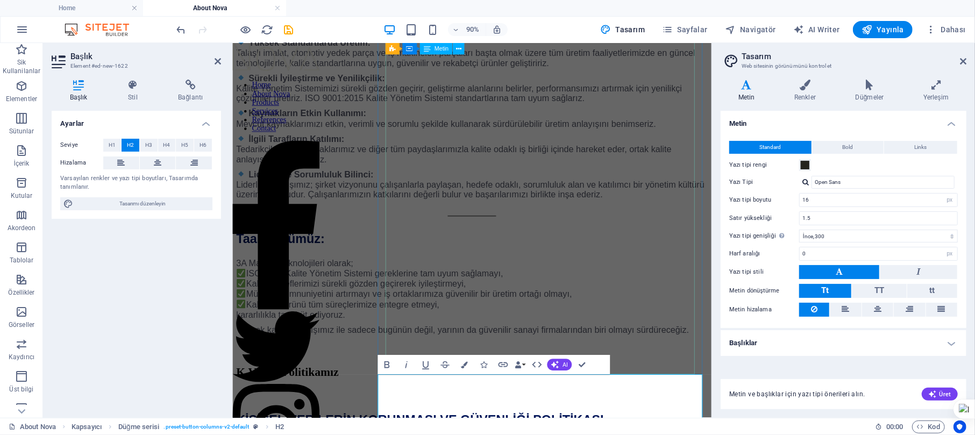
scroll to position [820, 0]
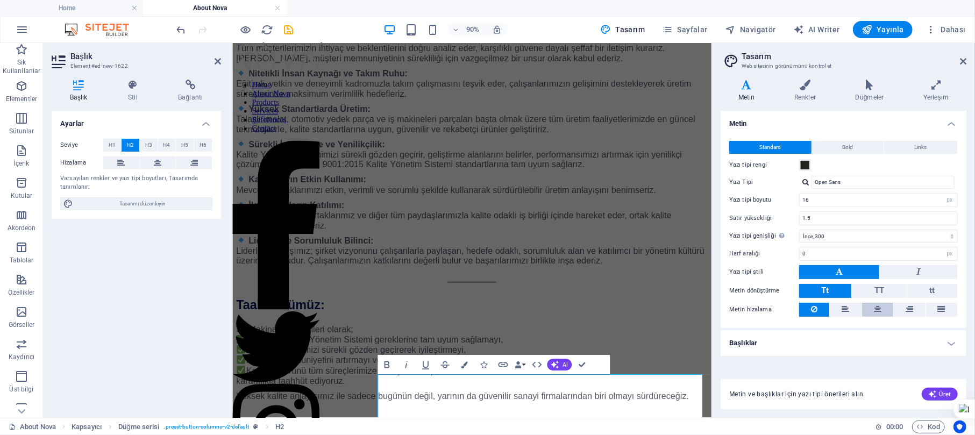
click at [731, 306] on button at bounding box center [877, 310] width 31 height 14
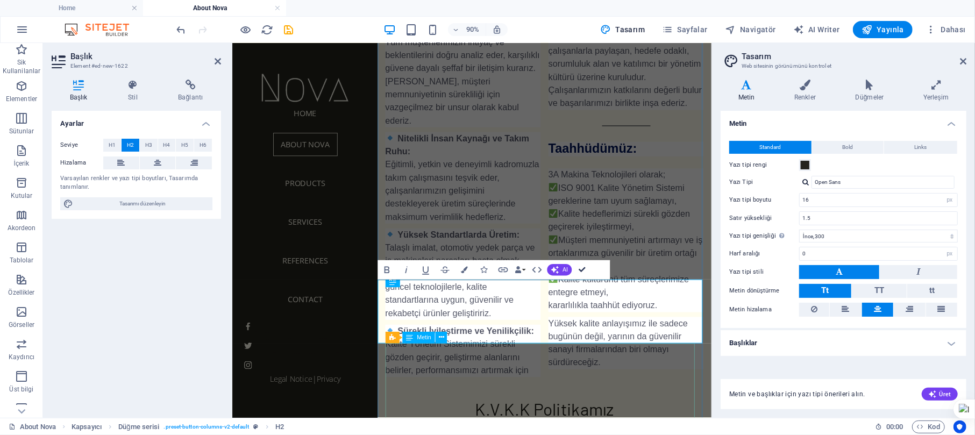
scroll to position [964, 0]
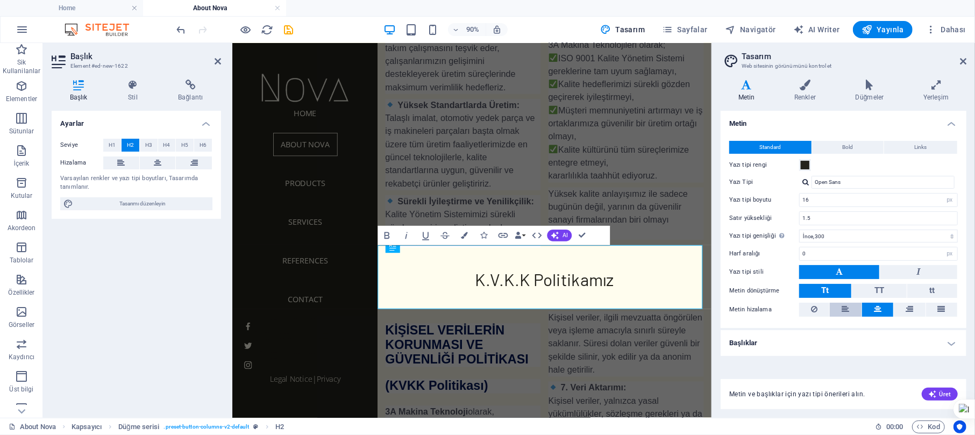
click at [731, 310] on icon at bounding box center [846, 309] width 8 height 13
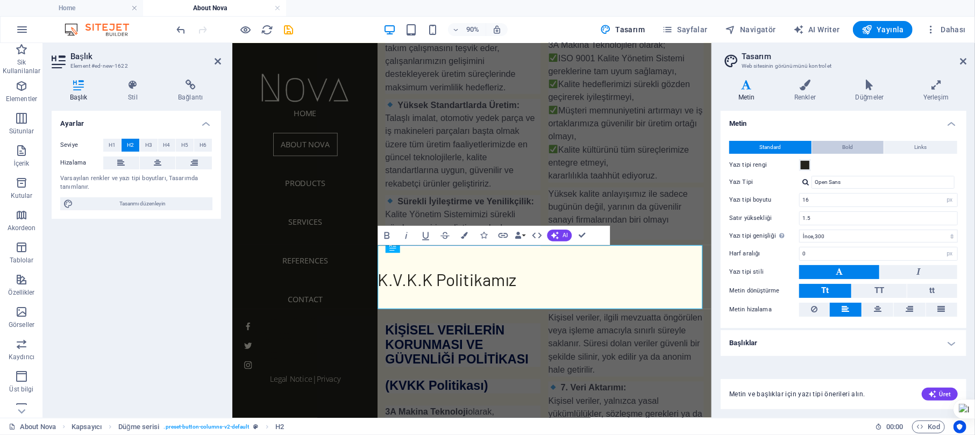
click at [731, 147] on span "Bold" at bounding box center [848, 147] width 11 height 13
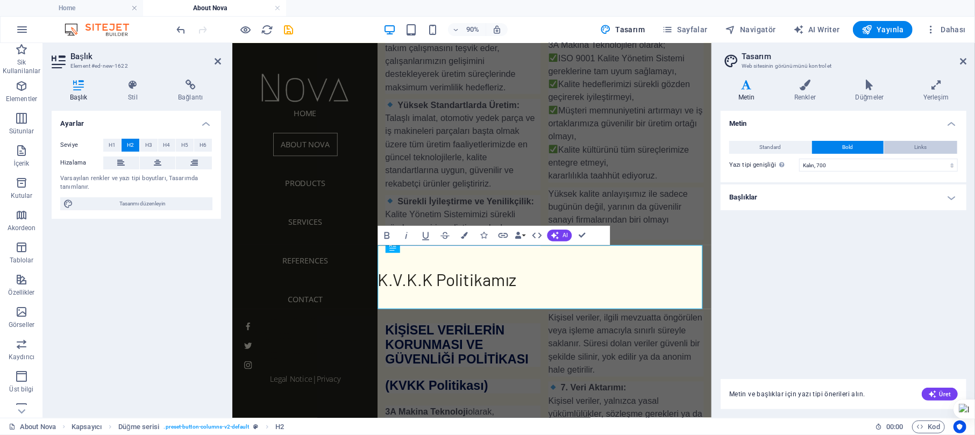
click at [731, 145] on button "Links" at bounding box center [920, 147] width 73 height 13
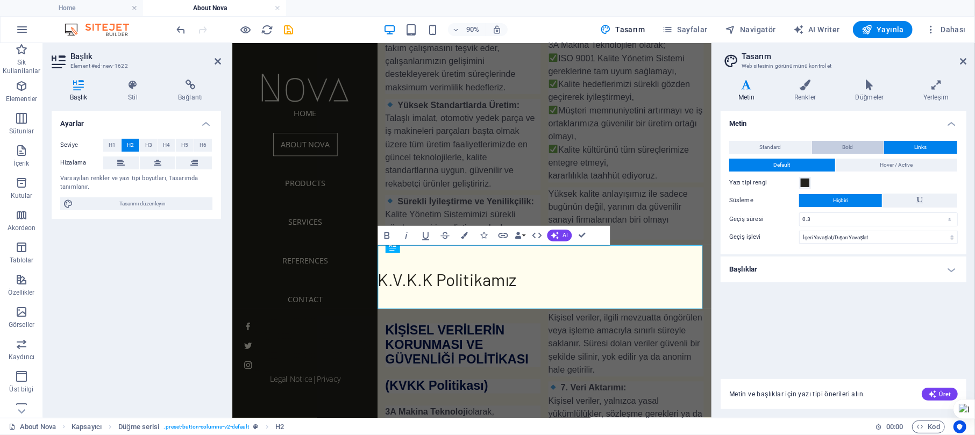
click at [731, 147] on span "Bold" at bounding box center [848, 147] width 11 height 13
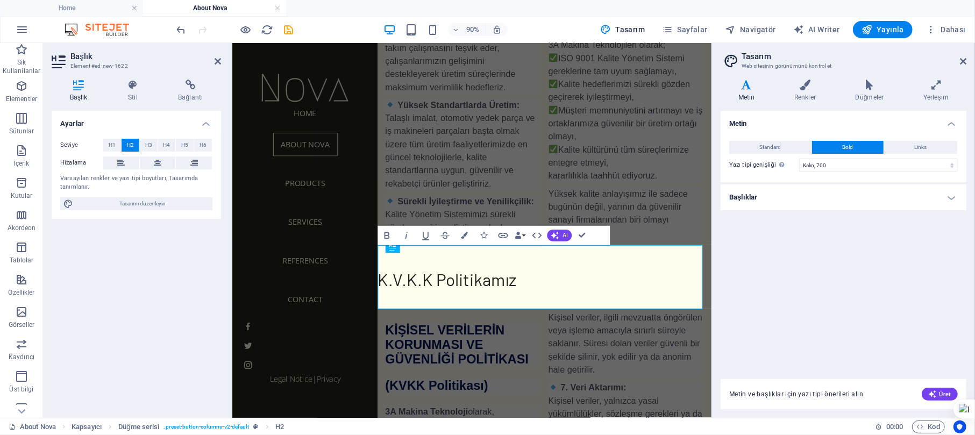
click at [731, 91] on h4 "Metin" at bounding box center [748, 91] width 56 height 23
click at [731, 205] on h4 "Başlıklar" at bounding box center [843, 197] width 246 height 26
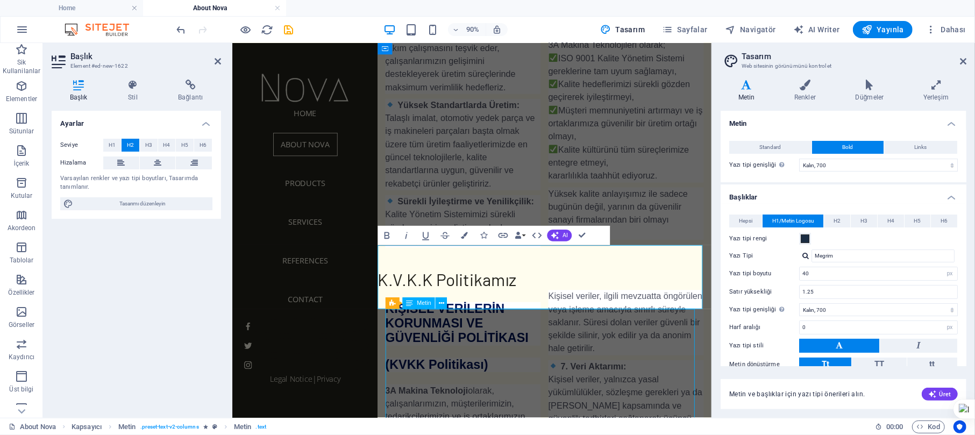
scroll to position [945, 0]
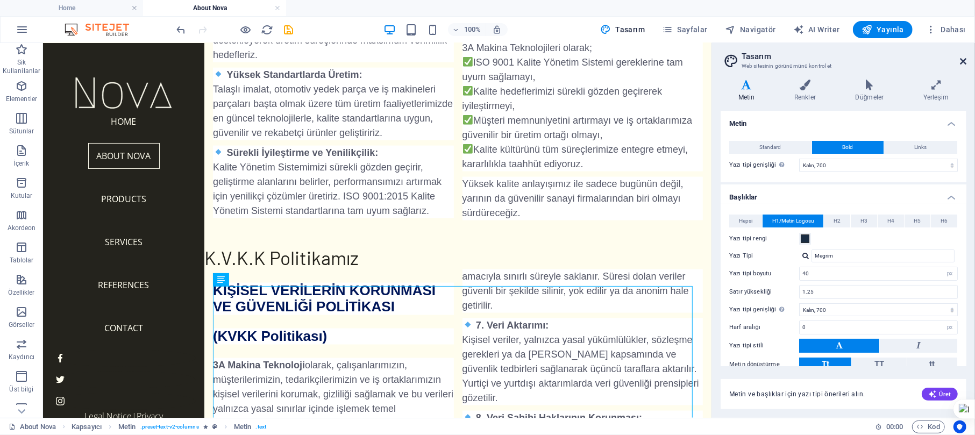
click at [731, 59] on icon at bounding box center [963, 61] width 6 height 9
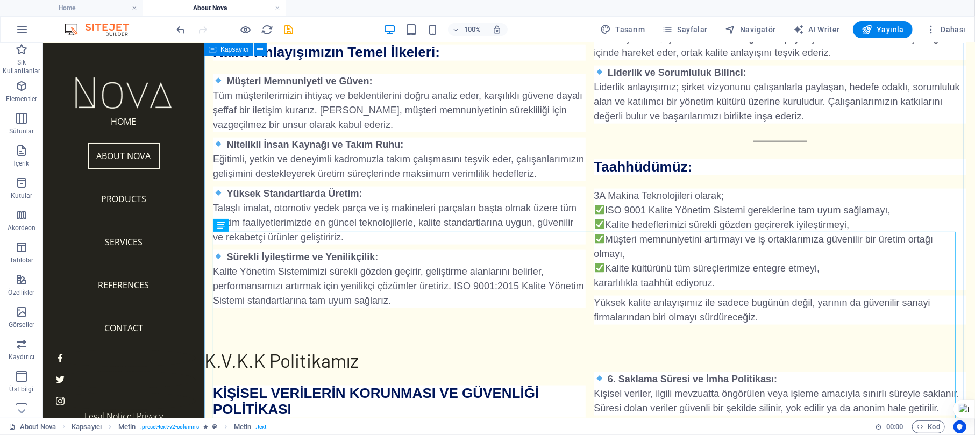
scroll to position [1077, 0]
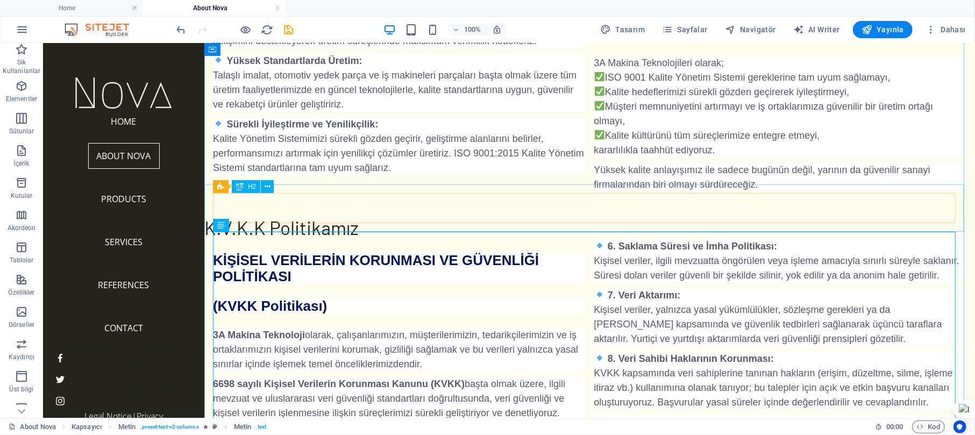
click at [399, 202] on div "K.V.K.K Politikamız" at bounding box center [589, 214] width 770 height 47
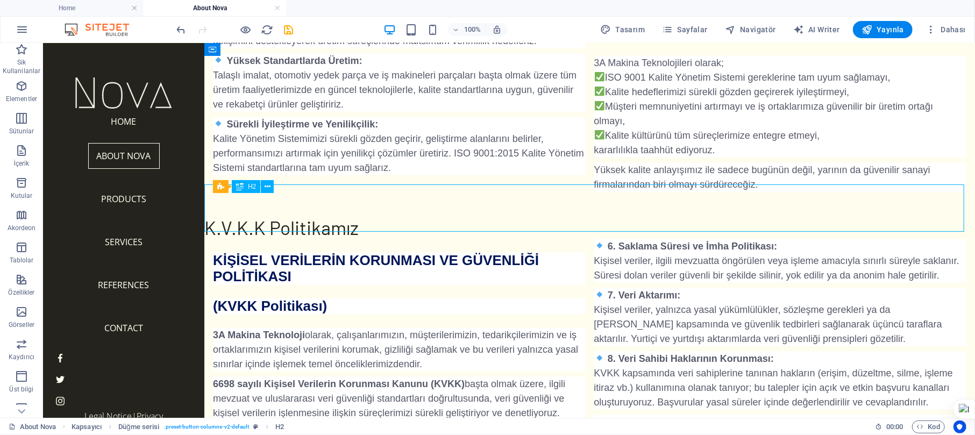
click at [399, 202] on div "K.V.K.K Politikamız" at bounding box center [589, 214] width 770 height 47
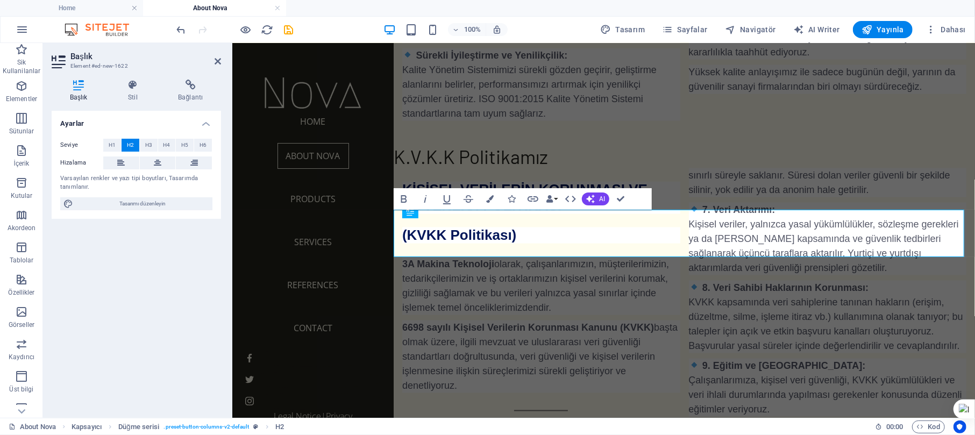
scroll to position [980, 0]
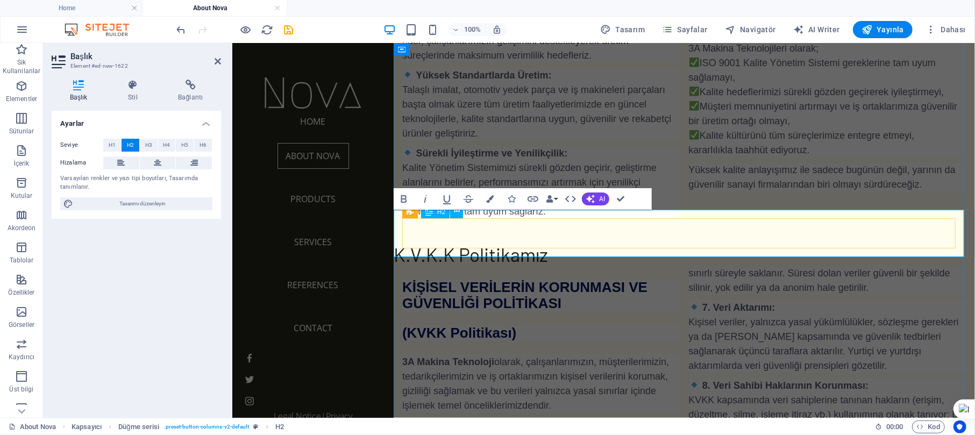
click at [523, 241] on h2 "K.V.K.K Politikamız" at bounding box center [683, 241] width 581 height 47
click at [593, 241] on h2 "K.V.K.K Politikamız" at bounding box center [683, 241] width 581 height 47
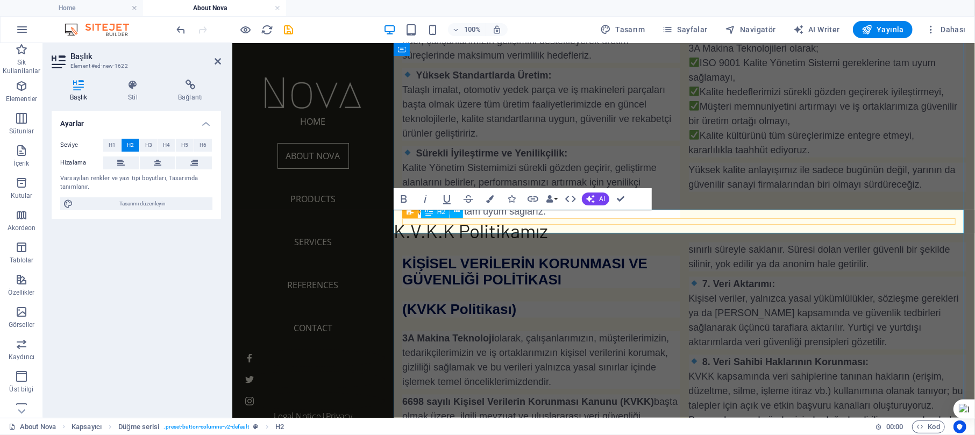
click at [615, 220] on h2 "K.V.K.K Politikamız" at bounding box center [683, 230] width 581 height 24
click at [667, 221] on h2 "K.V.K.K Politikamız" at bounding box center [683, 230] width 581 height 24
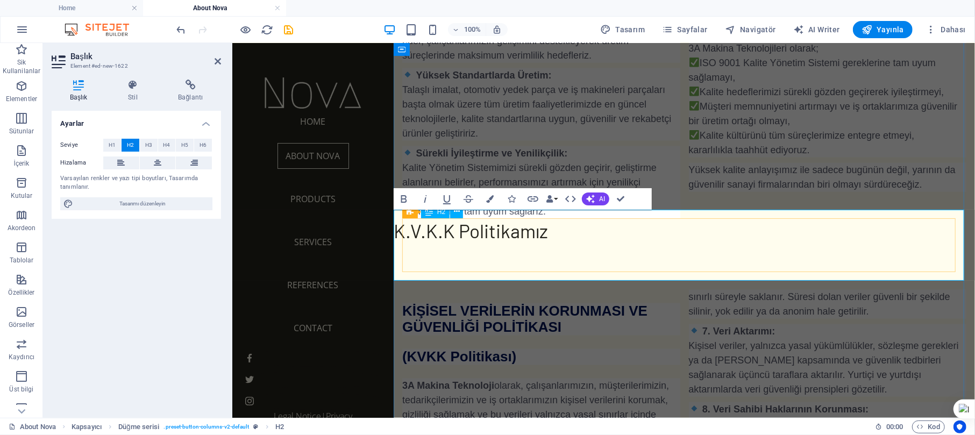
click at [507, 224] on h2 "K.V.K.K Politikamız ‌ ‌" at bounding box center [683, 253] width 581 height 71
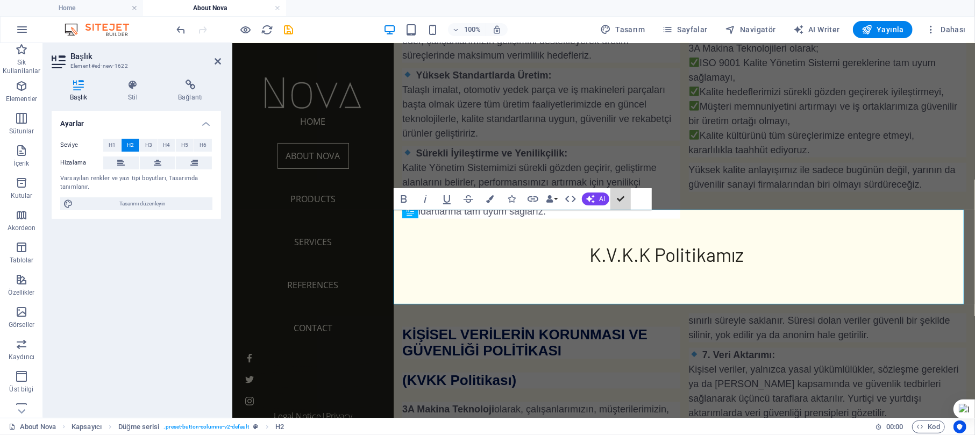
scroll to position [1052, 0]
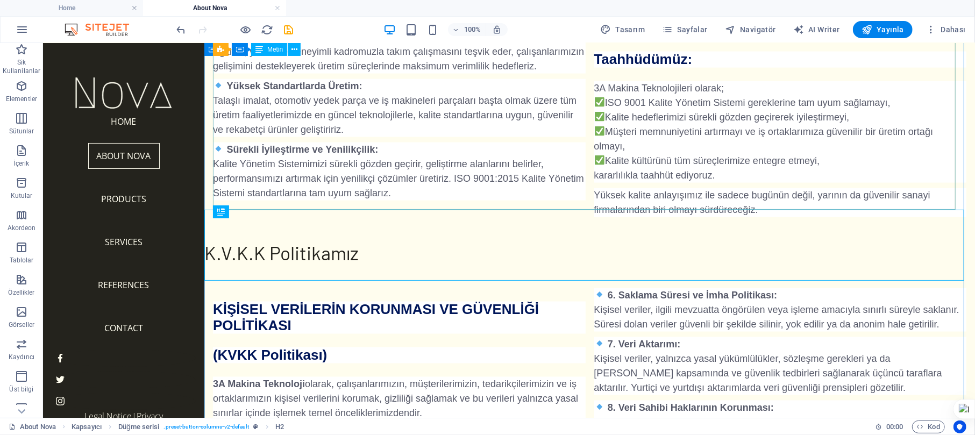
click at [731, 117] on div "3A Makina Teknolojileri olarak, talaşlı imalat, otomotiv yedek parça ve iş maki…" at bounding box center [588, 38] width 753 height 357
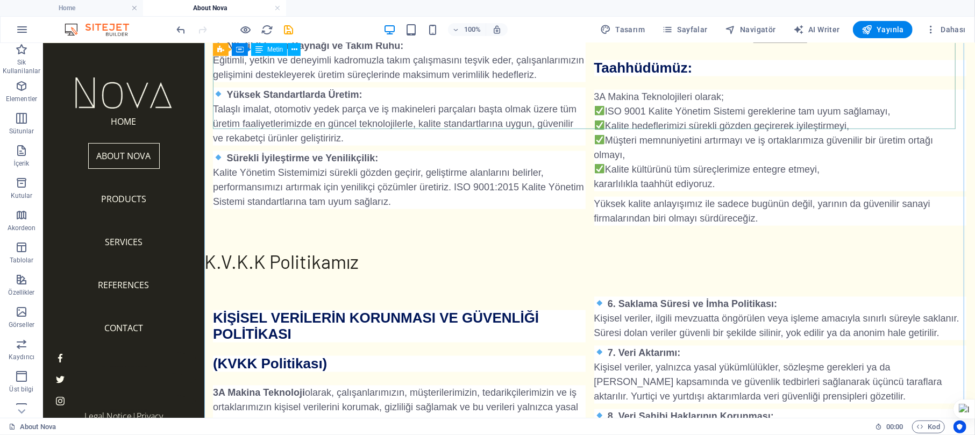
scroll to position [1003, 0]
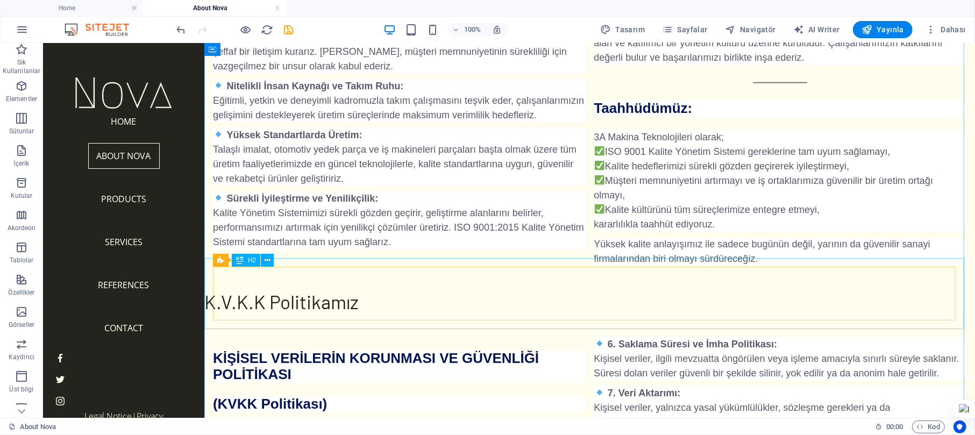
click at [386, 292] on div "K.V.K.K Politikamız" at bounding box center [589, 301] width 770 height 71
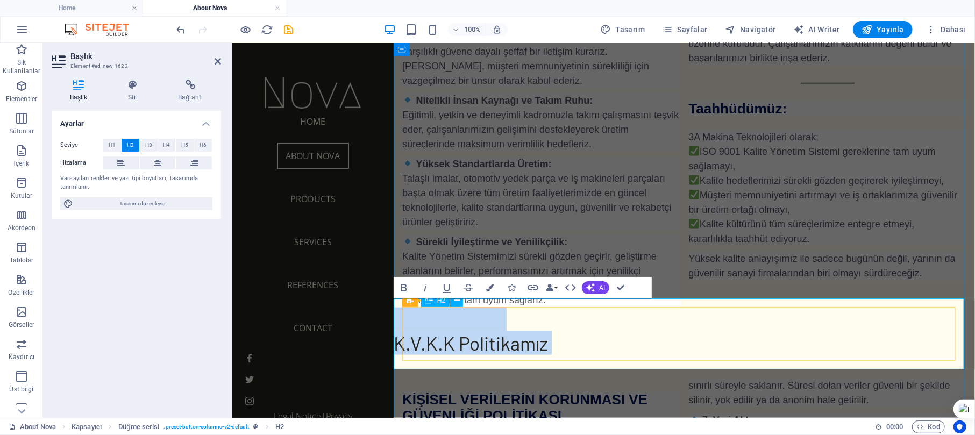
click at [589, 326] on h2 "K.V.K.K Politikamız" at bounding box center [683, 342] width 581 height 71
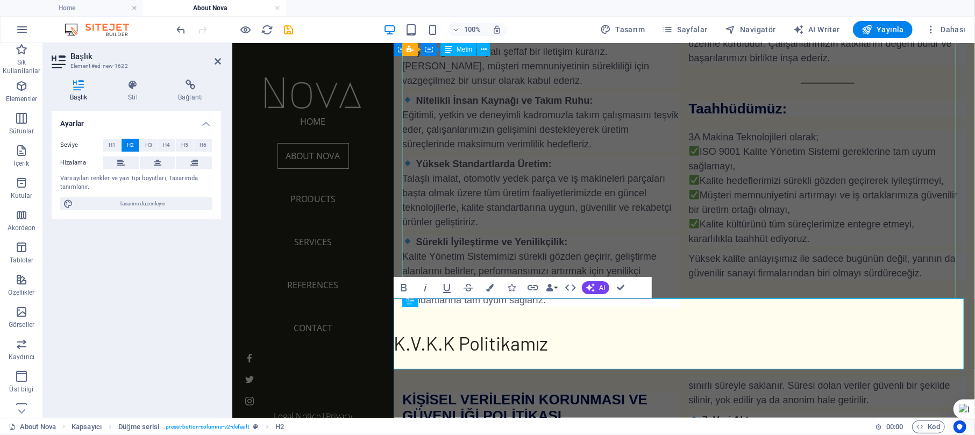
click at [731, 238] on div "3A Makina Teknolojileri olarak, talaşlı imalat, otomotiv yedek parça ve iş maki…" at bounding box center [684, 93] width 564 height 427
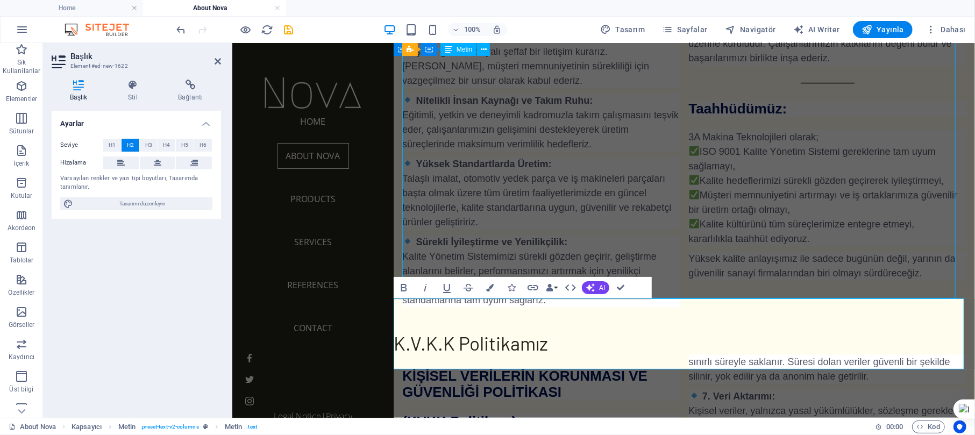
scroll to position [1003, 0]
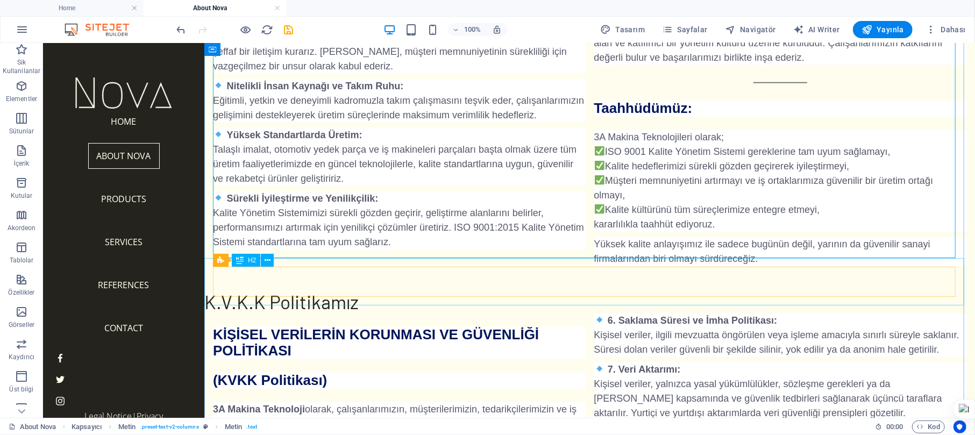
click at [627, 275] on div "K.V.K.K Politikamız" at bounding box center [589, 289] width 770 height 47
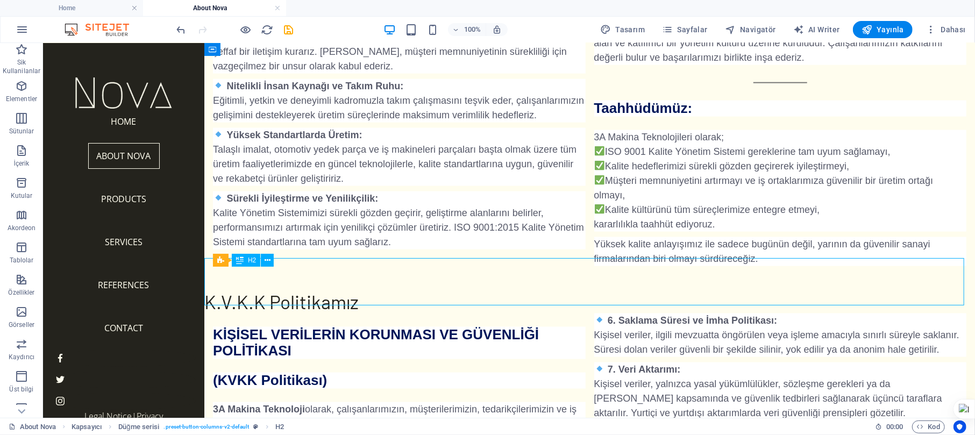
click at [622, 288] on div "K.V.K.K Politikamız" at bounding box center [589, 289] width 770 height 47
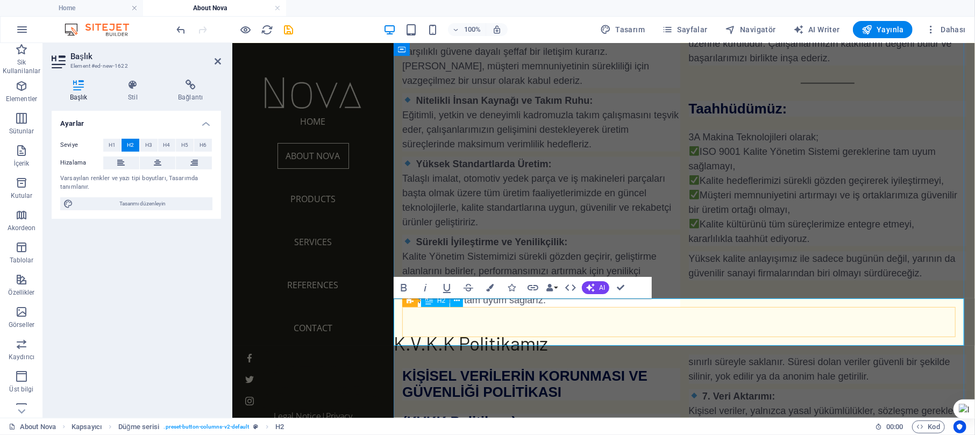
click at [731, 326] on h2 "K.V.K.K Politikamız" at bounding box center [683, 330] width 581 height 47
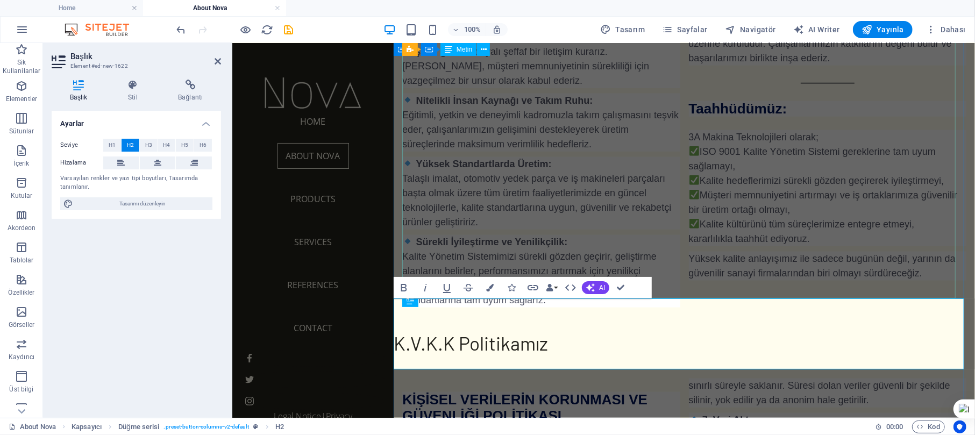
click at [731, 222] on div "3A Makina Teknolojileri olarak, talaşlı imalat, otomotiv yedek parça ve iş maki…" at bounding box center [684, 93] width 564 height 427
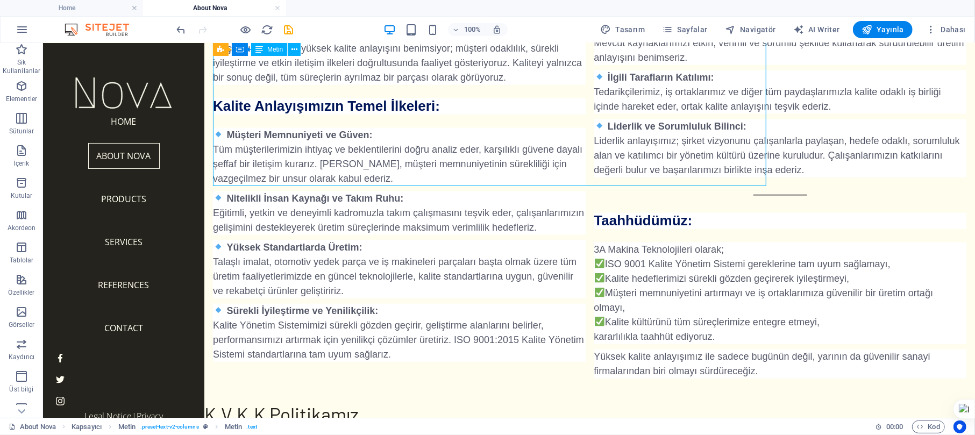
scroll to position [1003, 0]
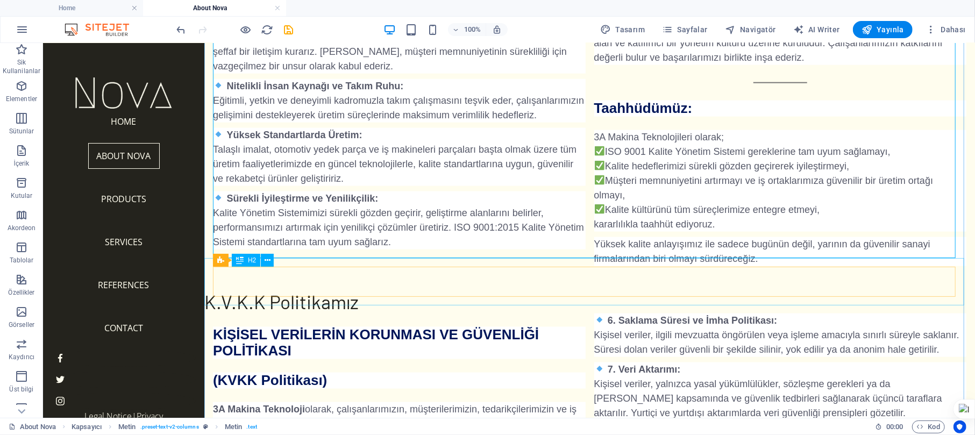
click at [681, 288] on div "K.V.K.K Politikamız" at bounding box center [589, 289] width 770 height 47
click at [731, 148] on div "3A Makina Teknolojileri olarak, talaşlı imalat, otomotiv yedek parça ve iş maki…" at bounding box center [588, 87] width 753 height 357
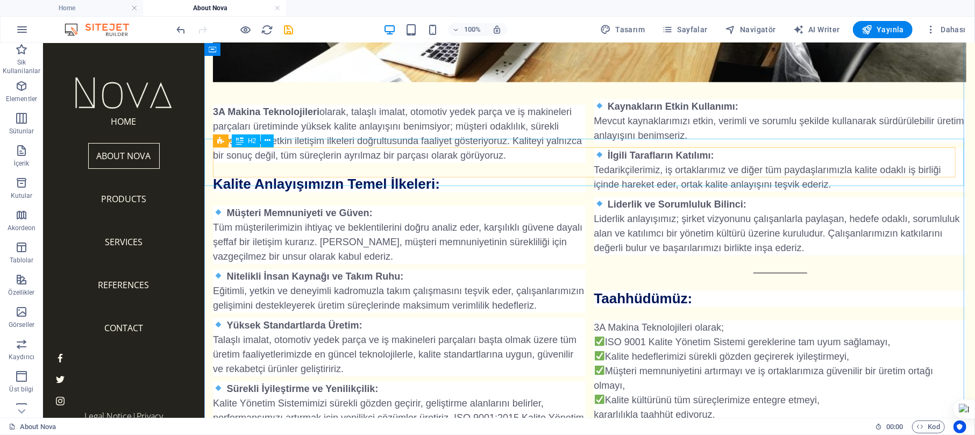
scroll to position [765, 0]
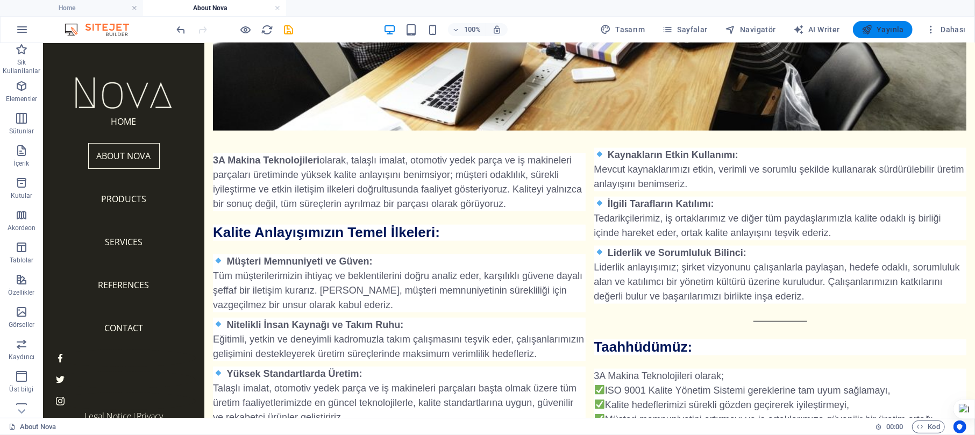
click at [731, 26] on span "Yayınla" at bounding box center [882, 29] width 42 height 11
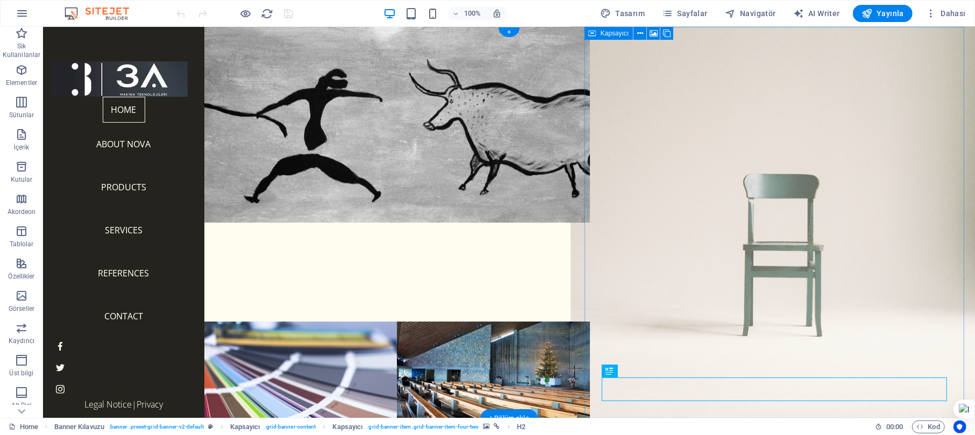
click at [804, 103] on figure at bounding box center [782, 222] width 424 height 431
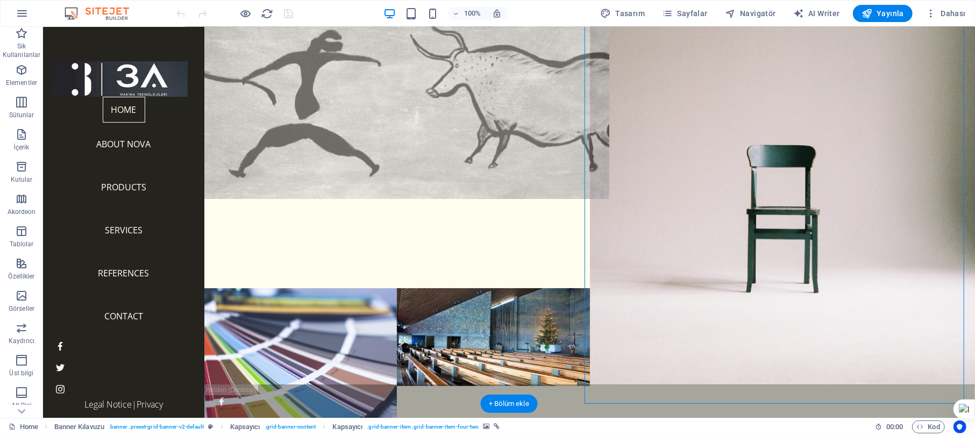
scroll to position [34, 0]
